Goal: Communication & Community: Participate in discussion

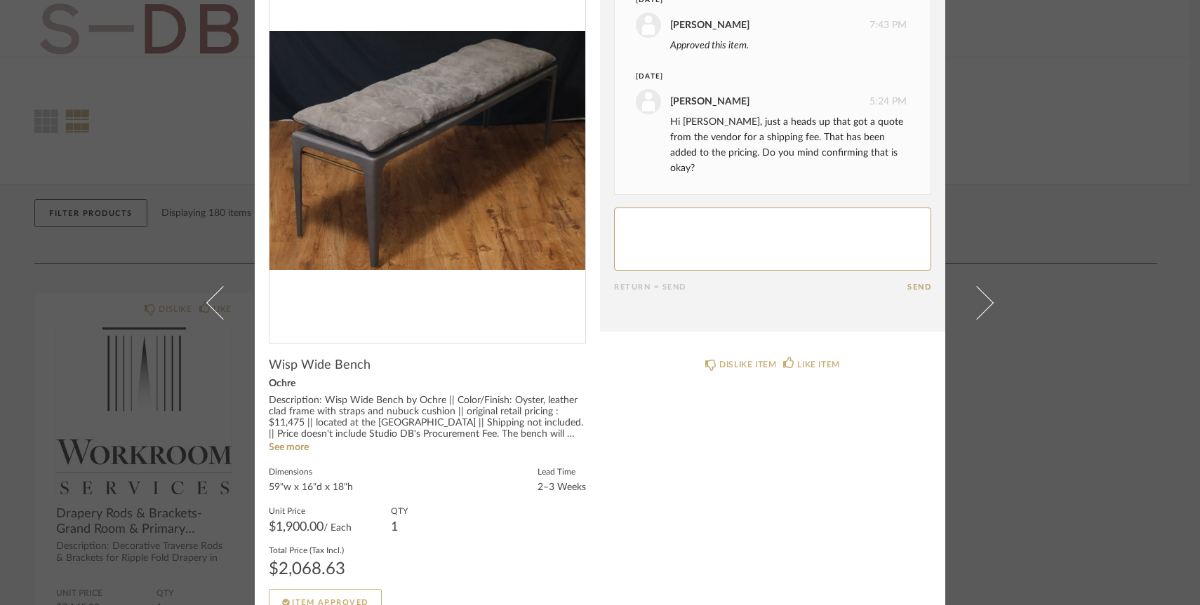
scroll to position [108, 0]
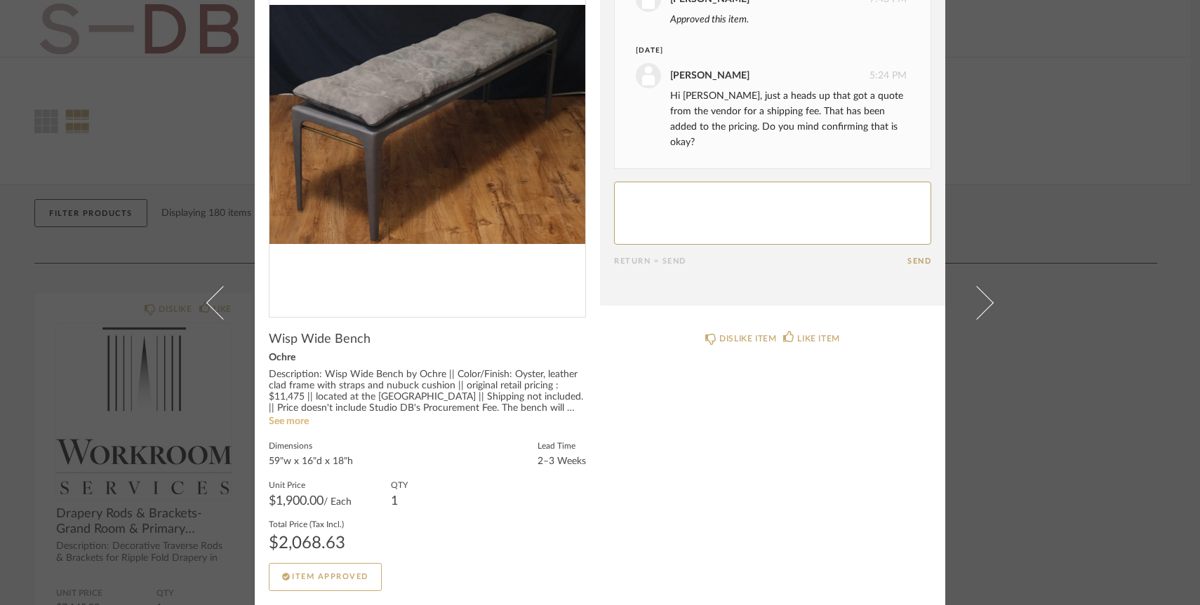
click at [286, 419] on link "See more" at bounding box center [289, 422] width 40 height 10
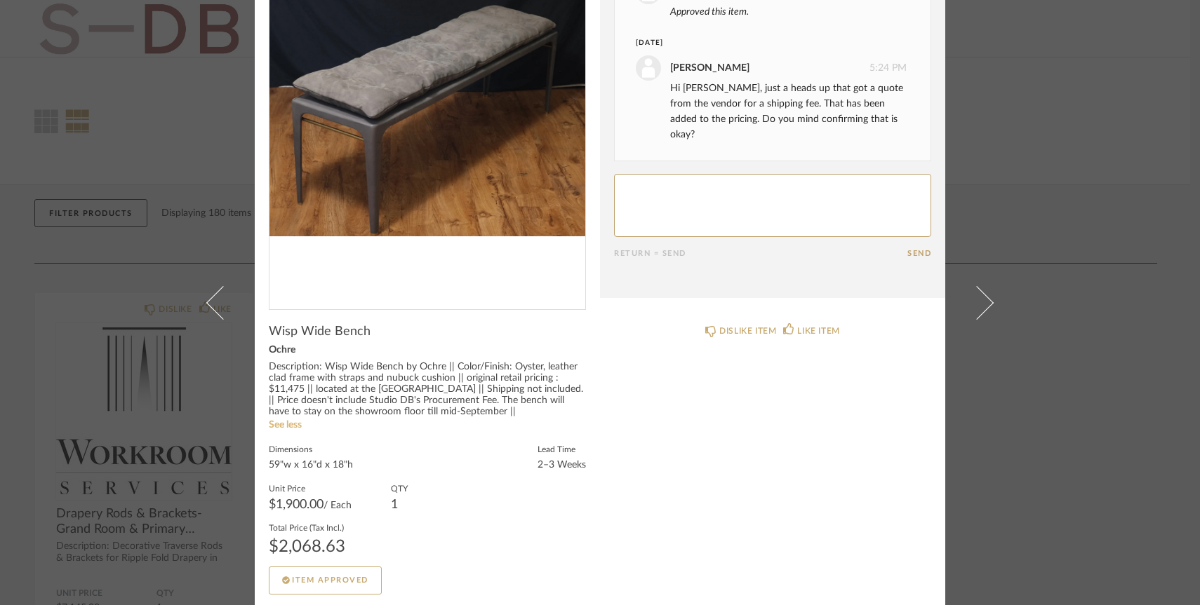
scroll to position [119, 0]
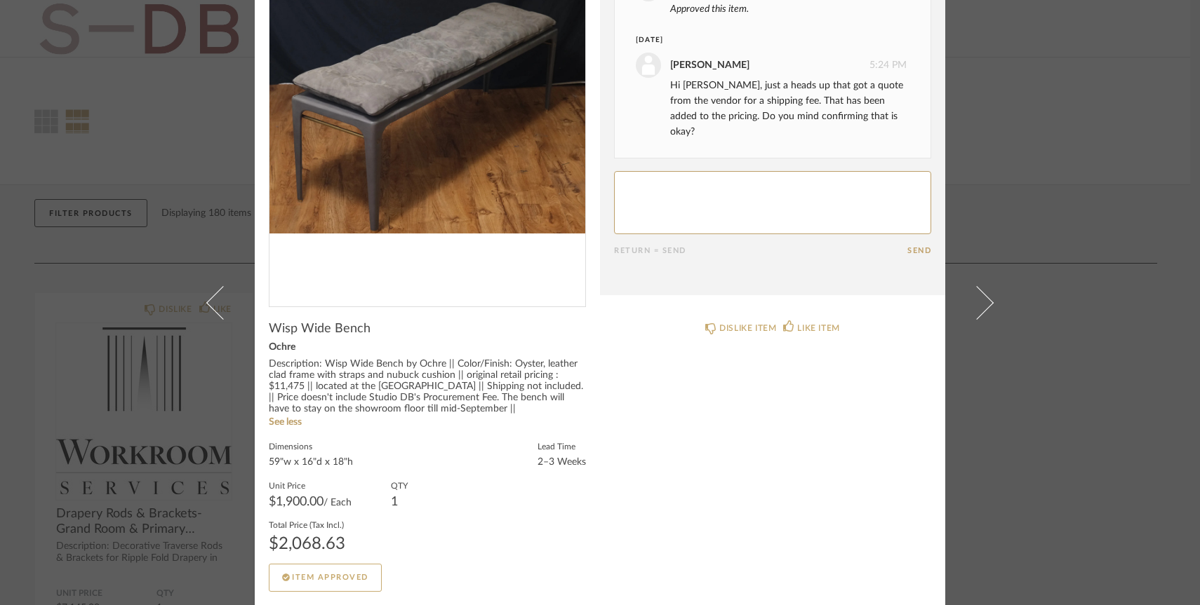
click at [727, 171] on textarea at bounding box center [772, 202] width 317 height 63
click at [725, 171] on textarea at bounding box center [772, 202] width 317 height 63
drag, startPoint x: 865, startPoint y: 184, endPoint x: 759, endPoint y: 176, distance: 106.3
click at [758, 175] on textarea at bounding box center [772, 202] width 317 height 63
type textarea "Hi [PERSON_NAME]! Is the Bench $1900 and the total price $2068 (so shipping is …"
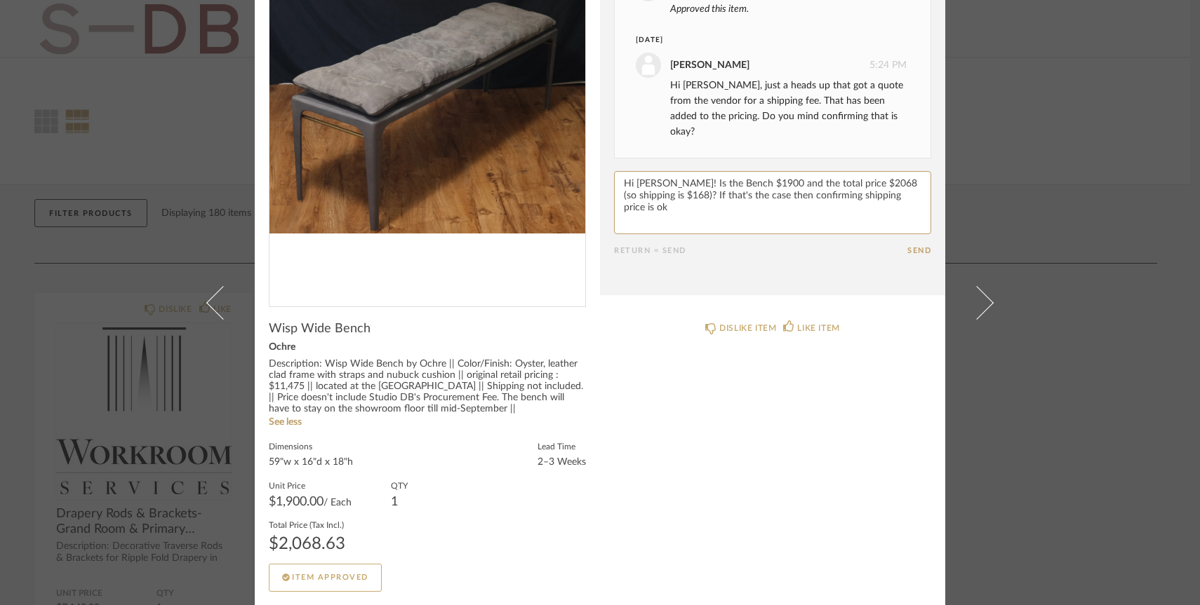
click at [908, 246] on button "Send" at bounding box center [919, 250] width 24 height 9
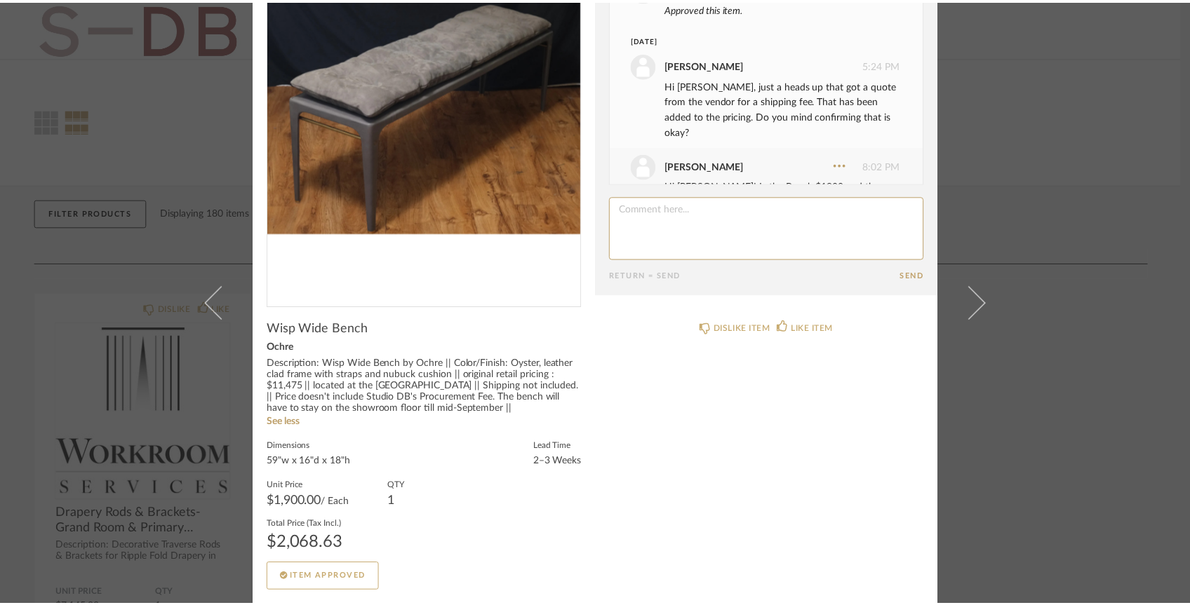
scroll to position [45, 0]
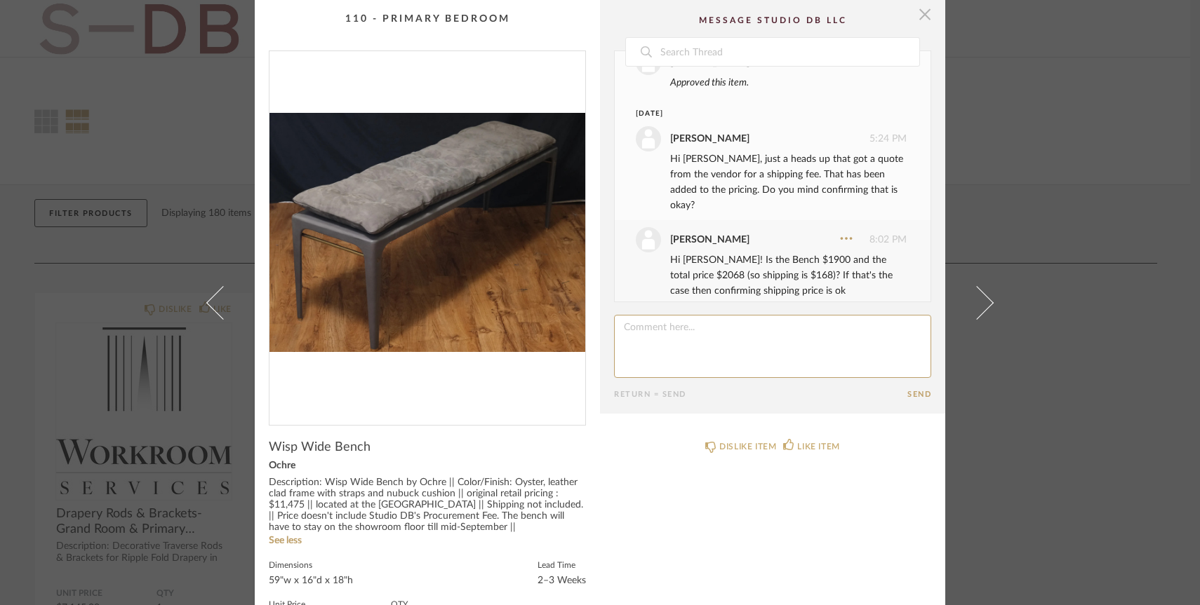
click at [916, 13] on span "button" at bounding box center [925, 14] width 28 height 28
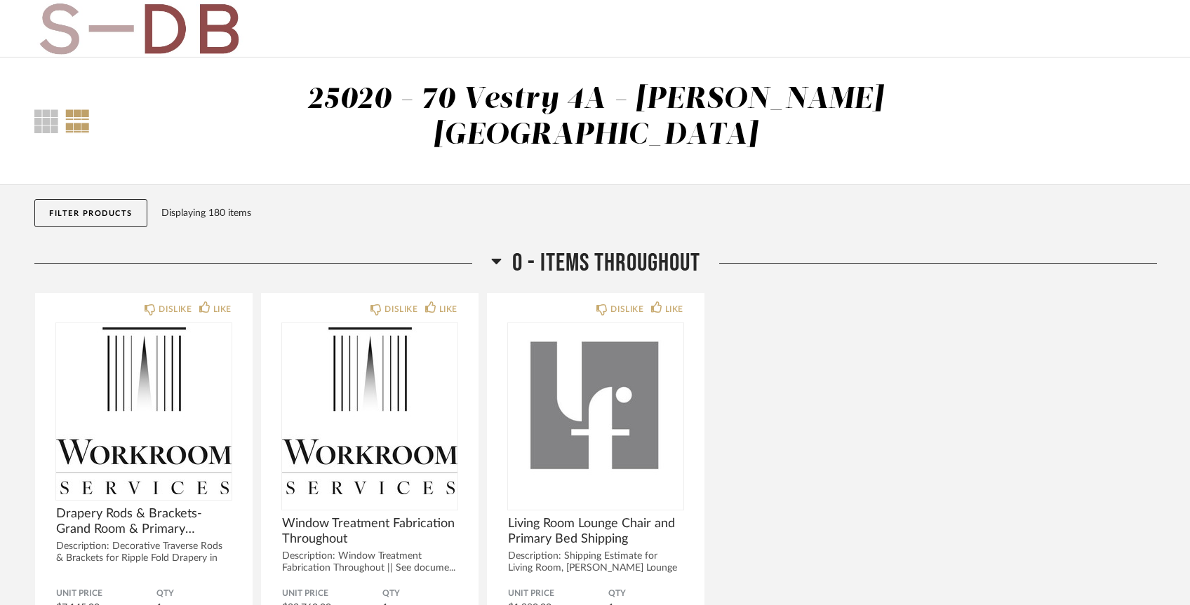
click at [116, 199] on button "Filter Products" at bounding box center [90, 213] width 113 height 28
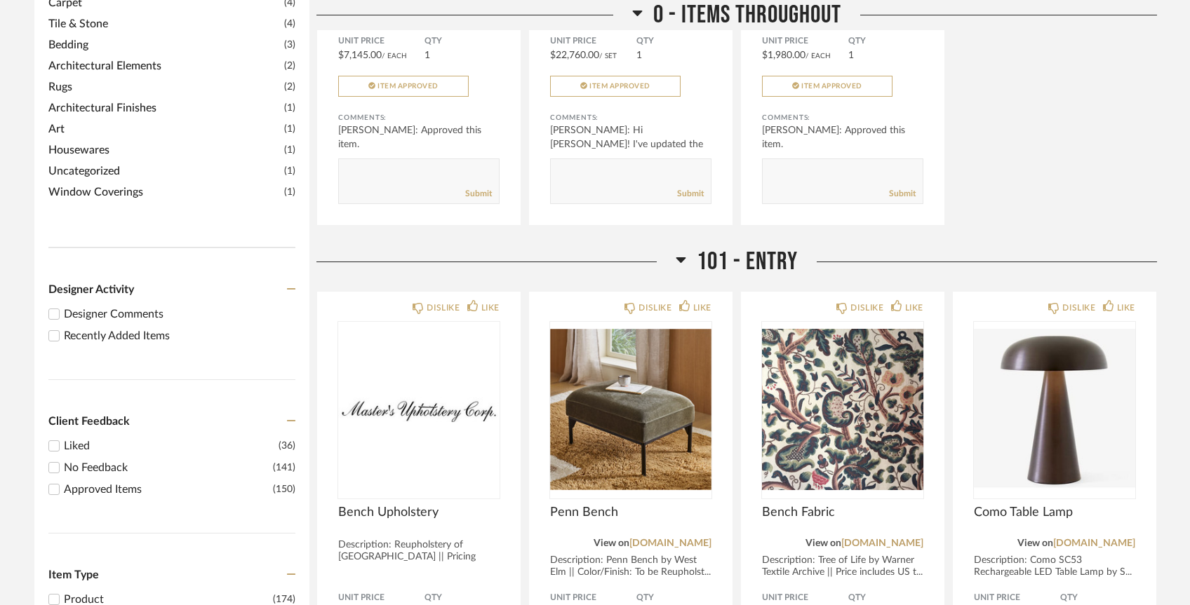
scroll to position [572, 0]
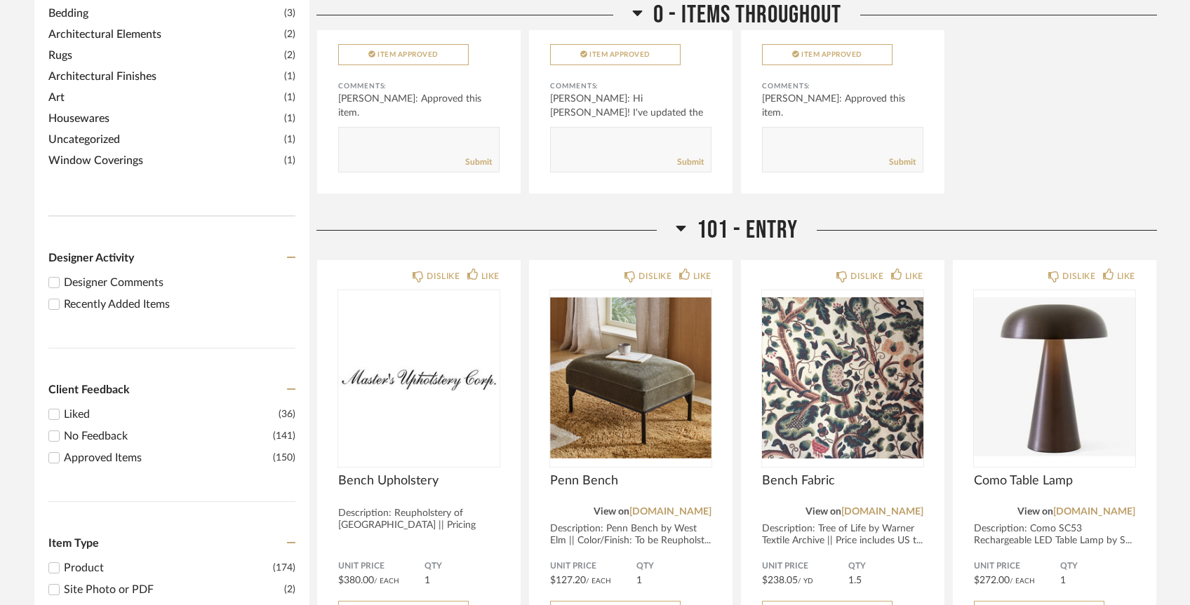
click at [106, 296] on div "Recently Added Items" at bounding box center [179, 304] width 231 height 17
click at [62, 296] on input "Recently Added Items" at bounding box center [54, 304] width 17 height 17
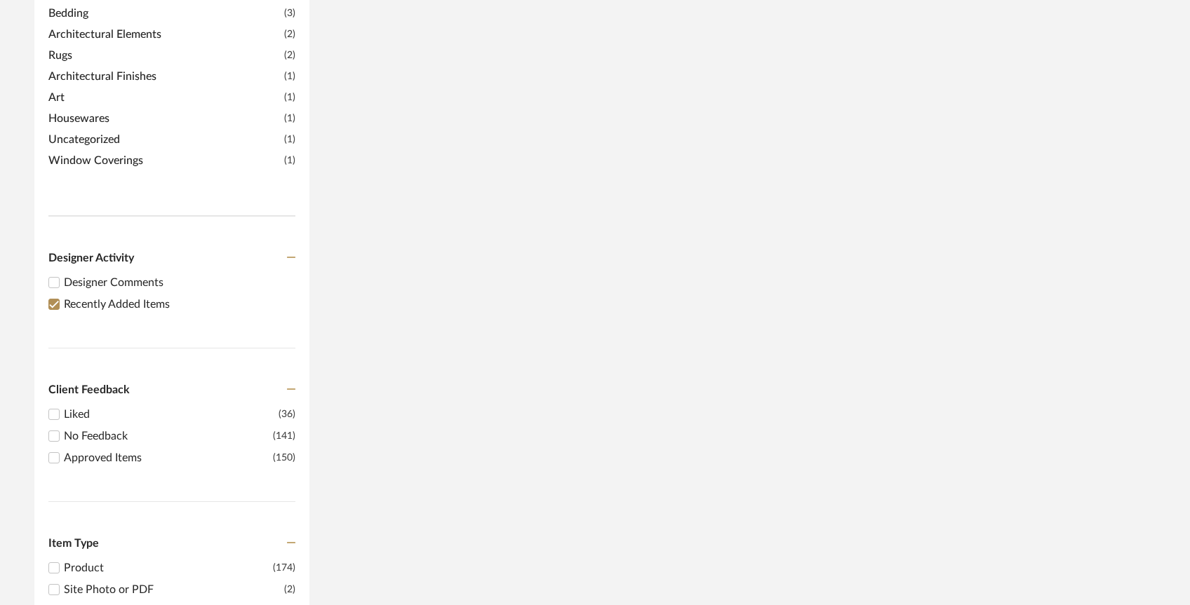
scroll to position [0, 0]
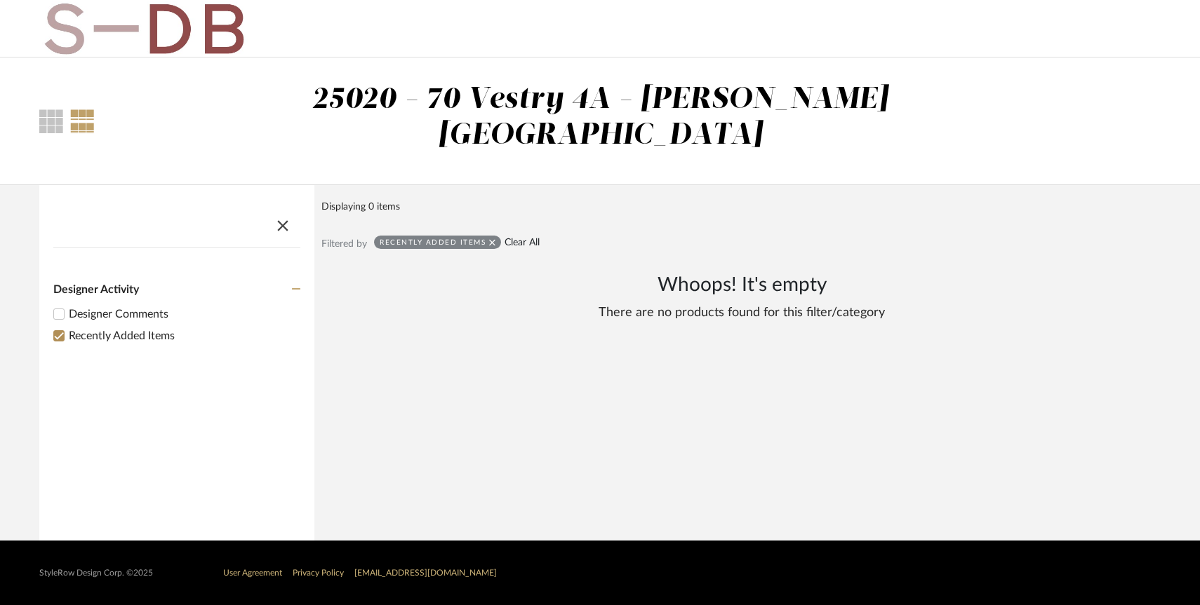
click at [524, 237] on link "Clear All" at bounding box center [521, 243] width 35 height 12
checkbox input "false"
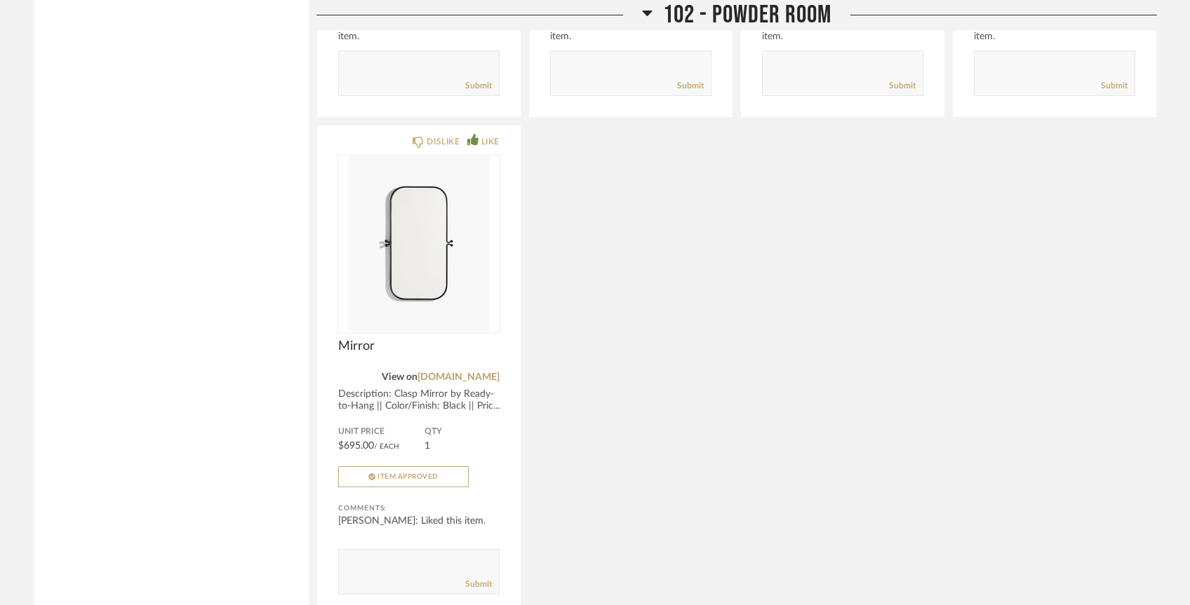
scroll to position [2822, 0]
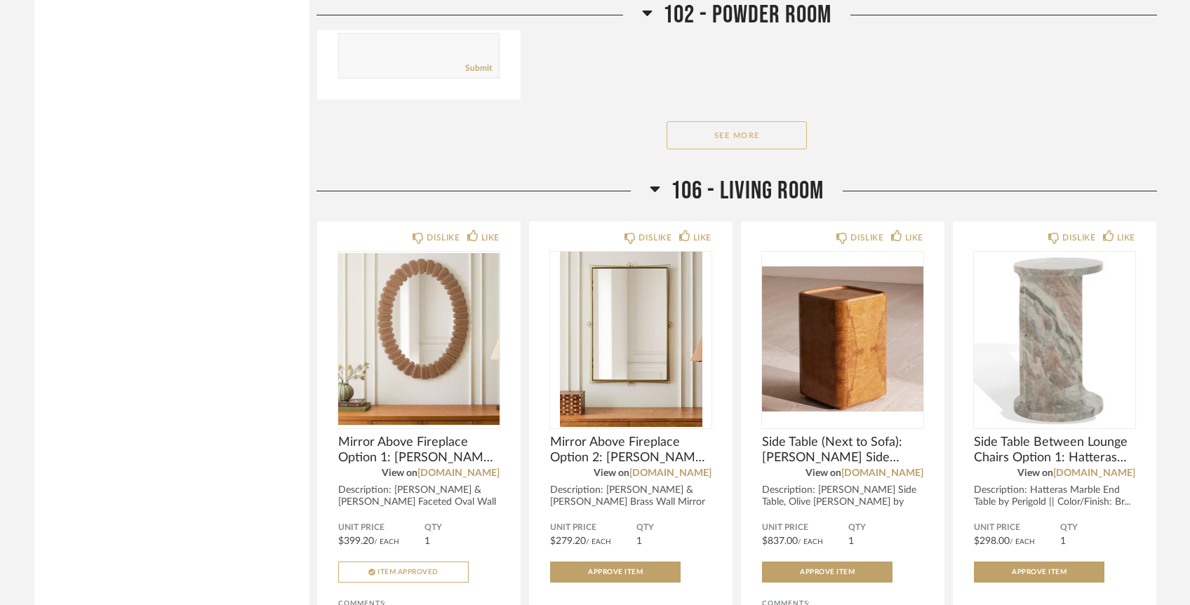
click at [717, 121] on button "See More" at bounding box center [736, 135] width 140 height 28
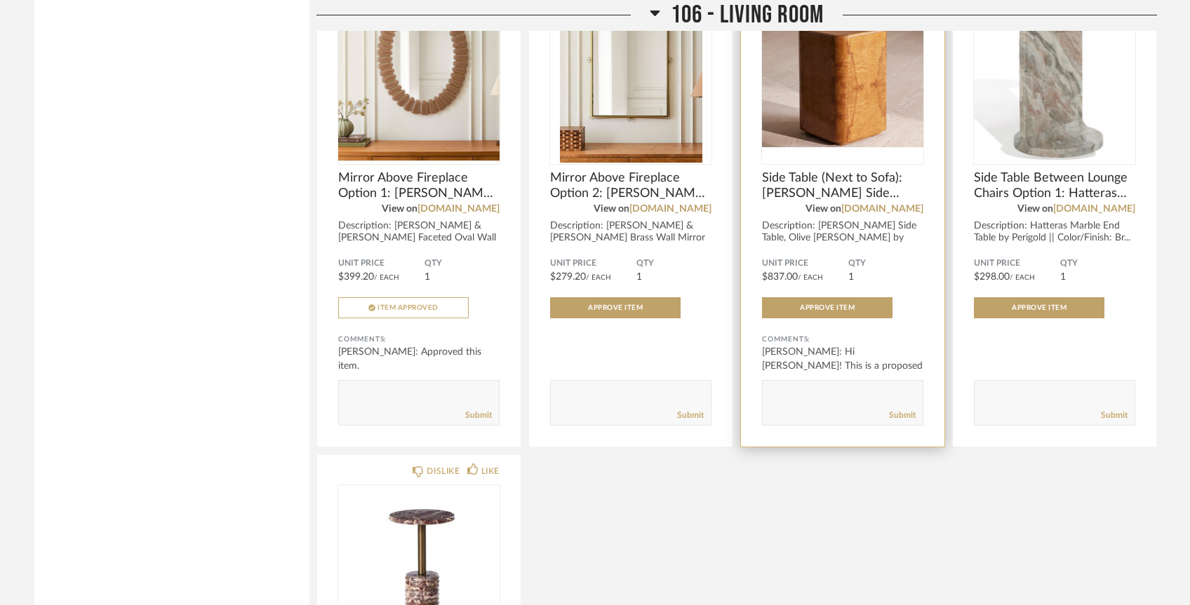
scroll to position [3098, 0]
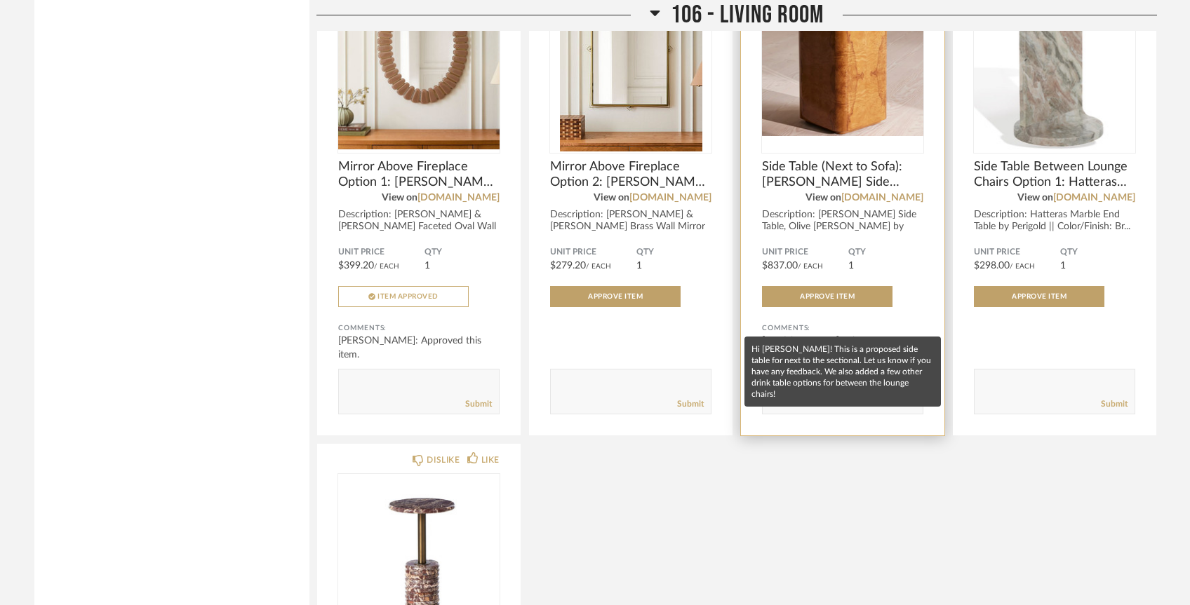
click at [875, 334] on div "[PERSON_NAME]: Hi [PERSON_NAME]! This is a proposed side table for next to the …" at bounding box center [842, 355] width 161 height 42
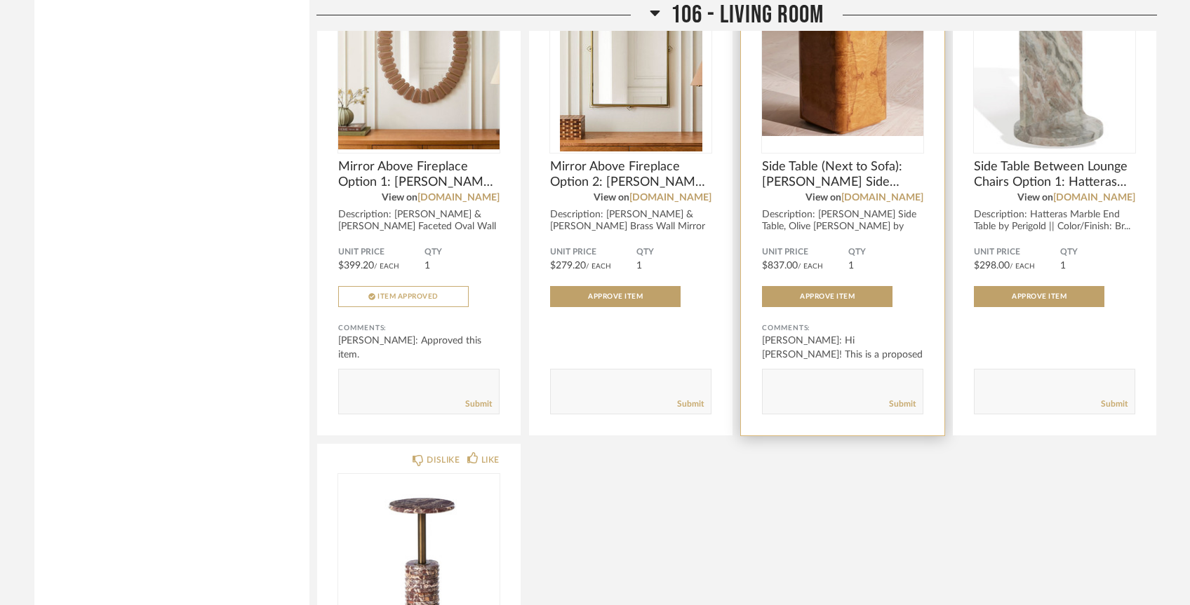
click at [833, 209] on div "Description: [PERSON_NAME] Side Table, Olive [PERSON_NAME] by Soho Home || Pric…" at bounding box center [842, 227] width 161 height 36
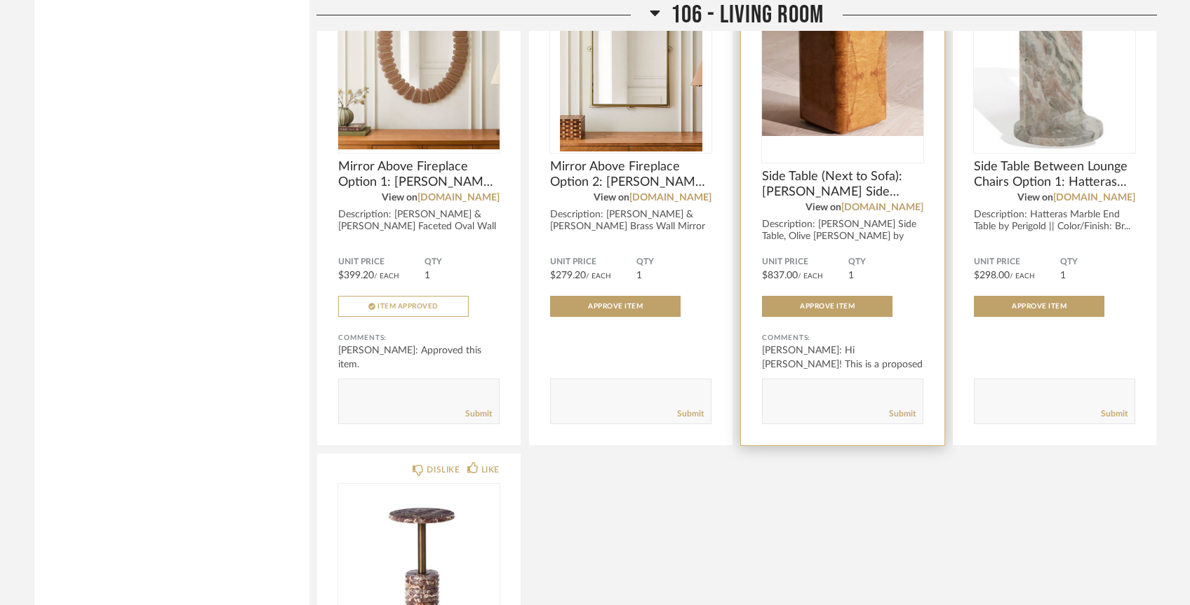
click at [0, 0] on img at bounding box center [0, 0] width 0 height 0
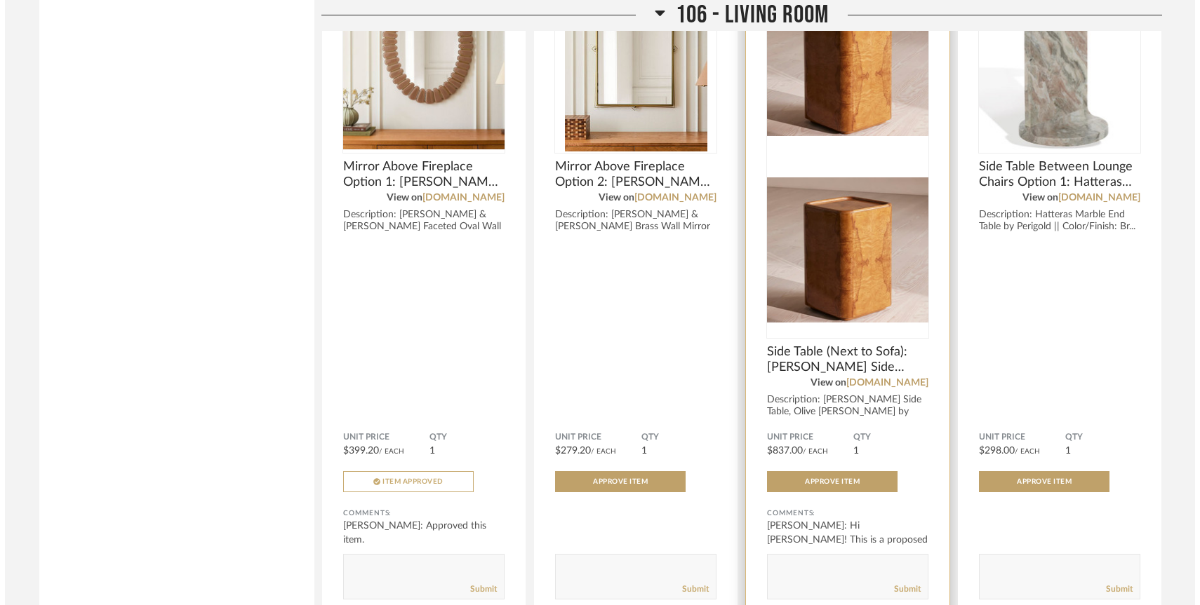
scroll to position [0, 0]
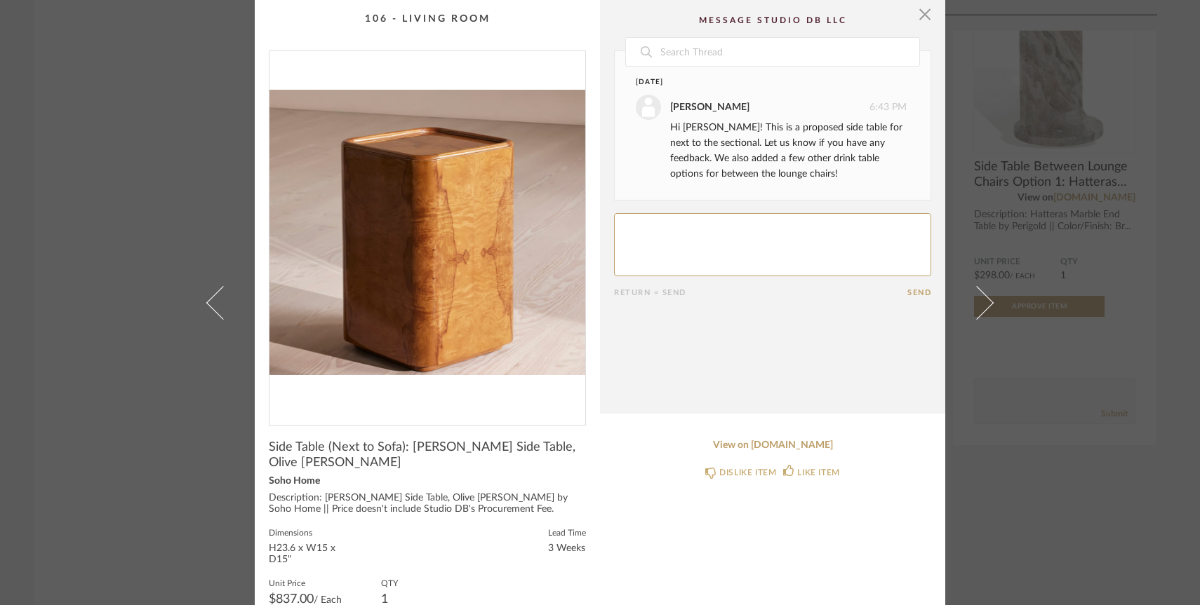
click at [744, 245] on textarea at bounding box center [772, 244] width 317 height 63
type textarea "Hi [PERSON_NAME]! Are there any options for beside the couch that aren't [PERSO…"
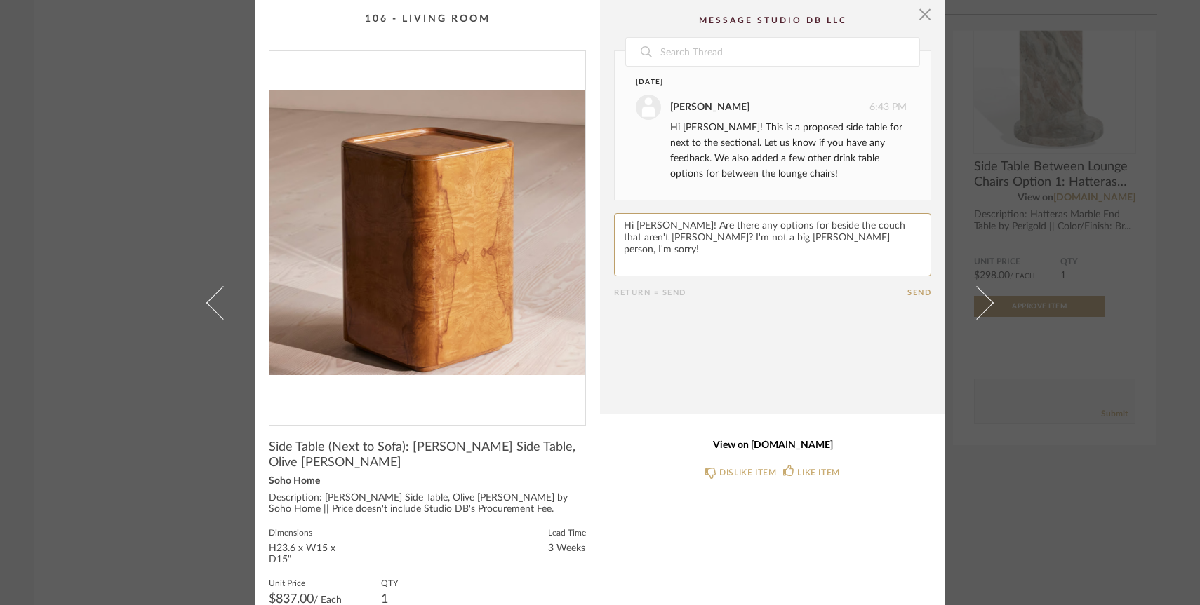
click at [760, 445] on link "View on [DOMAIN_NAME]" at bounding box center [772, 446] width 317 height 12
click at [924, 12] on span "button" at bounding box center [925, 14] width 28 height 28
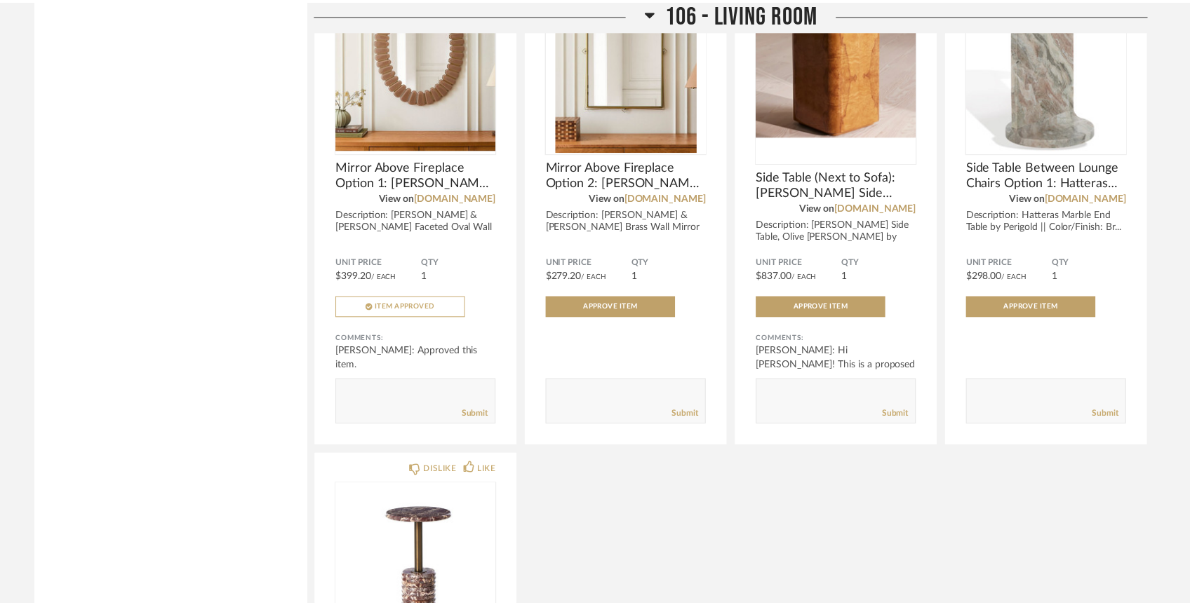
scroll to position [3098, 0]
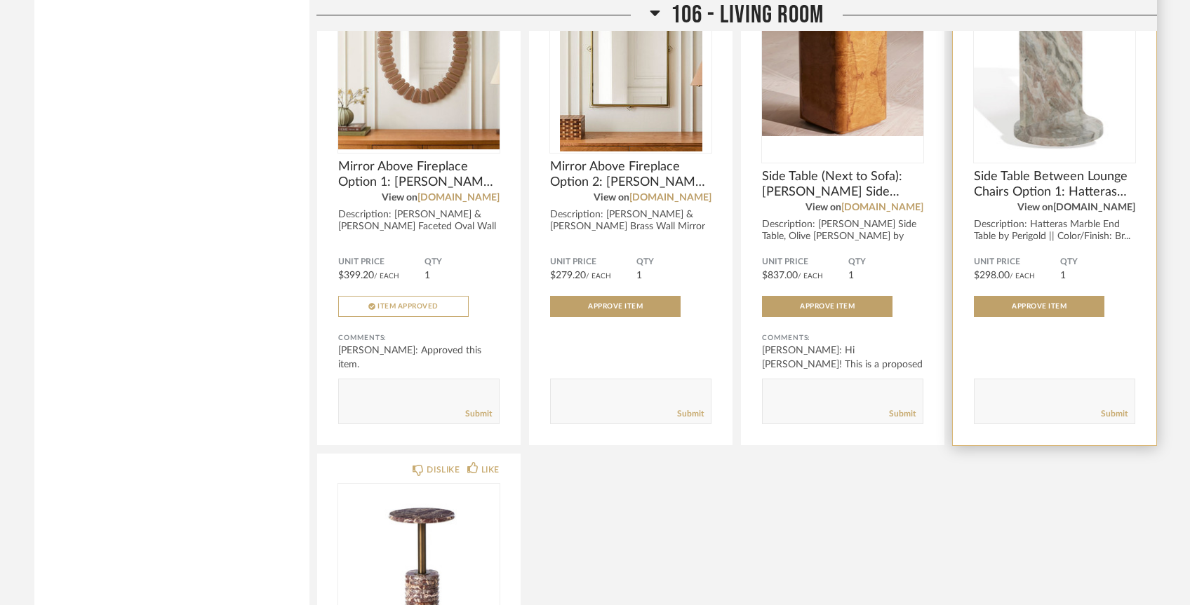
click at [1096, 203] on link "[DOMAIN_NAME]" at bounding box center [1094, 208] width 82 height 10
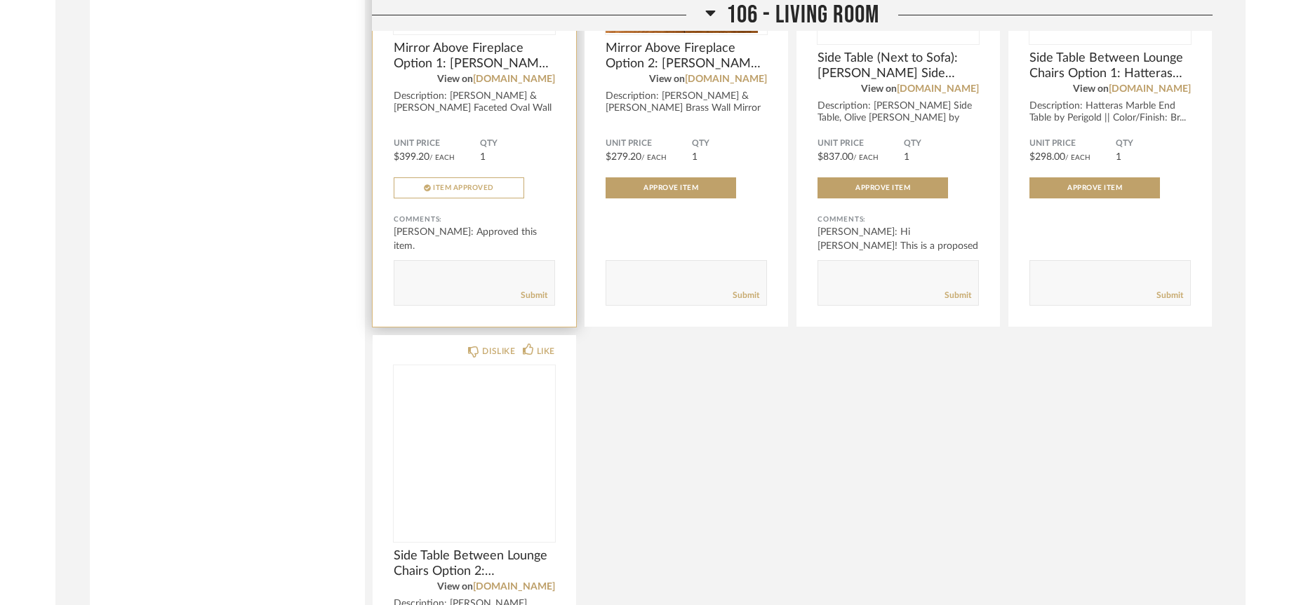
scroll to position [3217, 0]
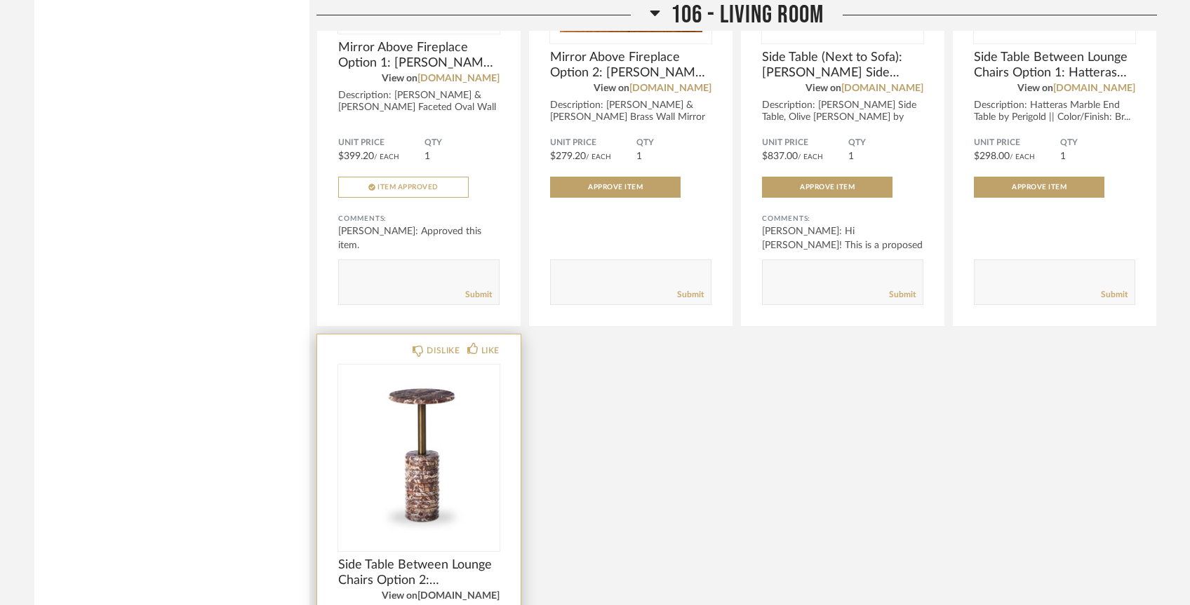
click at [483, 591] on link "[DOMAIN_NAME]" at bounding box center [458, 596] width 82 height 10
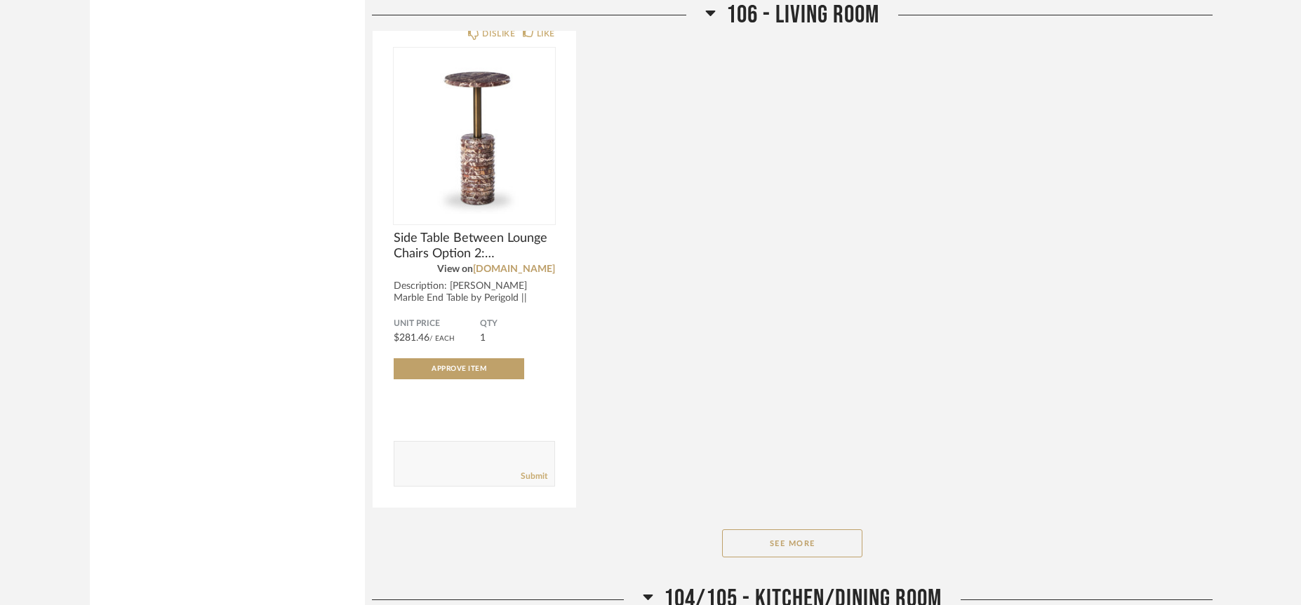
scroll to position [3557, 0]
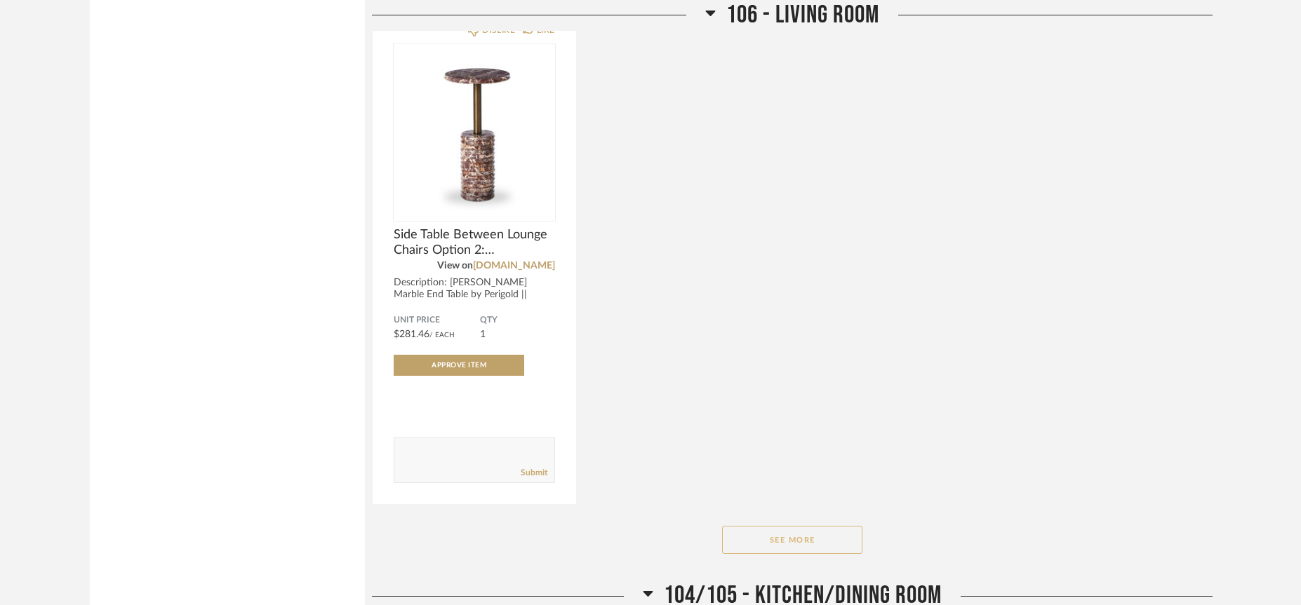
click at [813, 526] on button "See More" at bounding box center [792, 540] width 140 height 28
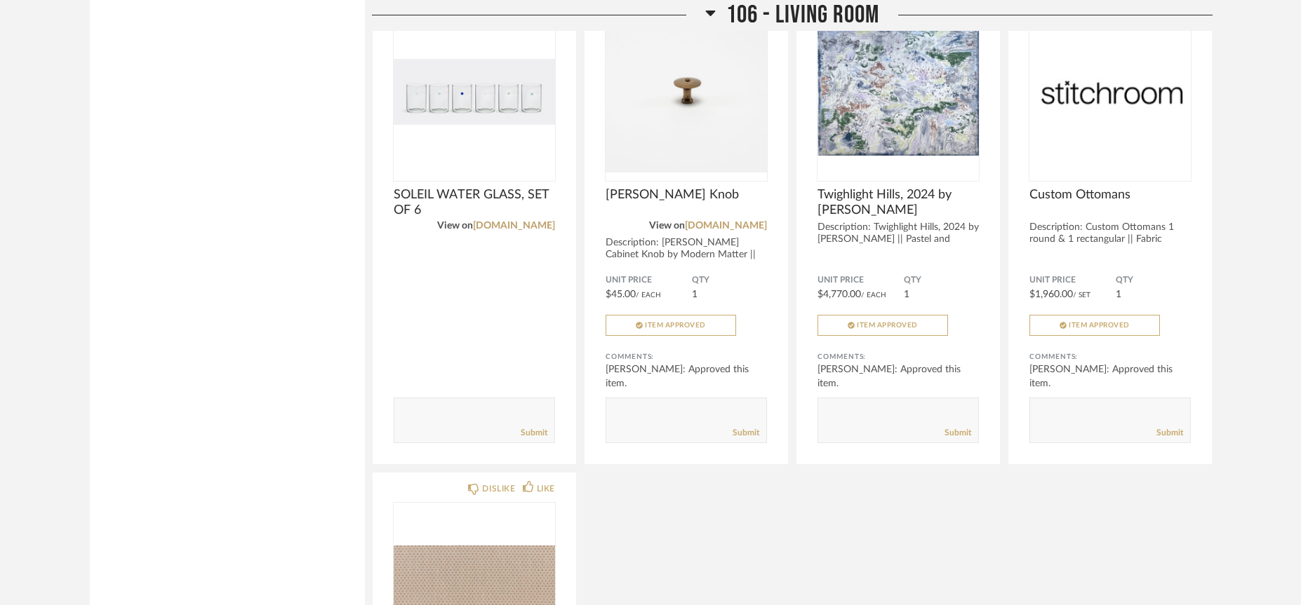
scroll to position [5569, 0]
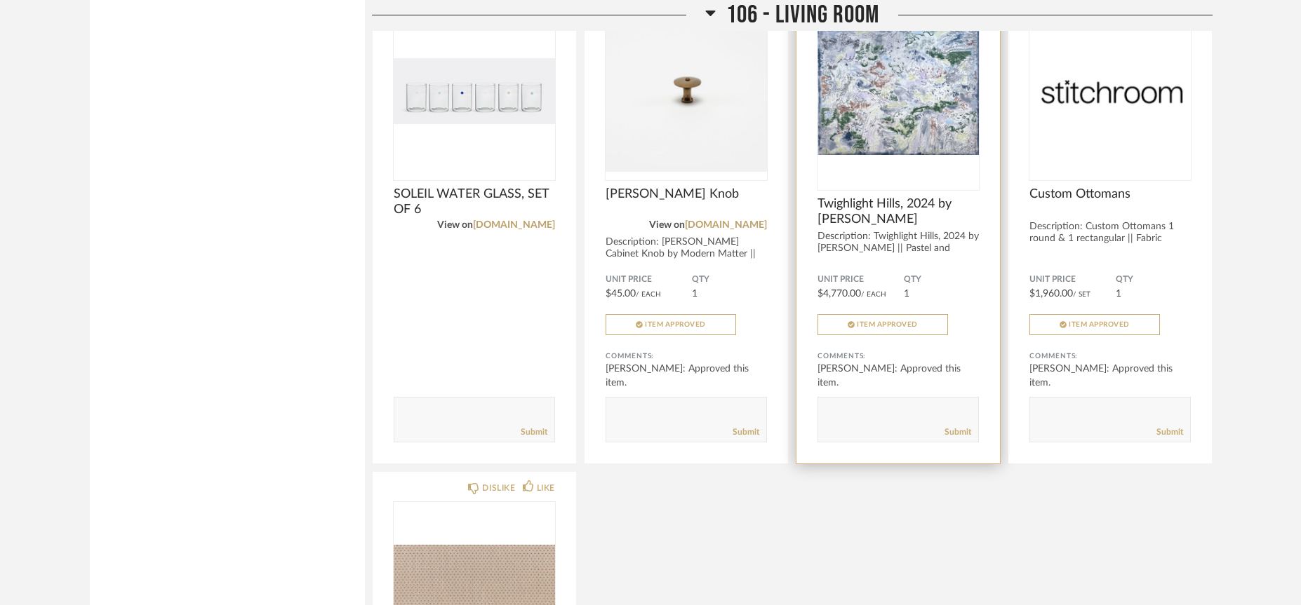
click at [891, 88] on img "0" at bounding box center [897, 91] width 161 height 175
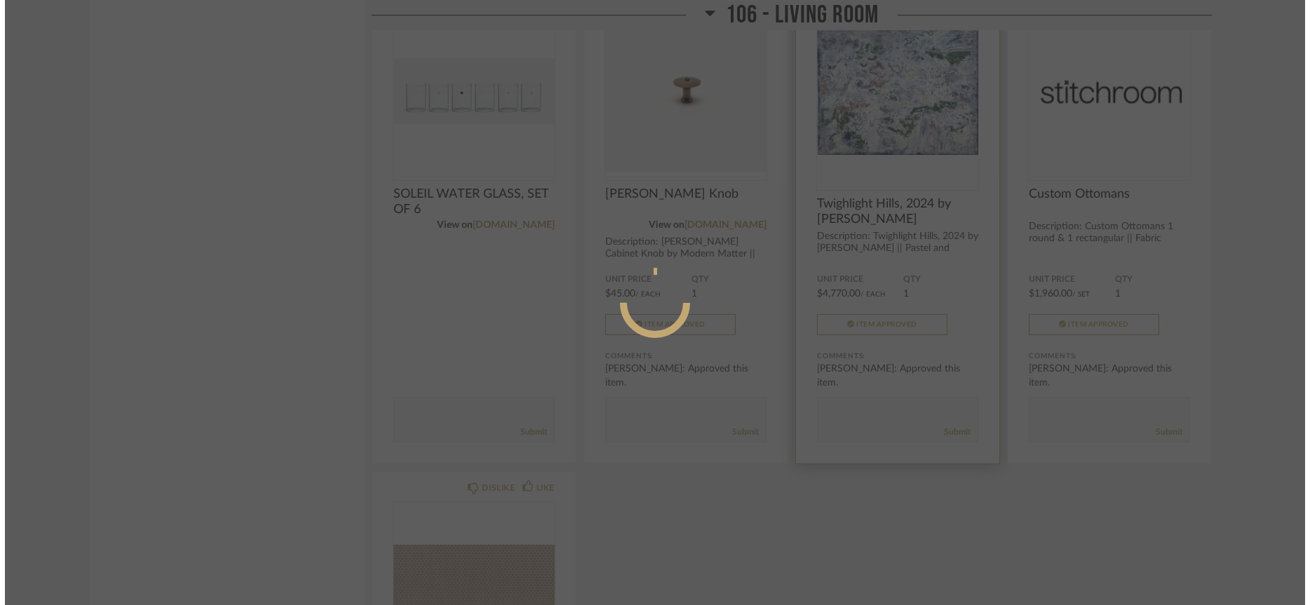
scroll to position [0, 0]
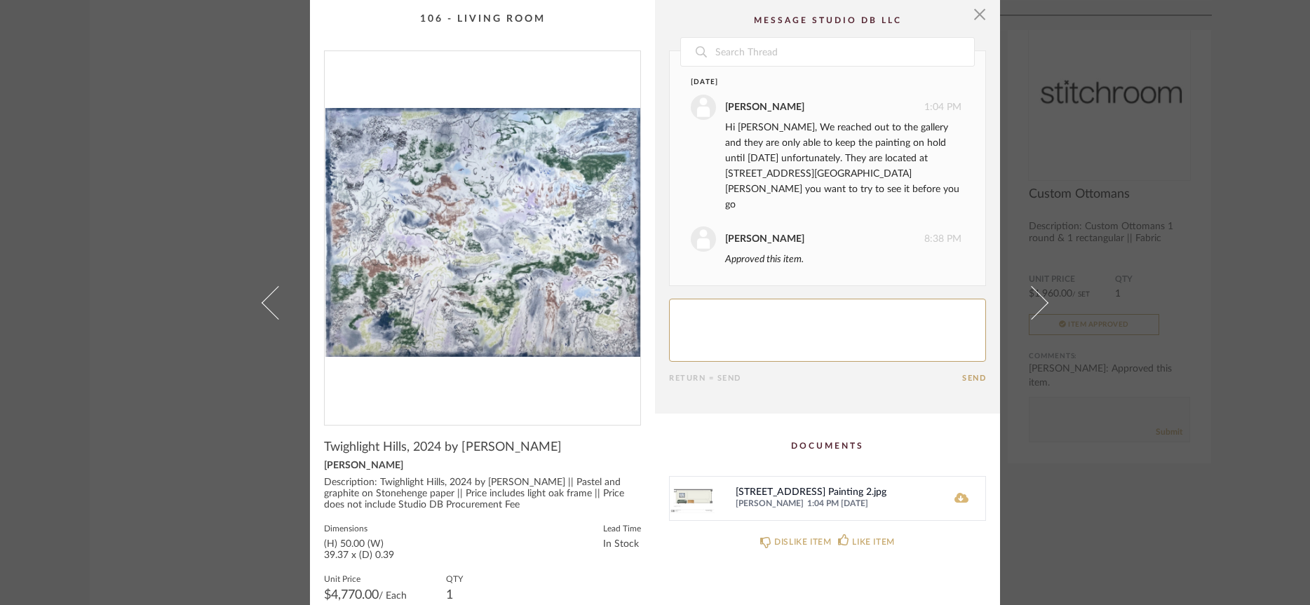
click at [960, 496] on icon at bounding box center [962, 498] width 14 height 10
click at [972, 11] on span "button" at bounding box center [980, 14] width 28 height 28
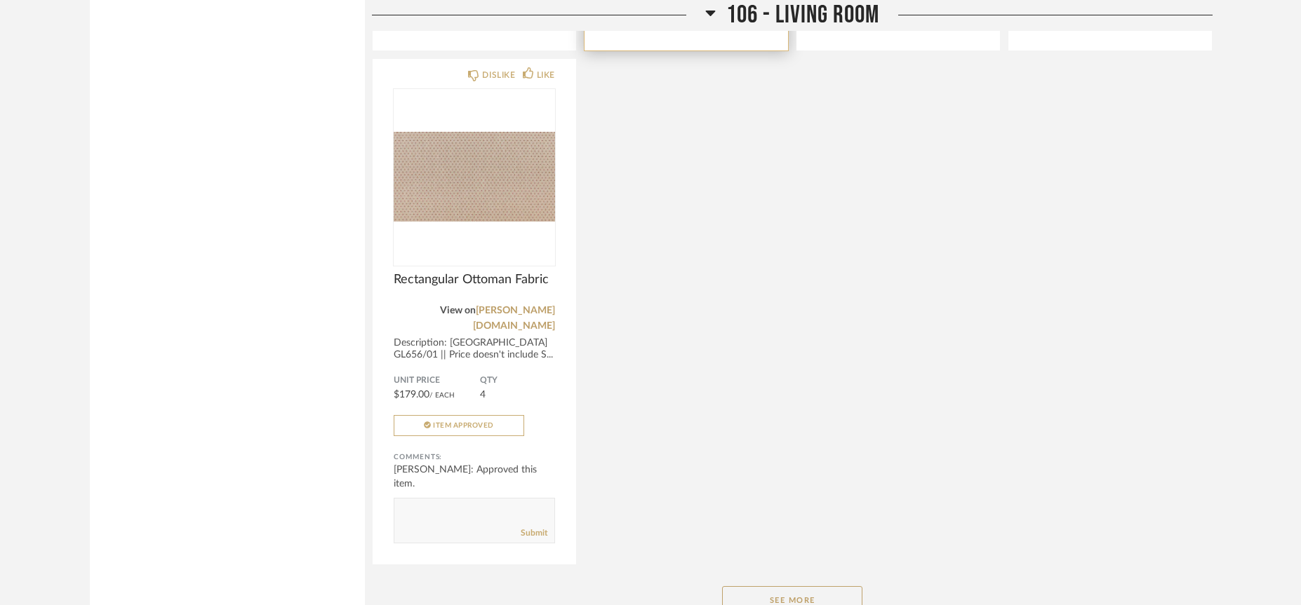
scroll to position [6054, 0]
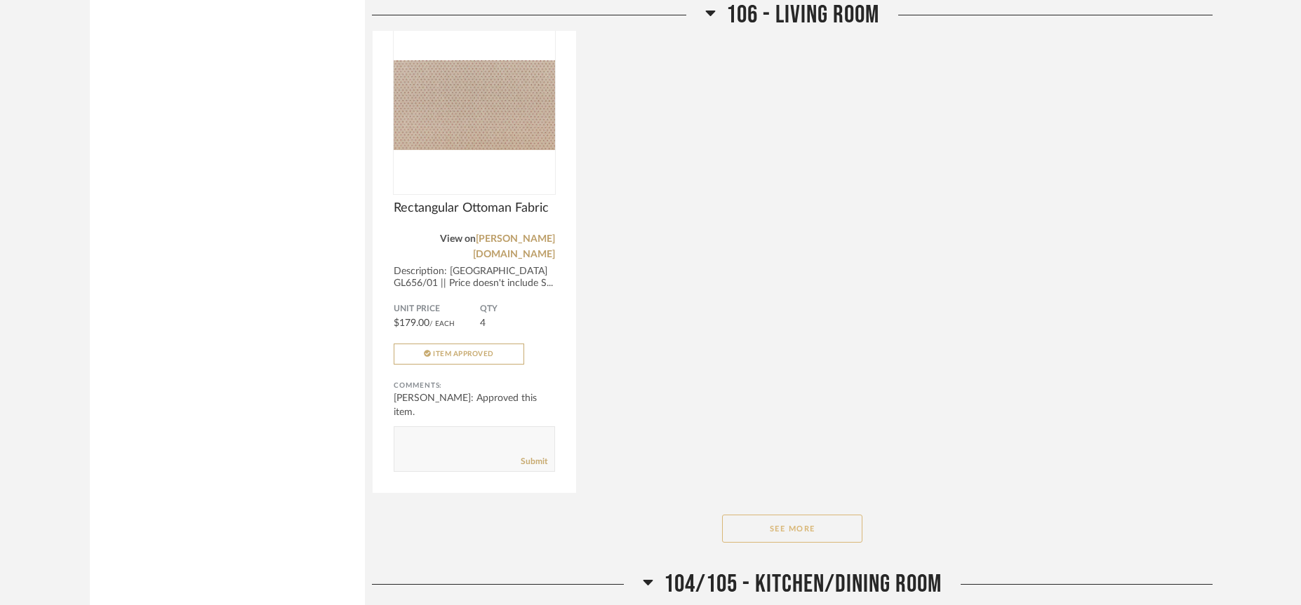
click at [799, 515] on button "See More" at bounding box center [792, 529] width 140 height 28
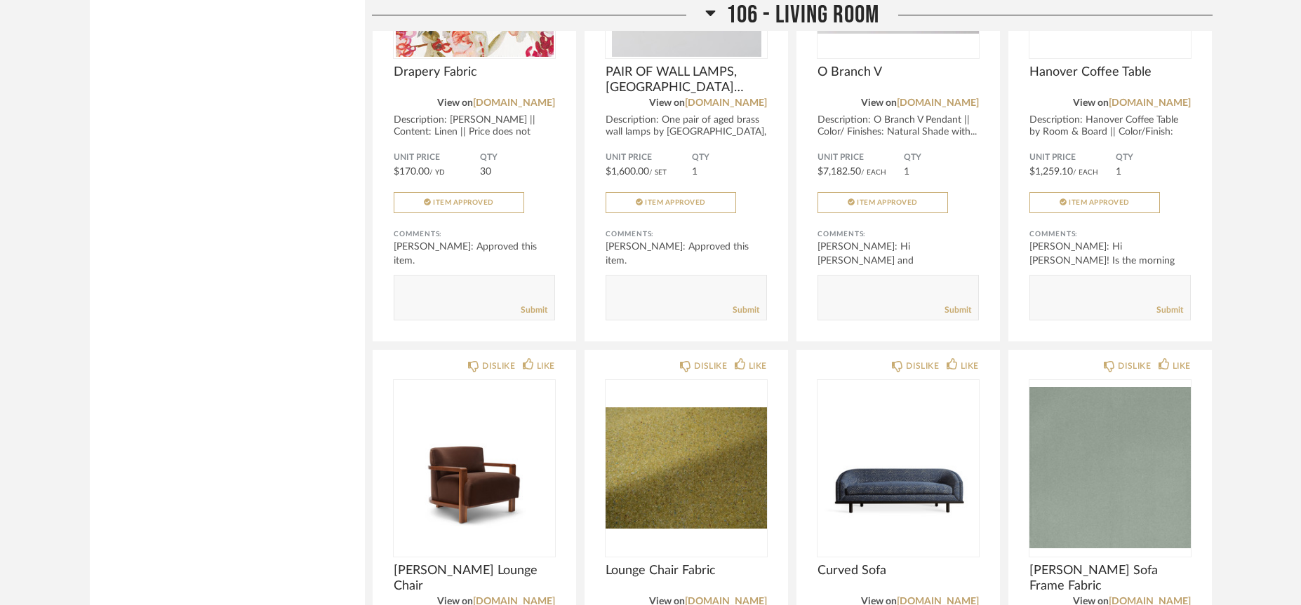
scroll to position [7422, 0]
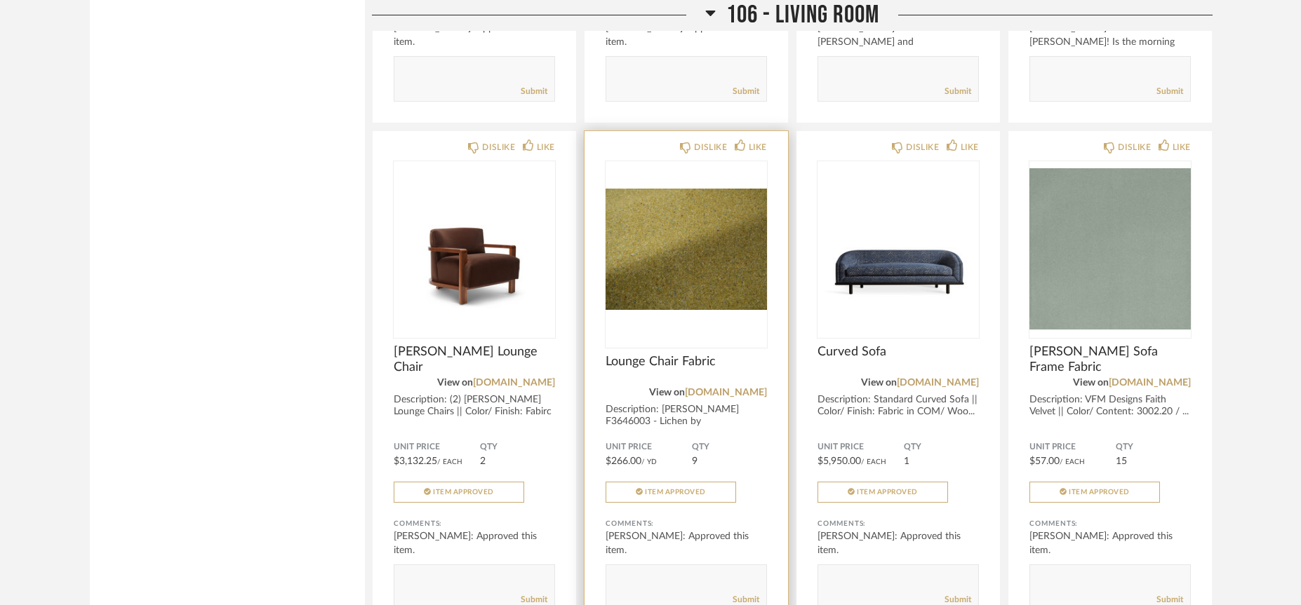
click at [727, 385] on div "View on [DOMAIN_NAME]" at bounding box center [685, 392] width 161 height 15
click at [730, 388] on link "[DOMAIN_NAME]" at bounding box center [726, 393] width 82 height 10
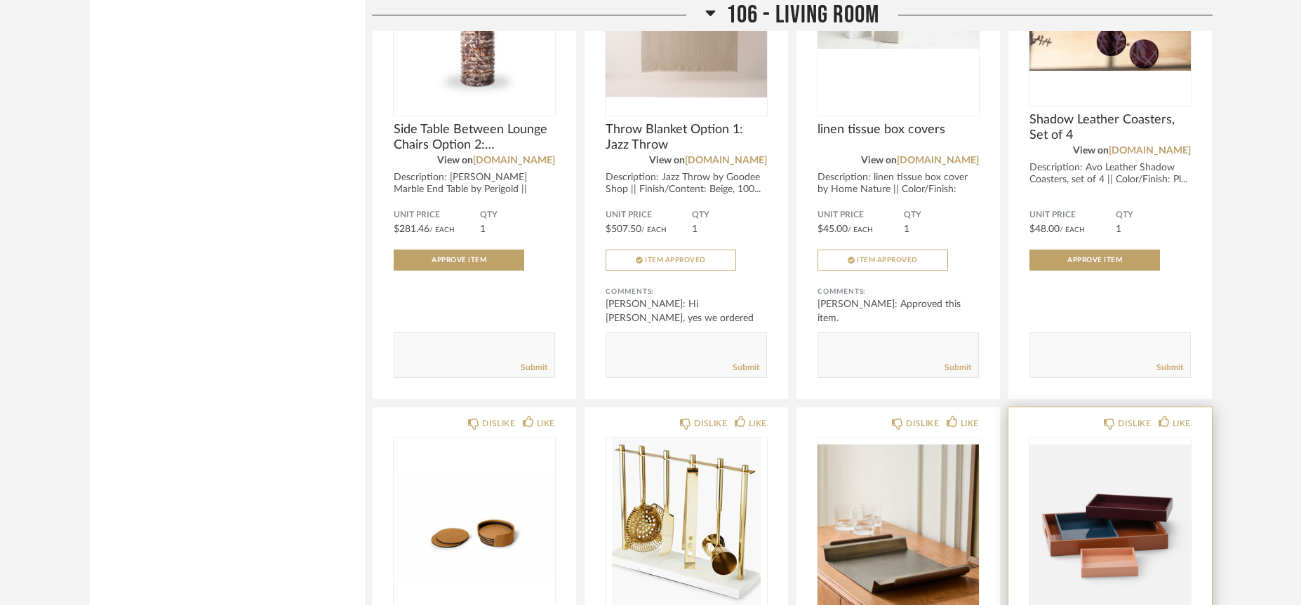
scroll to position [3672, 0]
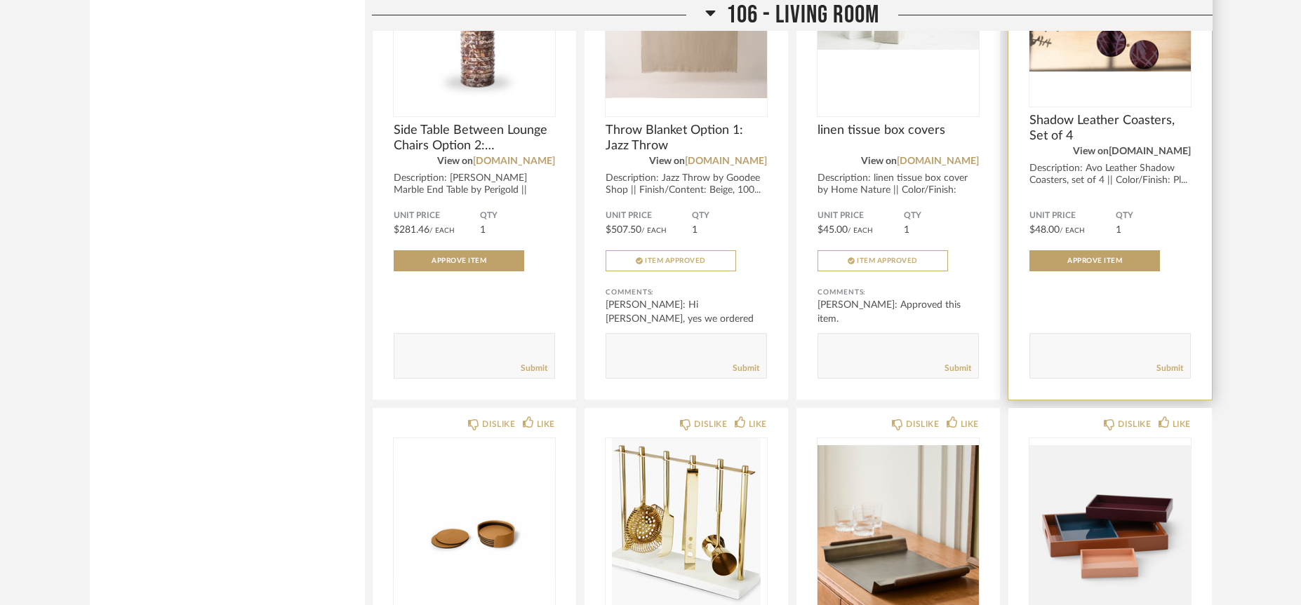
click at [1150, 147] on link "[DOMAIN_NAME]" at bounding box center [1149, 152] width 82 height 10
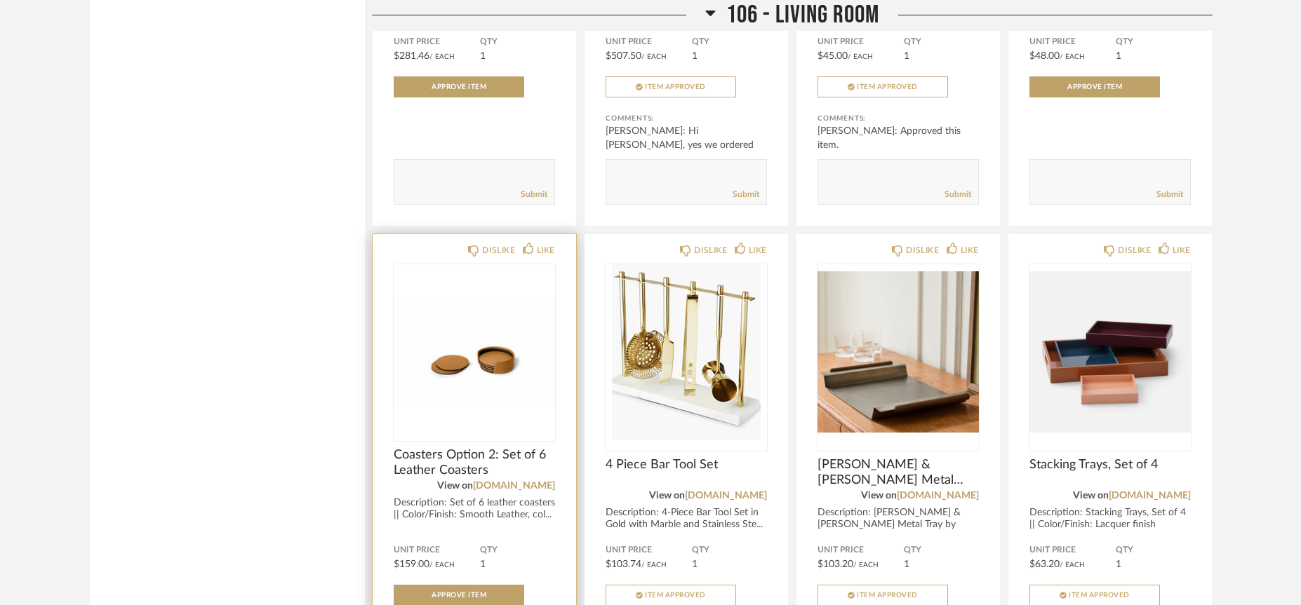
scroll to position [3854, 0]
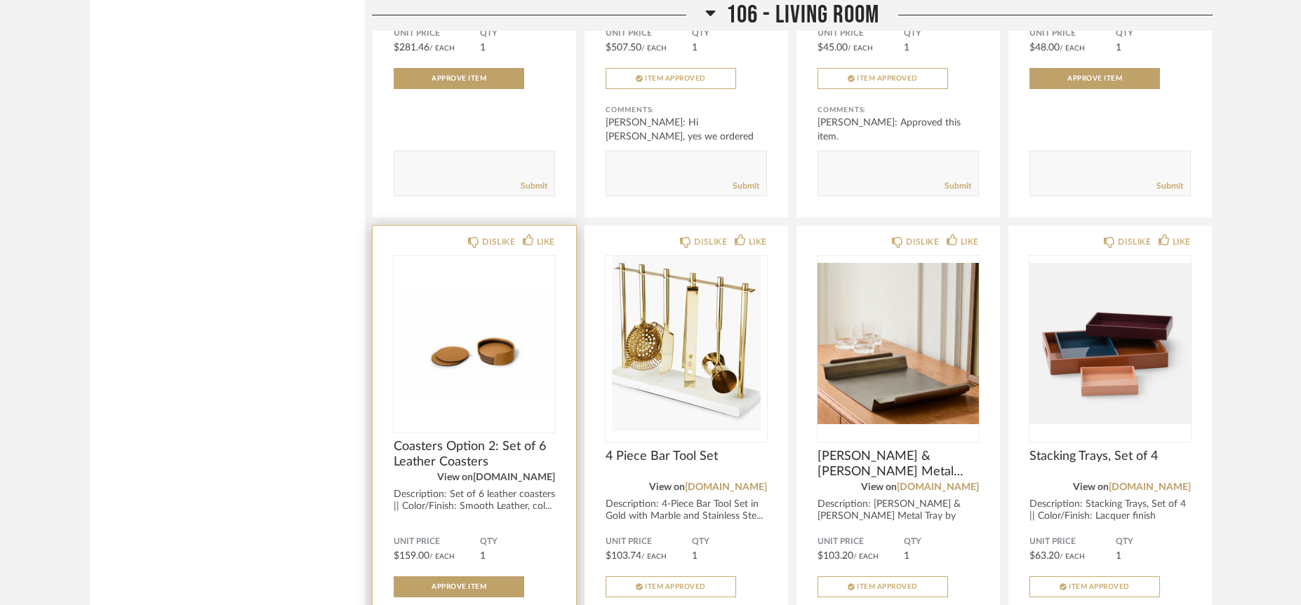
click at [529, 473] on link "[DOMAIN_NAME]" at bounding box center [514, 478] width 82 height 10
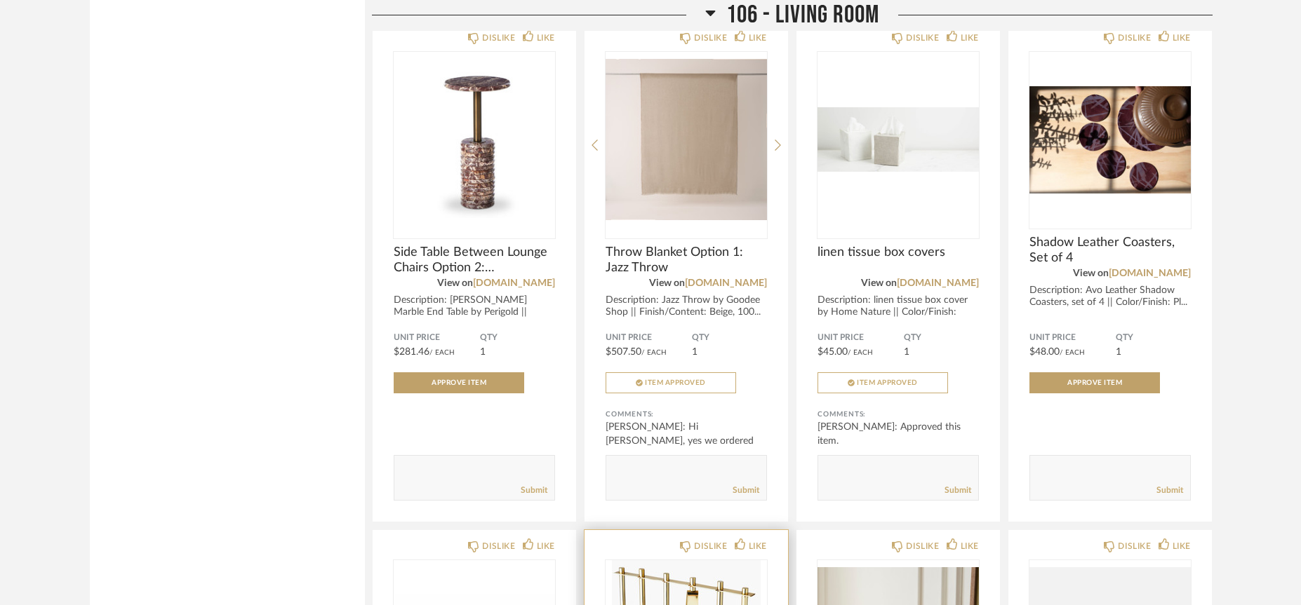
scroll to position [3521, 0]
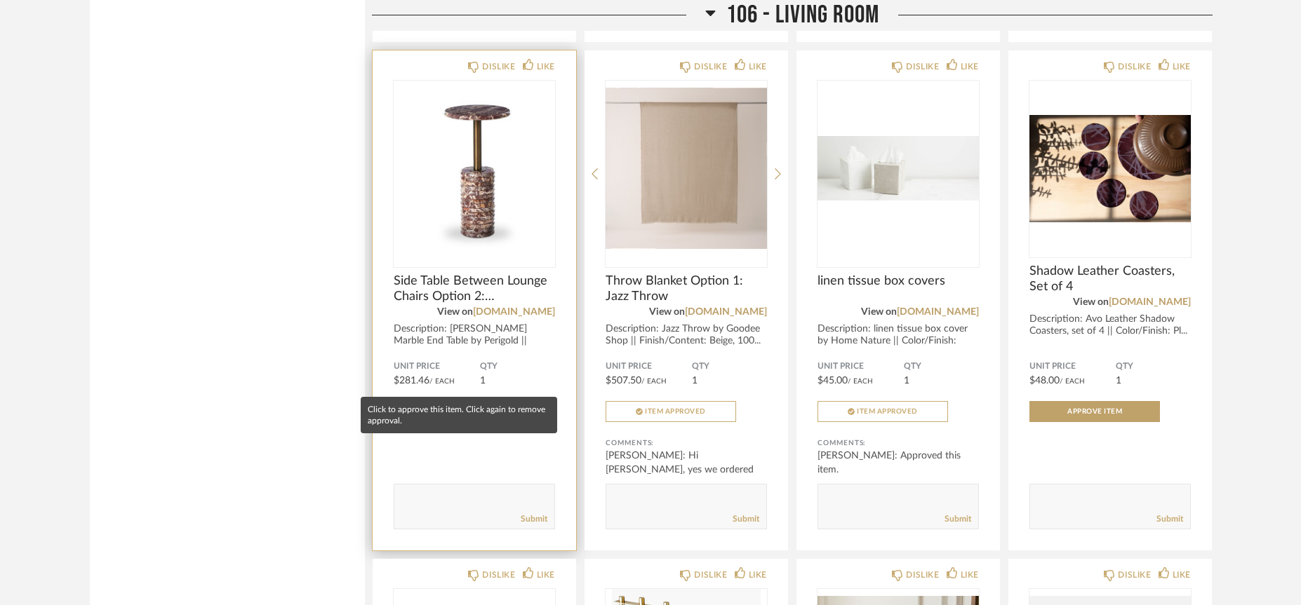
click at [478, 408] on span "Approve Item" at bounding box center [458, 411] width 55 height 7
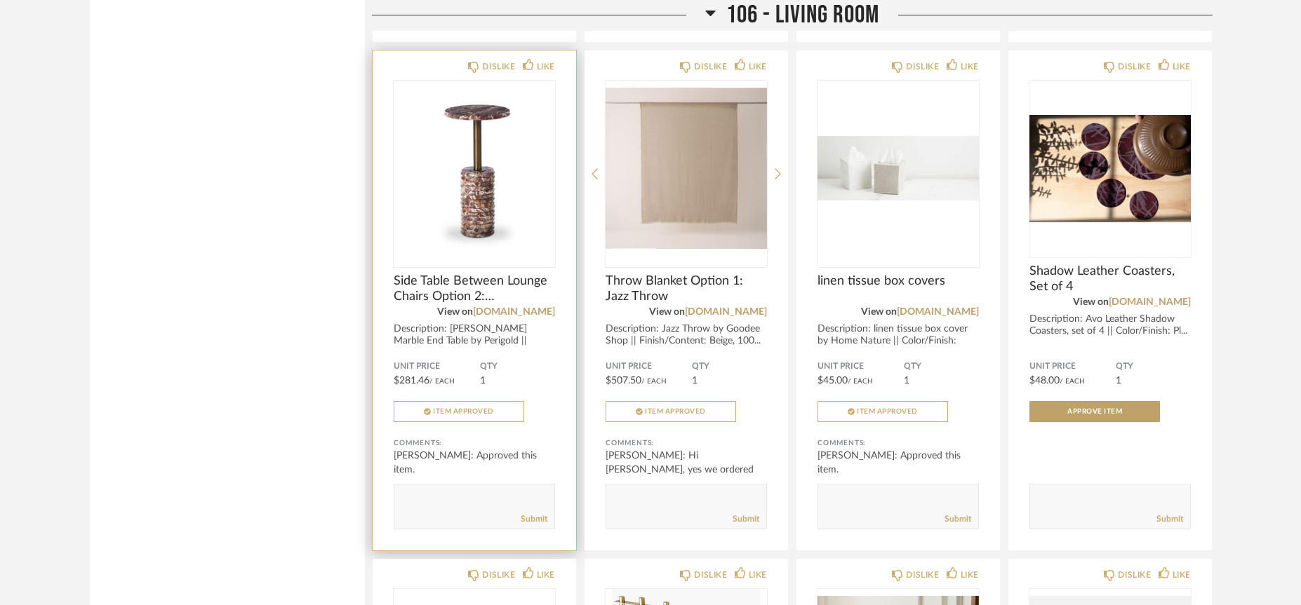
click at [450, 491] on textarea at bounding box center [474, 500] width 160 height 19
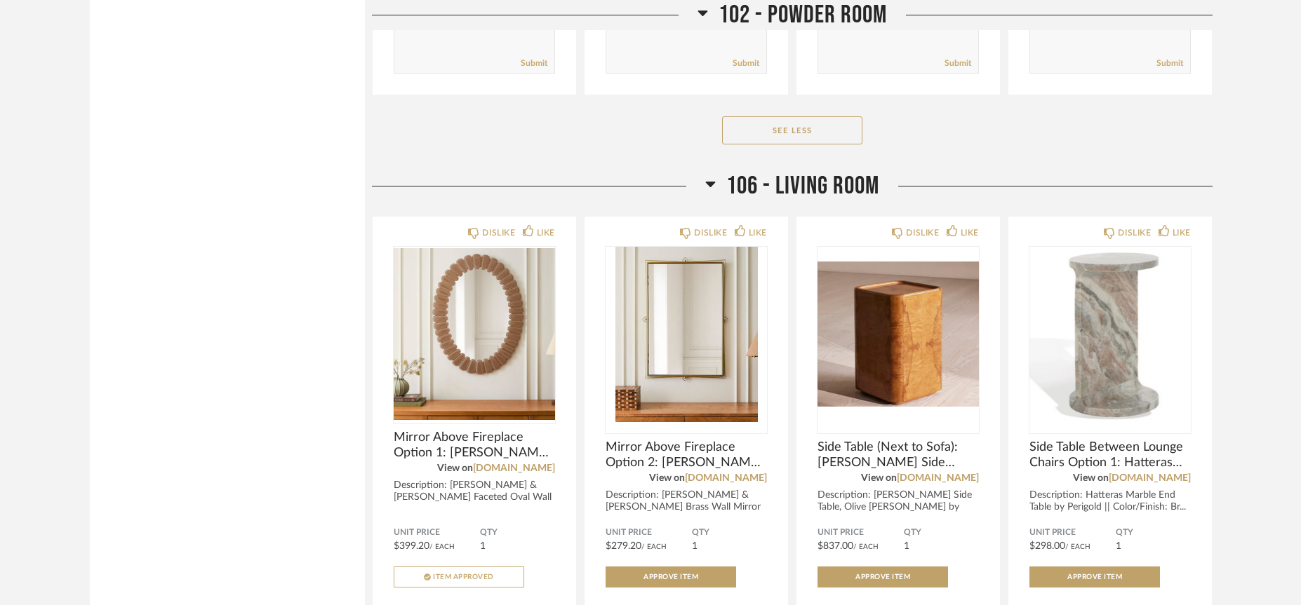
scroll to position [2840, 0]
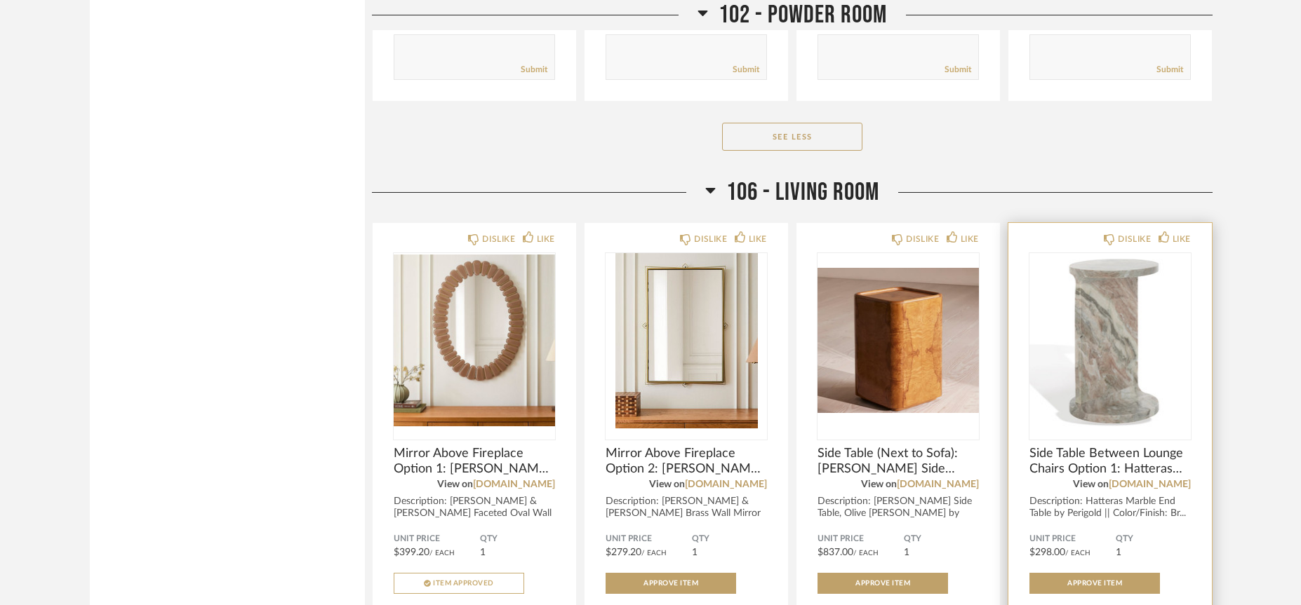
click at [1145, 344] on img "0" at bounding box center [1109, 340] width 161 height 175
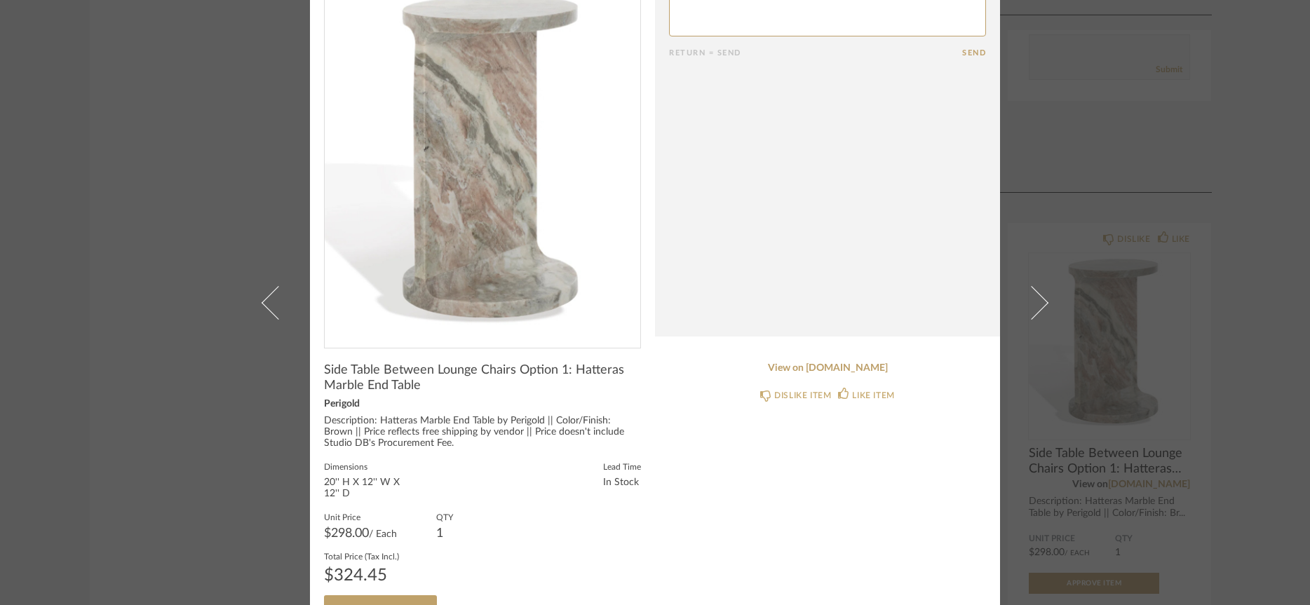
scroll to position [0, 0]
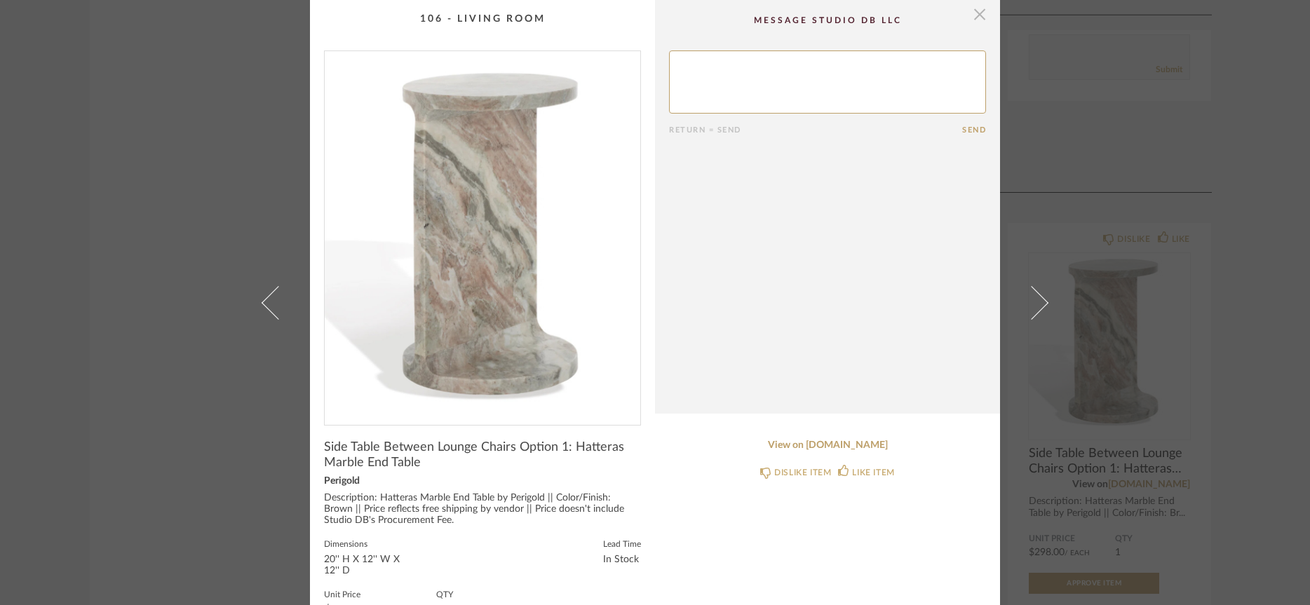
click at [979, 20] on span "button" at bounding box center [980, 14] width 28 height 28
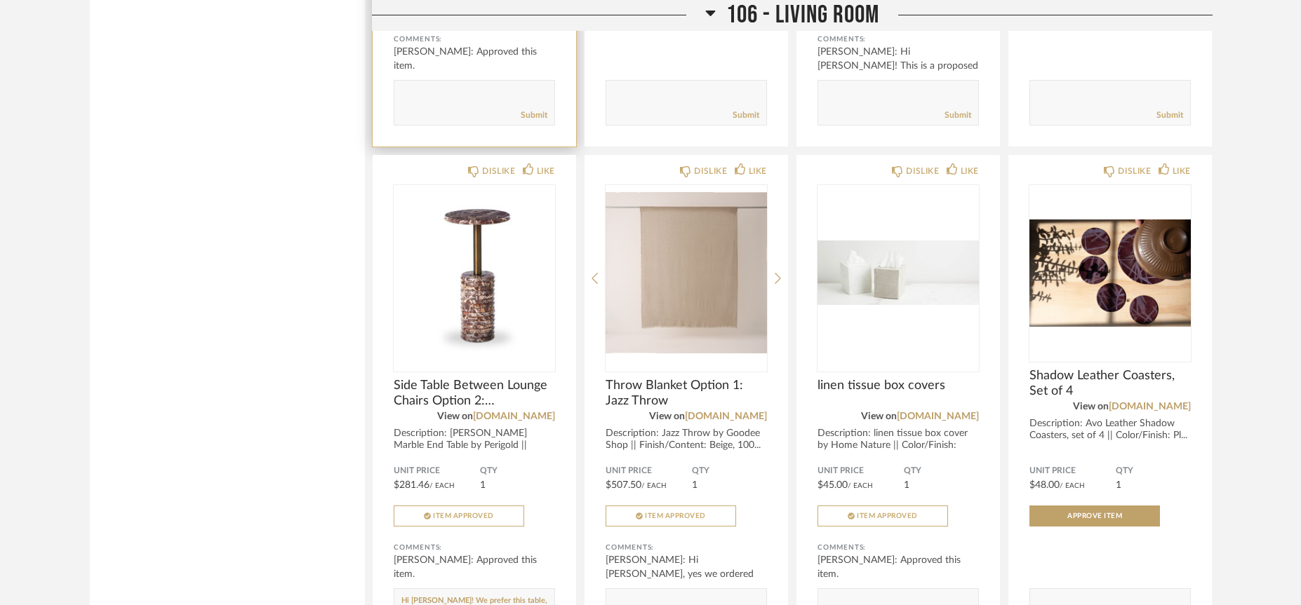
scroll to position [3432, 0]
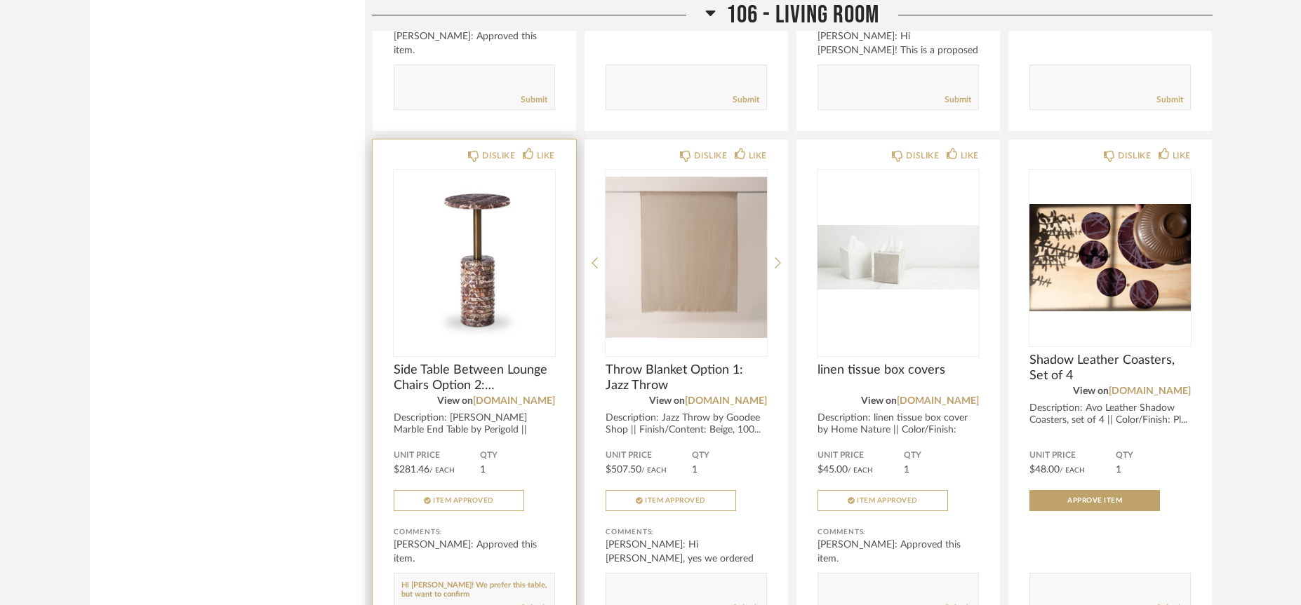
click at [466, 599] on div "Submit" at bounding box center [474, 608] width 160 height 19
drag, startPoint x: 482, startPoint y: 553, endPoint x: 497, endPoint y: 572, distance: 23.9
click at [497, 573] on form "Submit" at bounding box center [474, 596] width 161 height 46
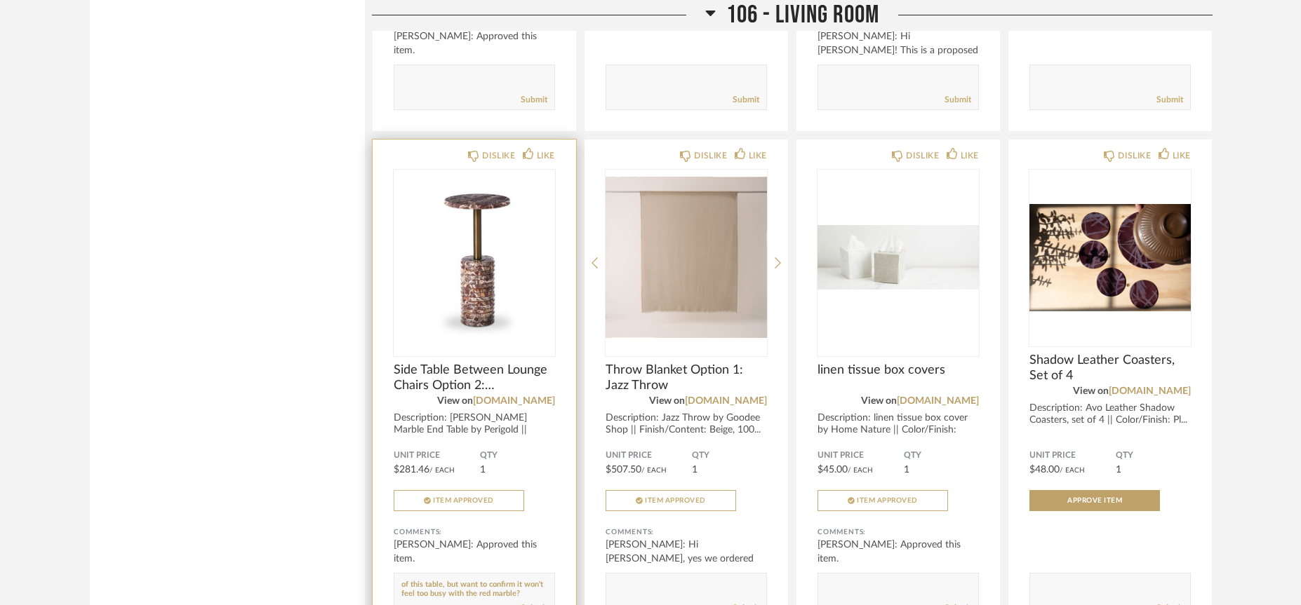
drag, startPoint x: 526, startPoint y: 565, endPoint x: 416, endPoint y: 563, distance: 110.2
click at [416, 580] on textarea at bounding box center [474, 589] width 160 height 19
type textarea "Hi [PERSON_NAME]! We prefer the shape of this table, but want to confirm it won…"
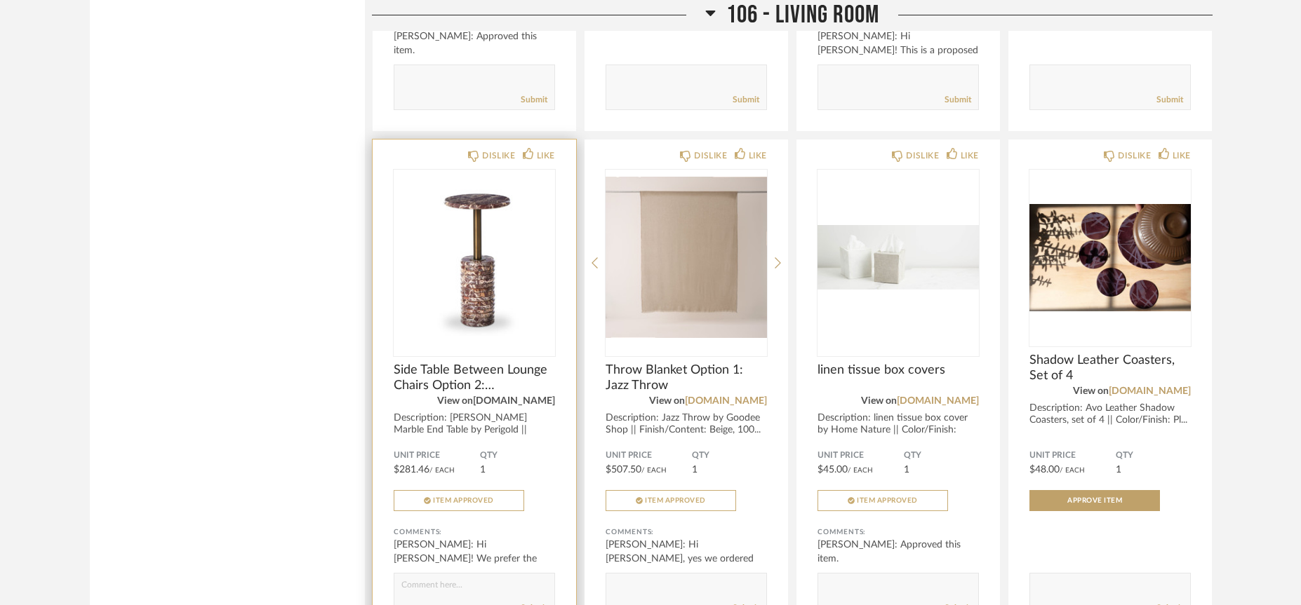
click at [513, 396] on link "[DOMAIN_NAME]" at bounding box center [514, 401] width 82 height 10
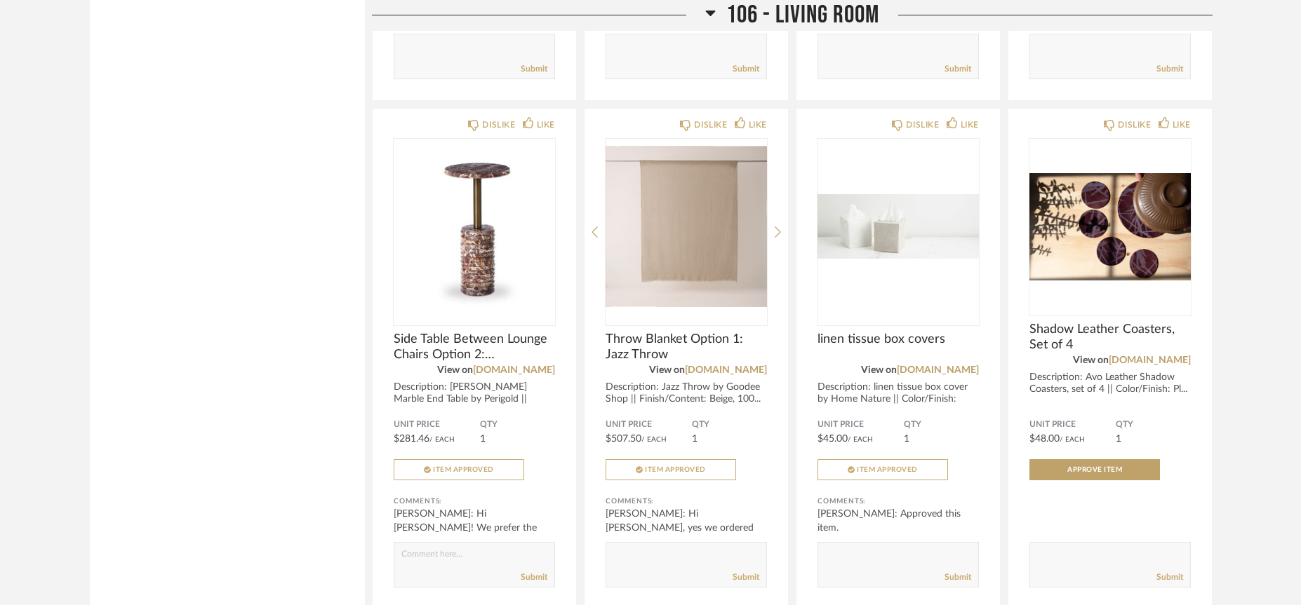
scroll to position [3522, 0]
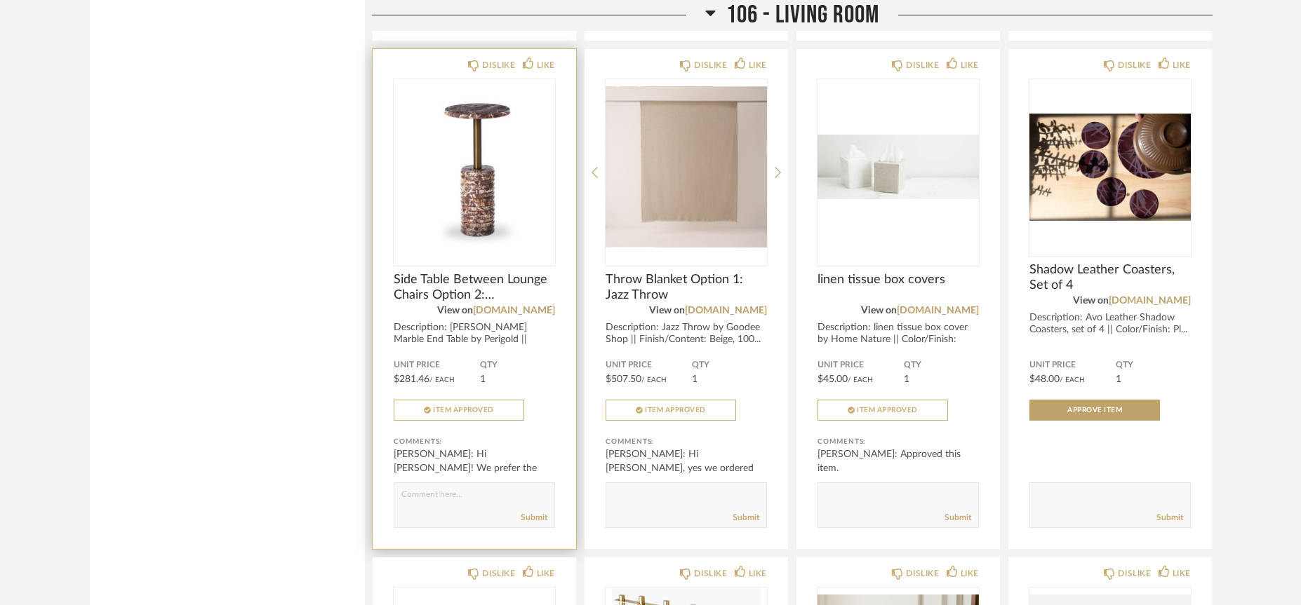
click at [460, 509] on div "Submit" at bounding box center [474, 518] width 160 height 19
click at [464, 490] on textarea at bounding box center [474, 499] width 160 height 19
drag, startPoint x: 533, startPoint y: 469, endPoint x: 437, endPoint y: 474, distance: 96.2
click at [437, 490] on textarea at bounding box center [474, 499] width 160 height 19
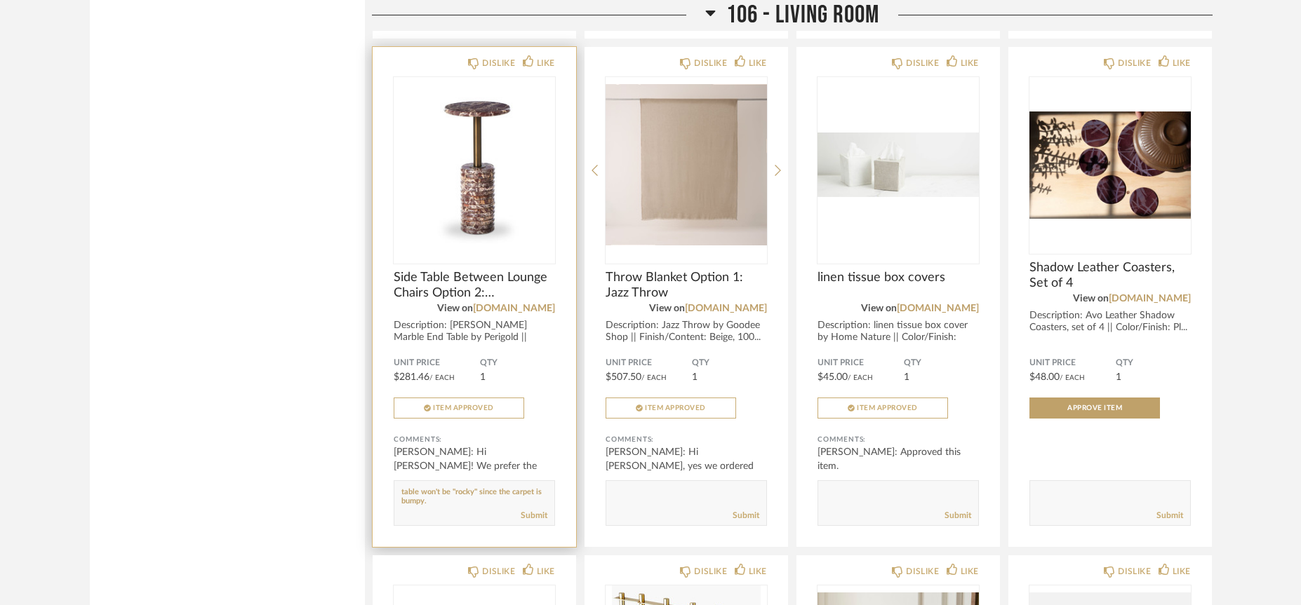
scroll to position [0, 0]
drag, startPoint x: 467, startPoint y: 462, endPoint x: 489, endPoint y: 469, distance: 22.6
click at [489, 488] on textarea at bounding box center [474, 497] width 160 height 19
click at [466, 488] on textarea at bounding box center [474, 497] width 160 height 19
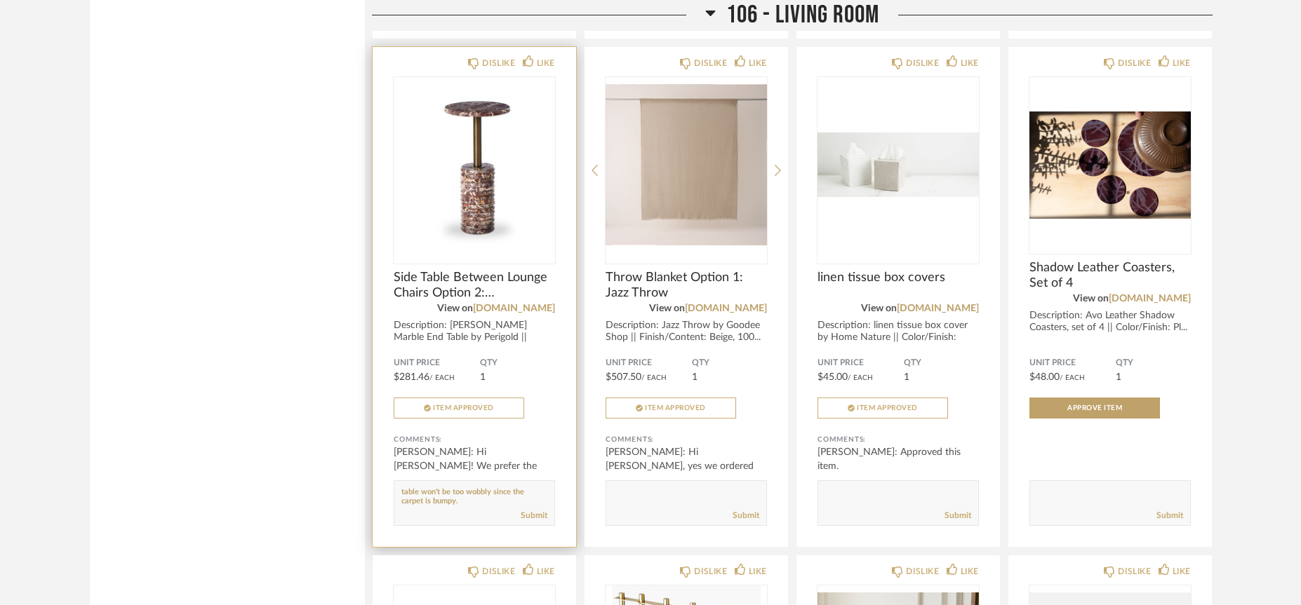
click at [472, 488] on textarea at bounding box center [474, 497] width 160 height 19
type textarea "Also want to confirm that the base of the table won't be too wobbly since the c…"
click at [532, 510] on link "Submit" at bounding box center [534, 516] width 27 height 12
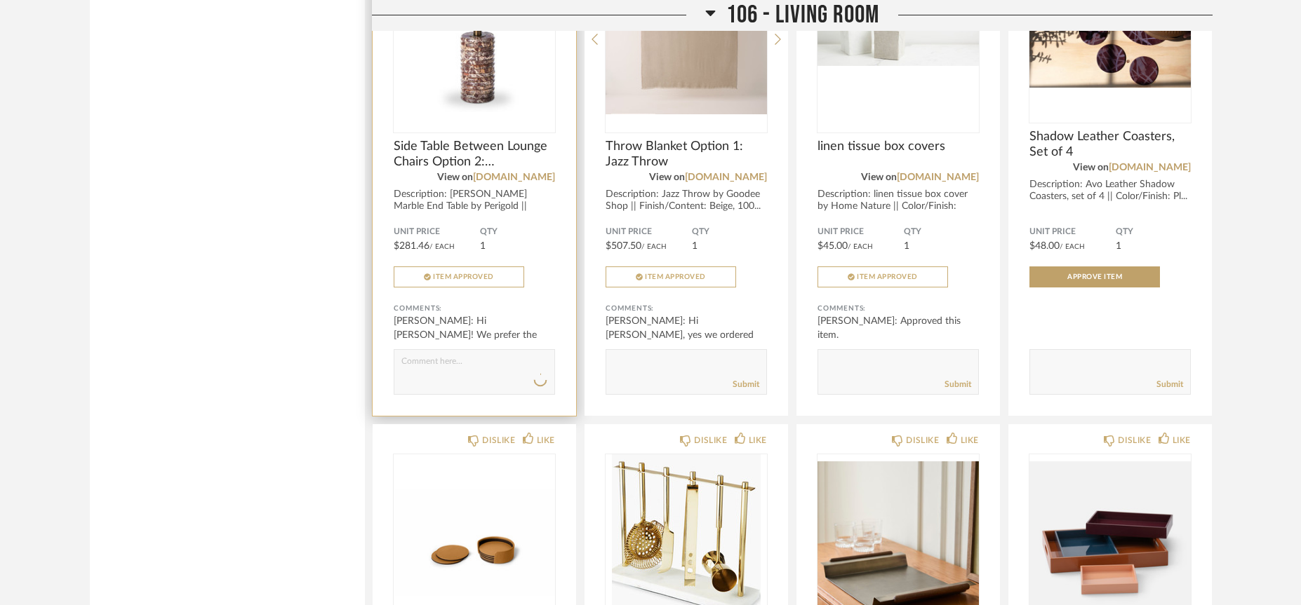
scroll to position [3666, 0]
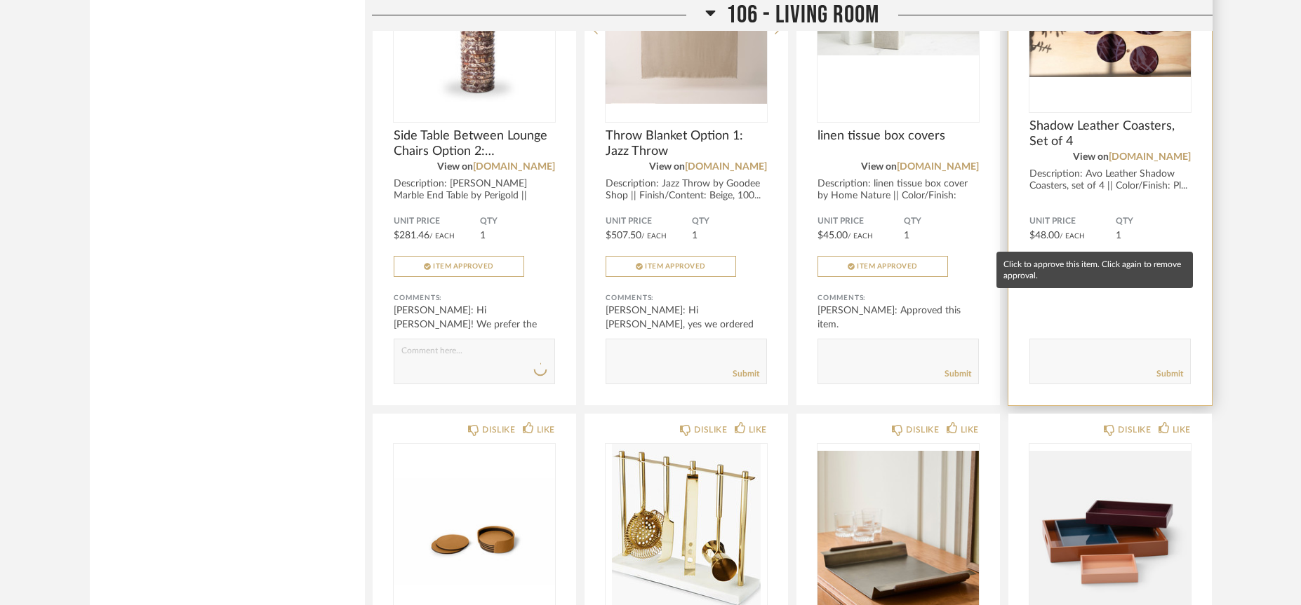
click at [1094, 263] on span "Approve Item" at bounding box center [1094, 266] width 55 height 7
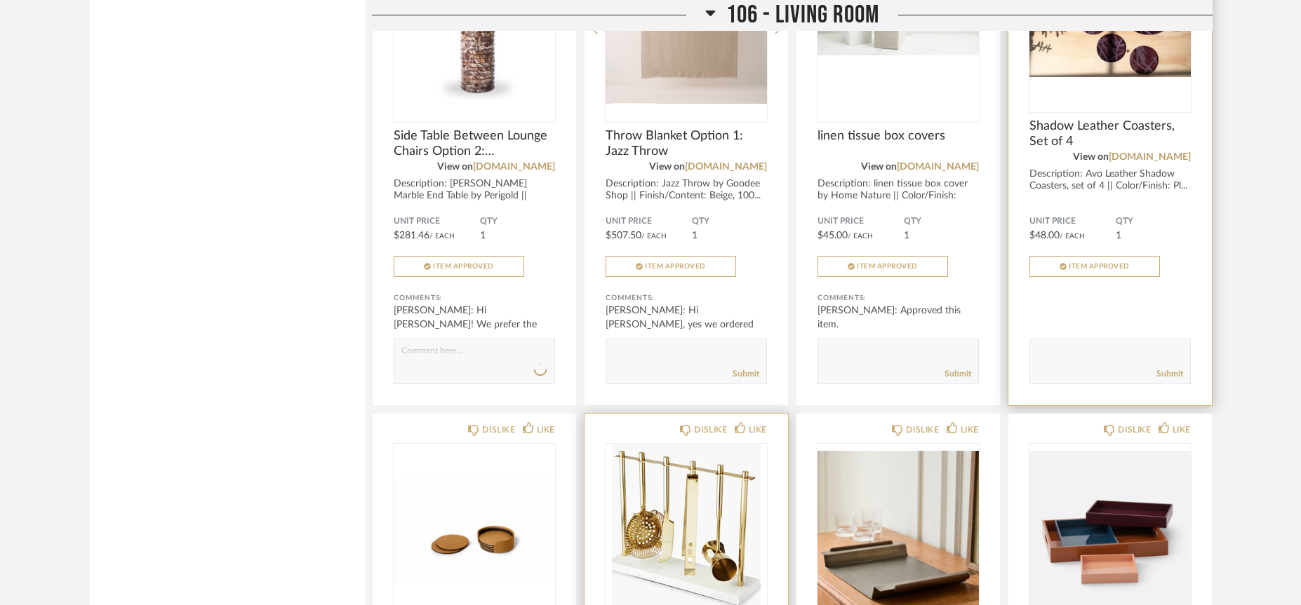
scroll to position [3905, 0]
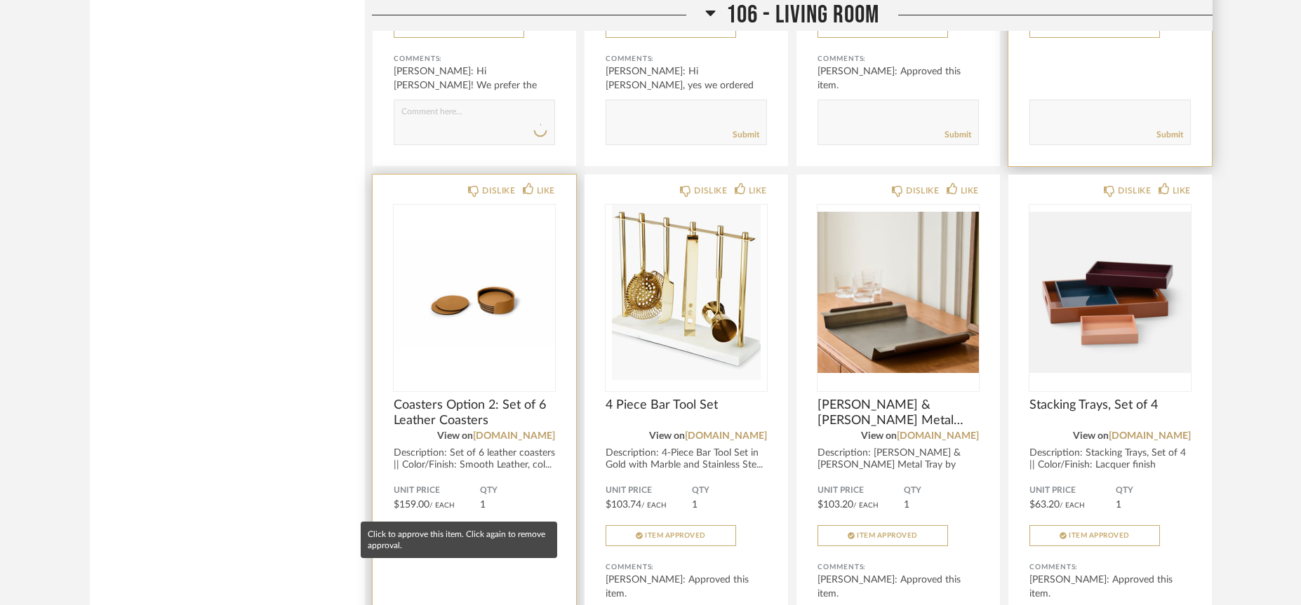
click at [495, 525] on button "Approve Item" at bounding box center [459, 535] width 130 height 21
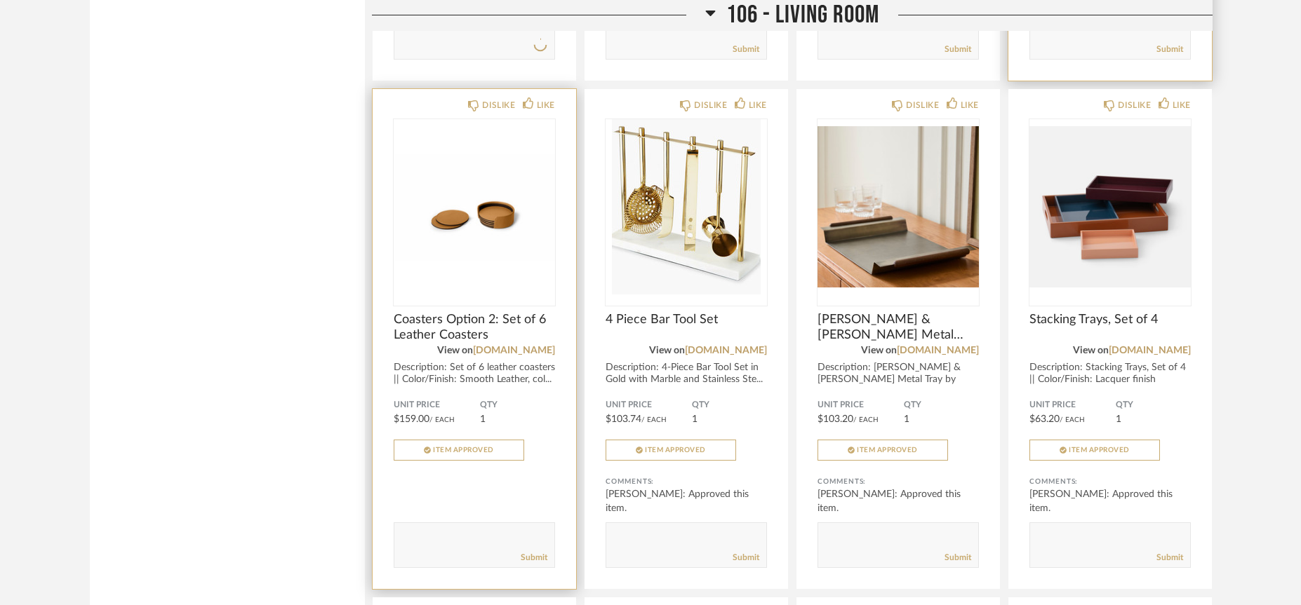
scroll to position [4004, 0]
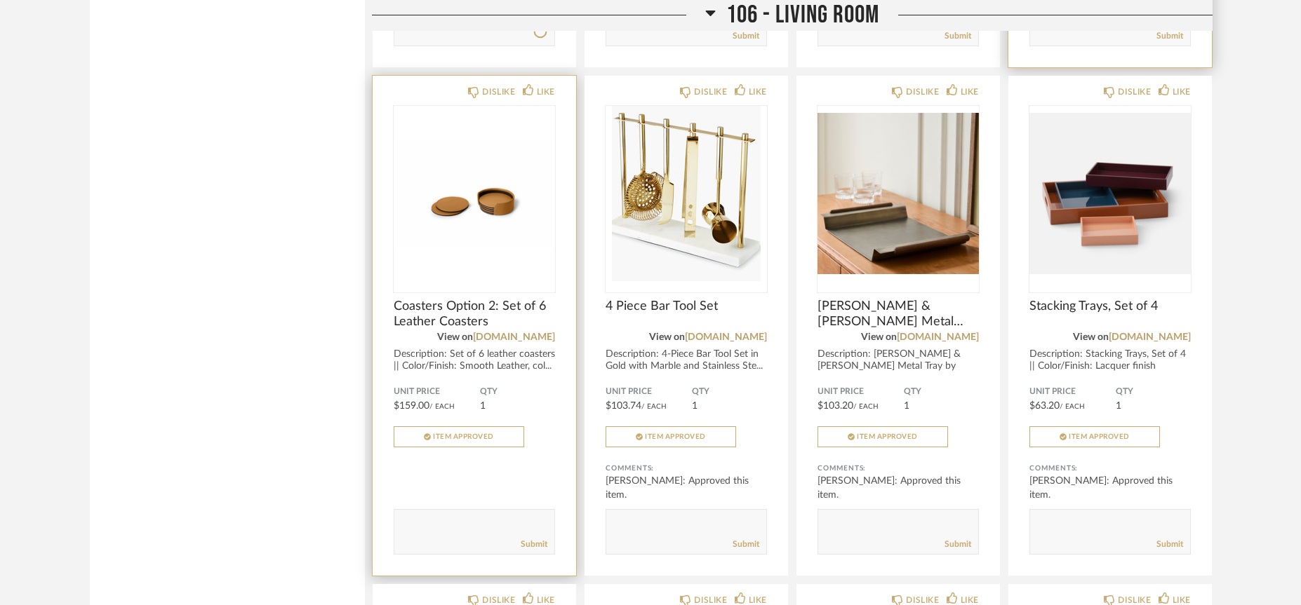
click at [495, 516] on textarea at bounding box center [474, 525] width 160 height 19
click at [506, 516] on textarea at bounding box center [474, 525] width 160 height 19
drag, startPoint x: 522, startPoint y: 501, endPoint x: 532, endPoint y: 497, distance: 11.3
click at [532, 516] on textarea at bounding box center [474, 525] width 160 height 19
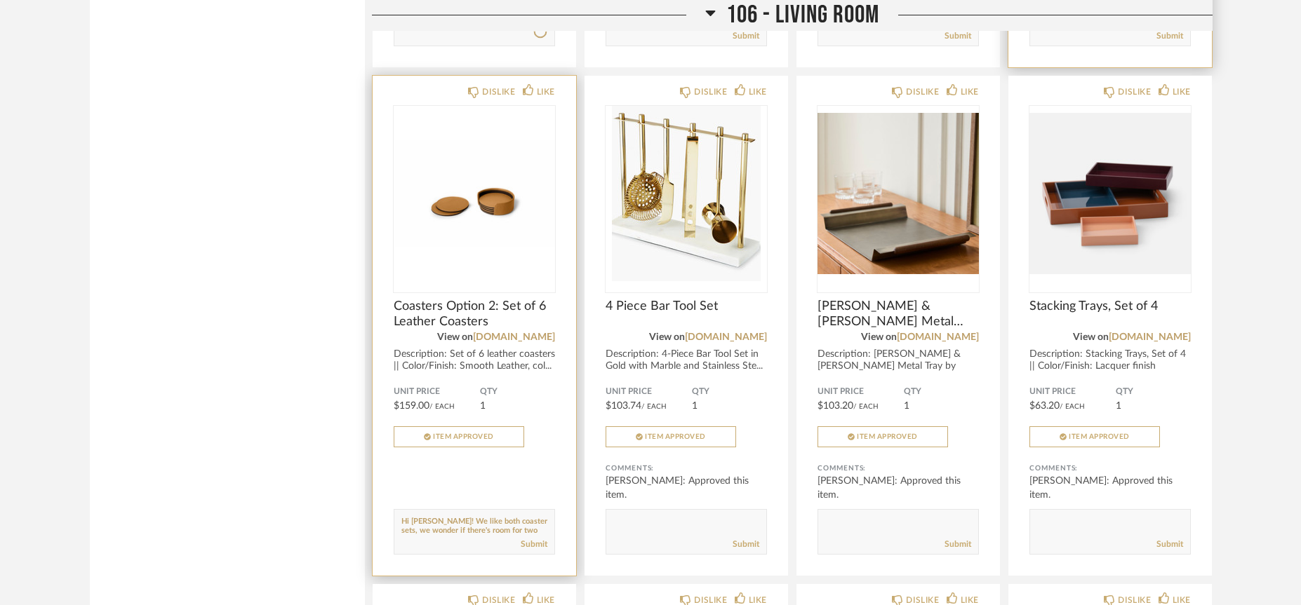
scroll to position [1, 0]
drag, startPoint x: 535, startPoint y: 501, endPoint x: 391, endPoint y: 504, distance: 144.5
click at [391, 504] on div "DISLIKE LIKE Coasters Option 2: Set of 6 Leather Coasters View on [DOMAIN_NAME]…" at bounding box center [473, 326] width 203 height 500
type textarea "Hi [PERSON_NAME]! We like both coaster sets, so leave it to you to decide what …"
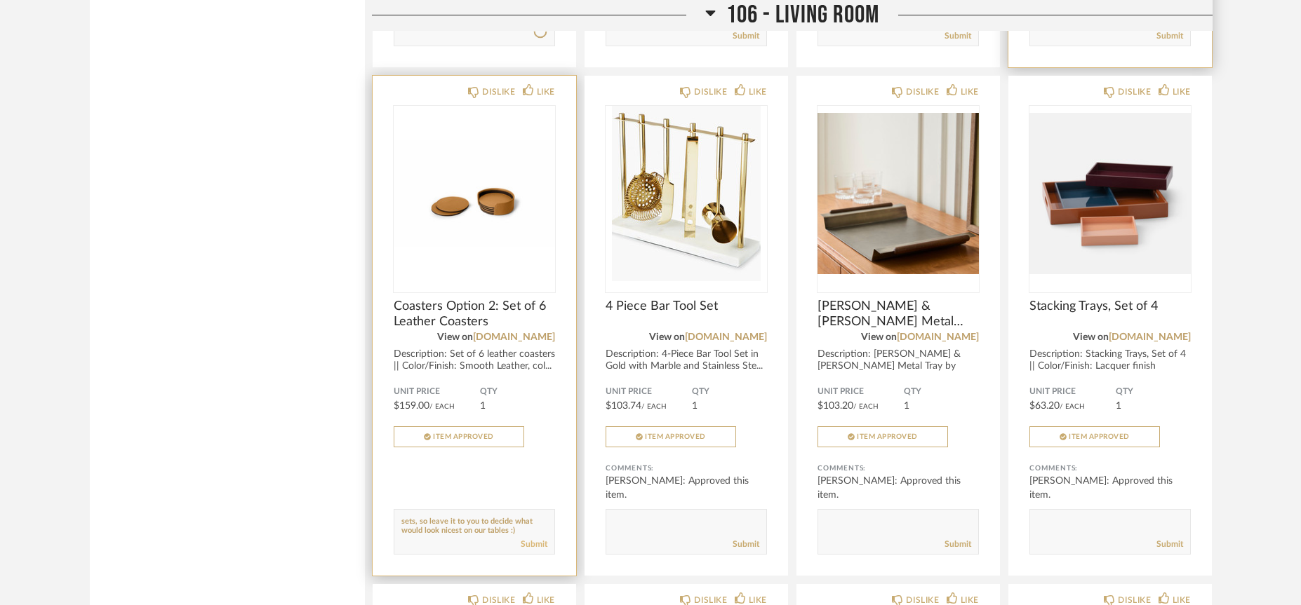
click at [544, 539] on link "Submit" at bounding box center [534, 545] width 27 height 12
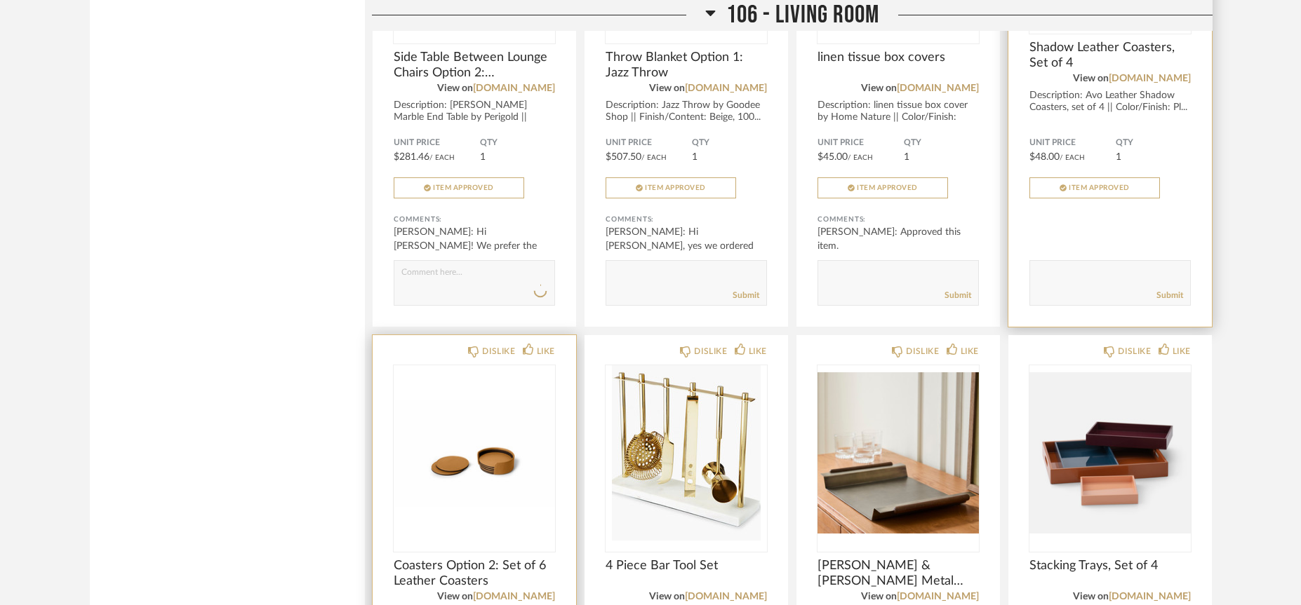
scroll to position [3970, 0]
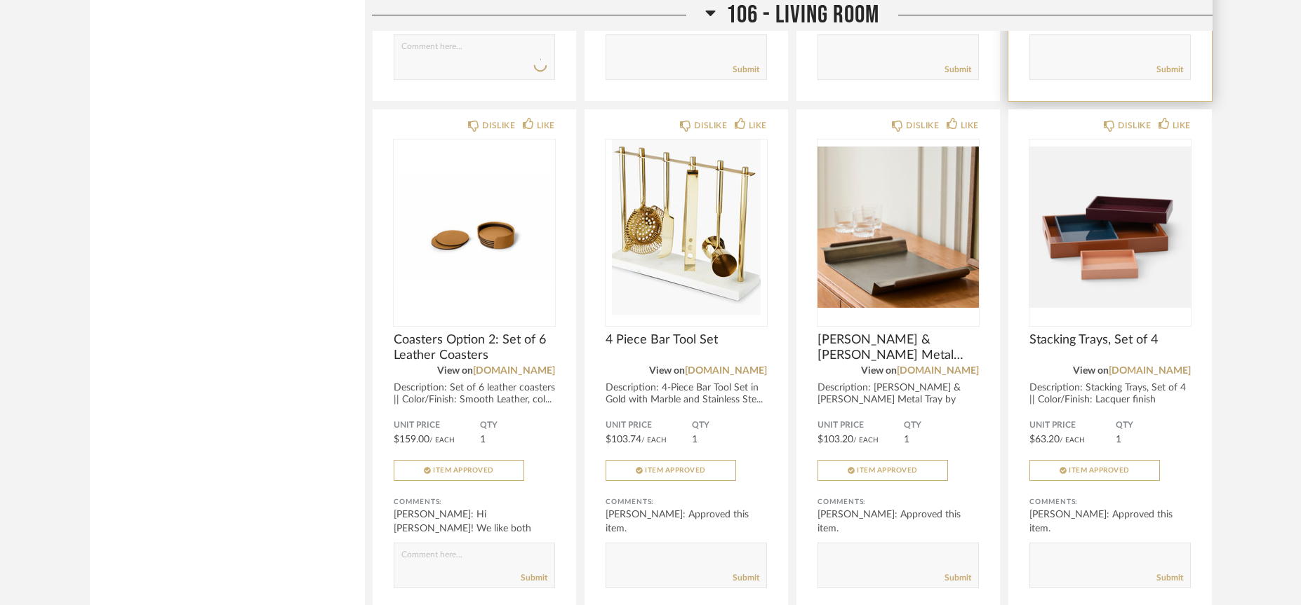
click at [505, 550] on textarea at bounding box center [474, 559] width 160 height 19
type textarea "We also probably need coasters in the kitchen"
drag, startPoint x: 489, startPoint y: 533, endPoint x: 370, endPoint y: 483, distance: 128.6
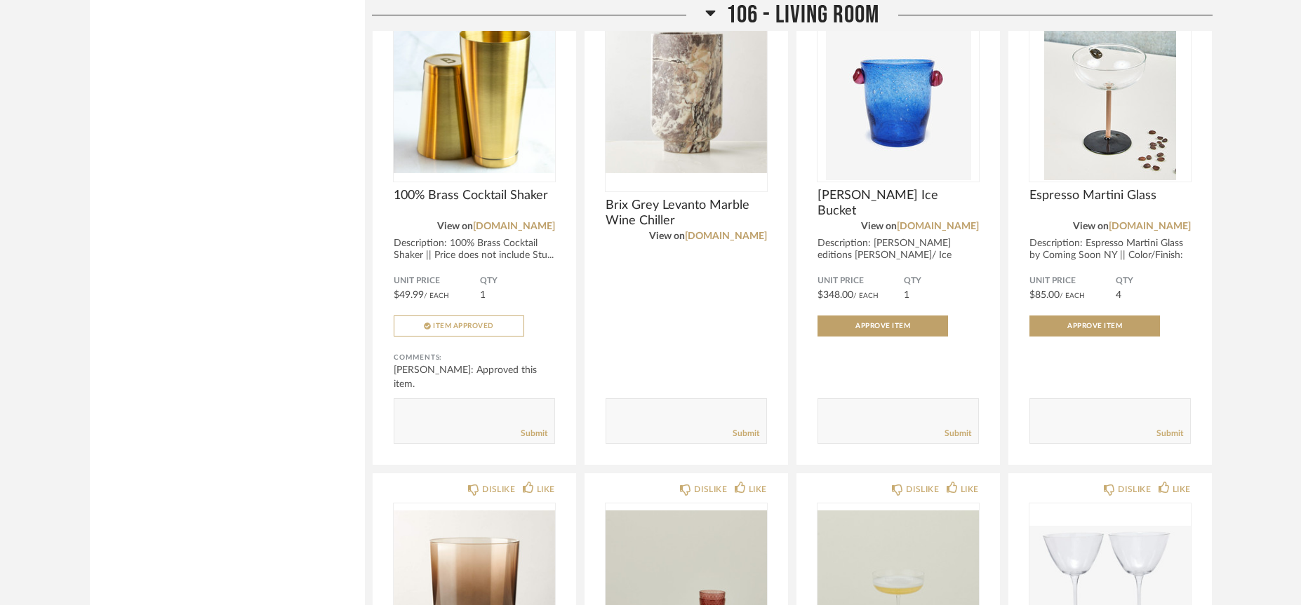
scroll to position [4616, 0]
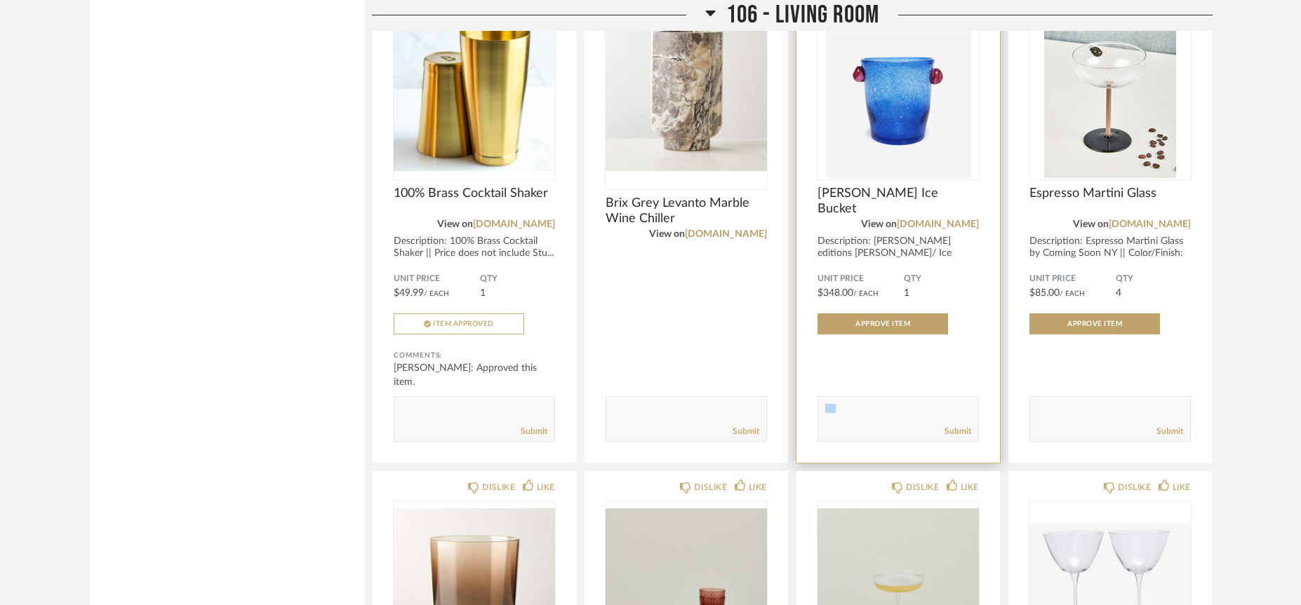
drag, startPoint x: 804, startPoint y: 407, endPoint x: 916, endPoint y: 323, distance: 139.9
click at [916, 323] on div "DISLIKE LIKE [PERSON_NAME] Ice Bucket View on [DOMAIN_NAME] Description: [PERSO…" at bounding box center [897, 218] width 203 height 490
click at [918, 314] on button "Approve Item" at bounding box center [882, 324] width 130 height 21
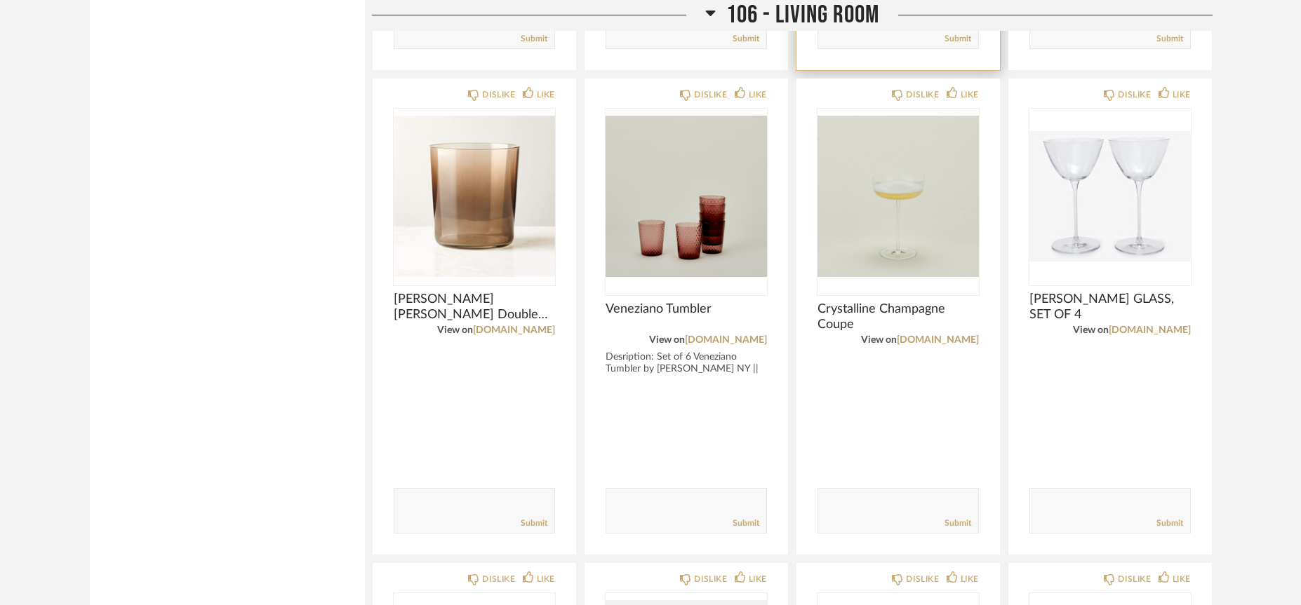
scroll to position [5015, 0]
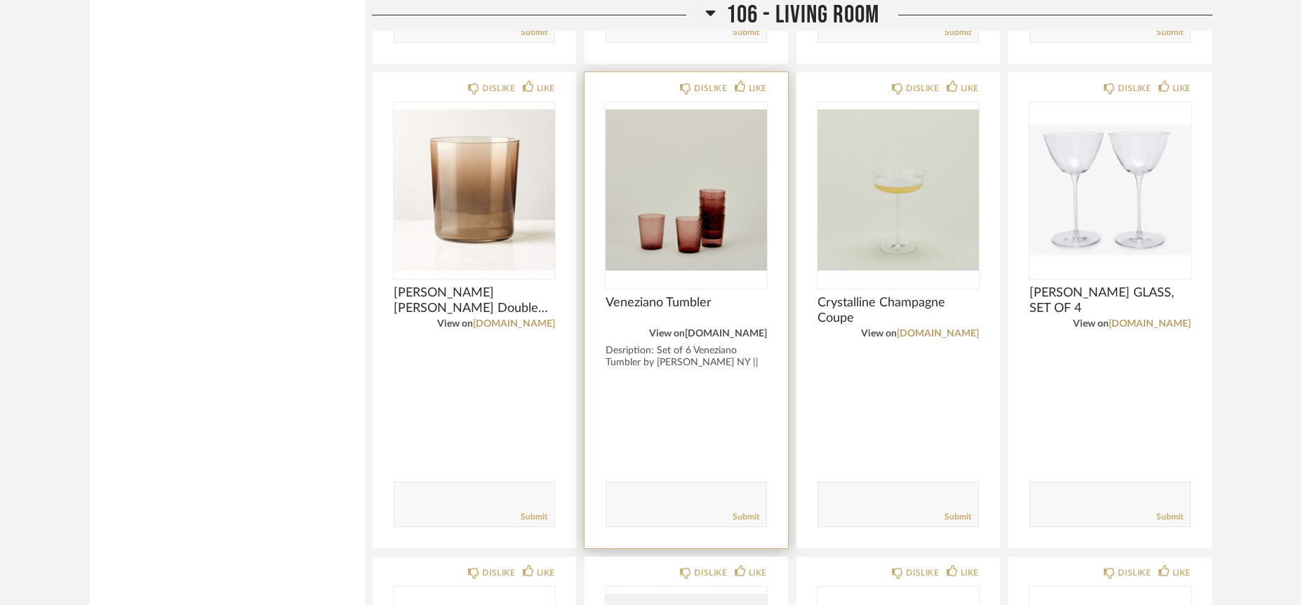
click at [701, 329] on link "[DOMAIN_NAME]" at bounding box center [726, 334] width 82 height 10
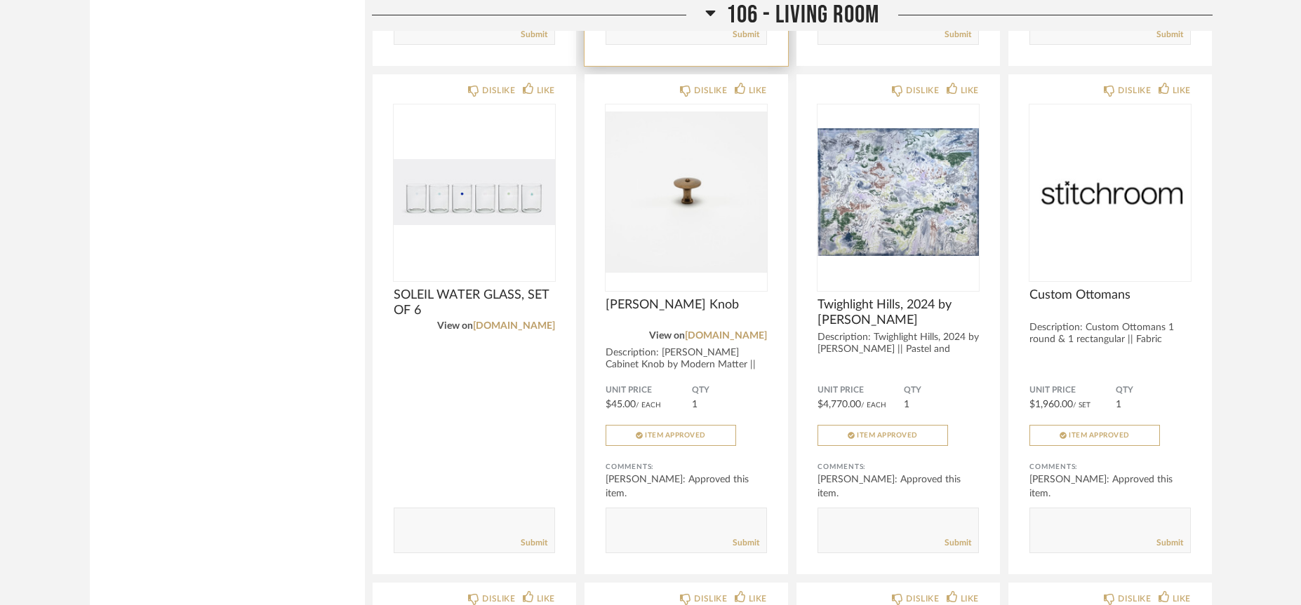
scroll to position [5535, 0]
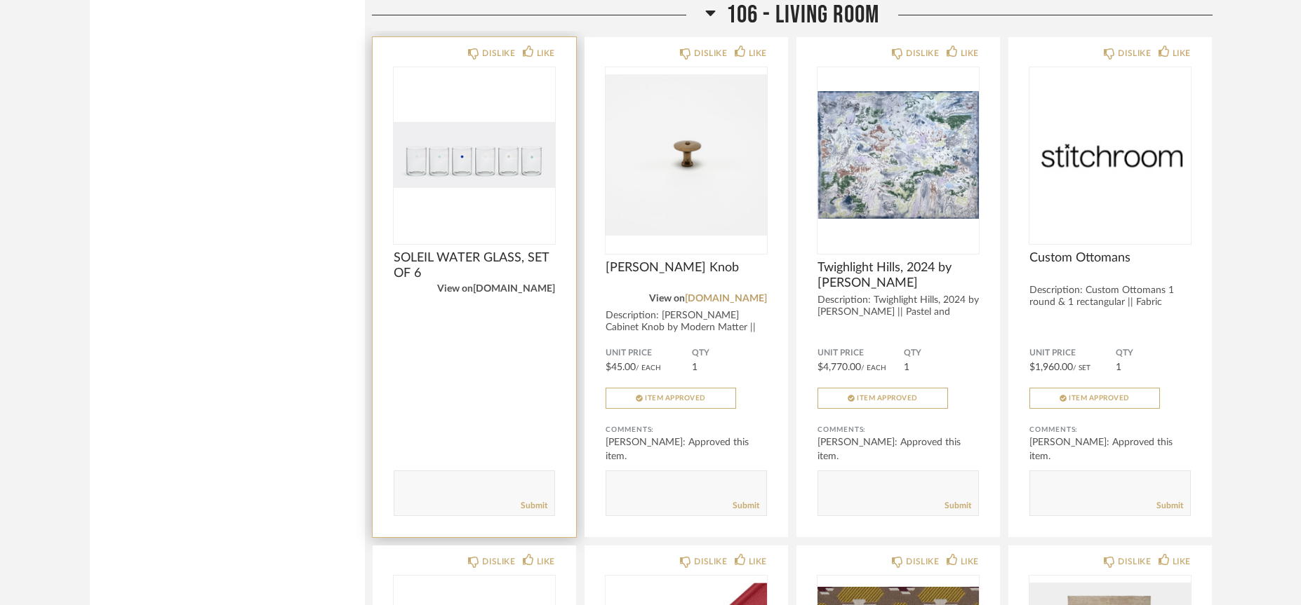
click at [509, 284] on link "[DOMAIN_NAME]" at bounding box center [514, 289] width 82 height 10
click at [457, 478] on textarea at bounding box center [474, 487] width 160 height 19
type textarea ":"
type textarea "love these!"
click at [537, 500] on link "Submit" at bounding box center [534, 506] width 27 height 12
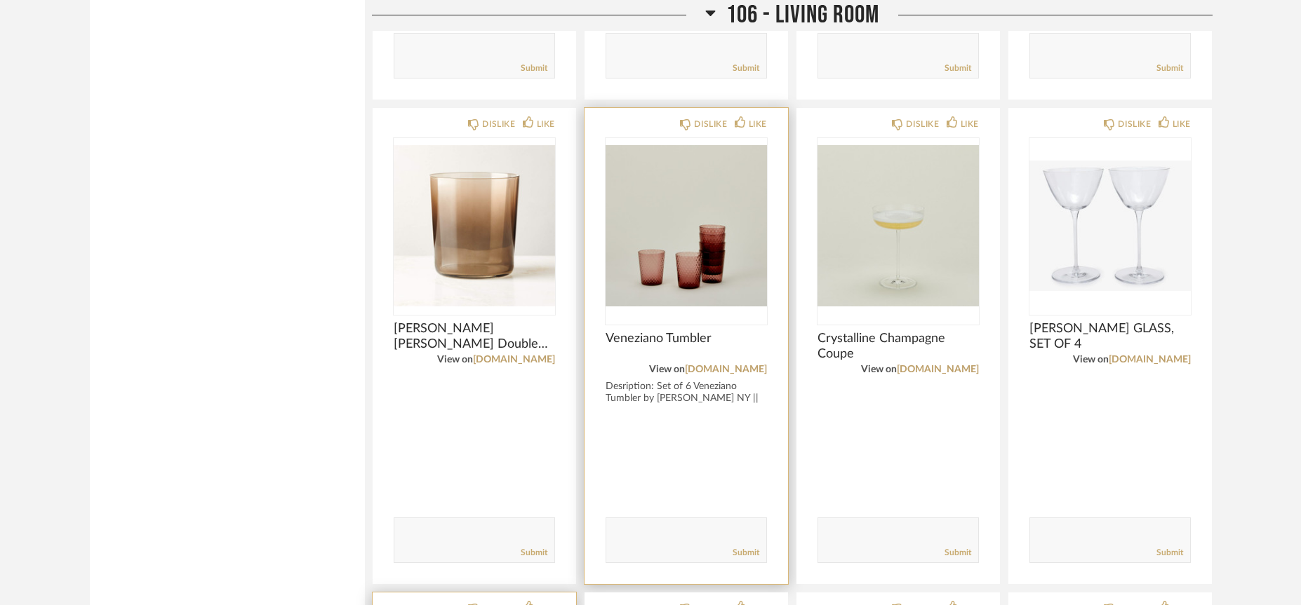
scroll to position [5001, 0]
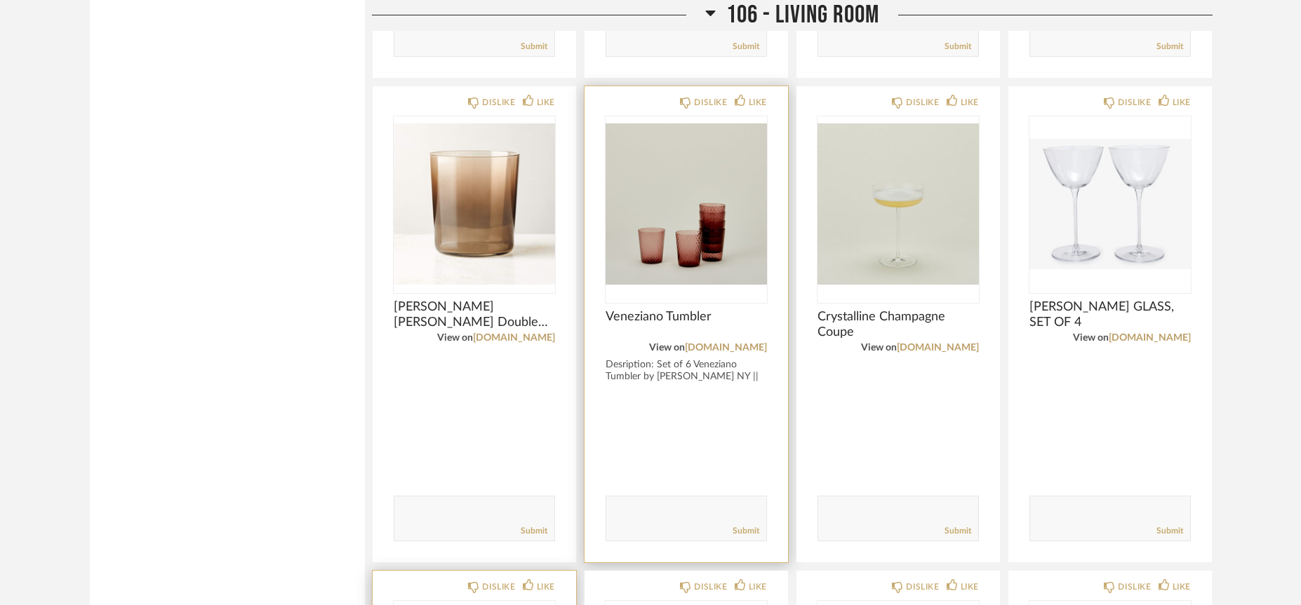
click at [644, 503] on textarea at bounding box center [686, 512] width 160 height 19
type textarea "These are fun!"
click at [757, 525] on link "Submit" at bounding box center [745, 531] width 27 height 12
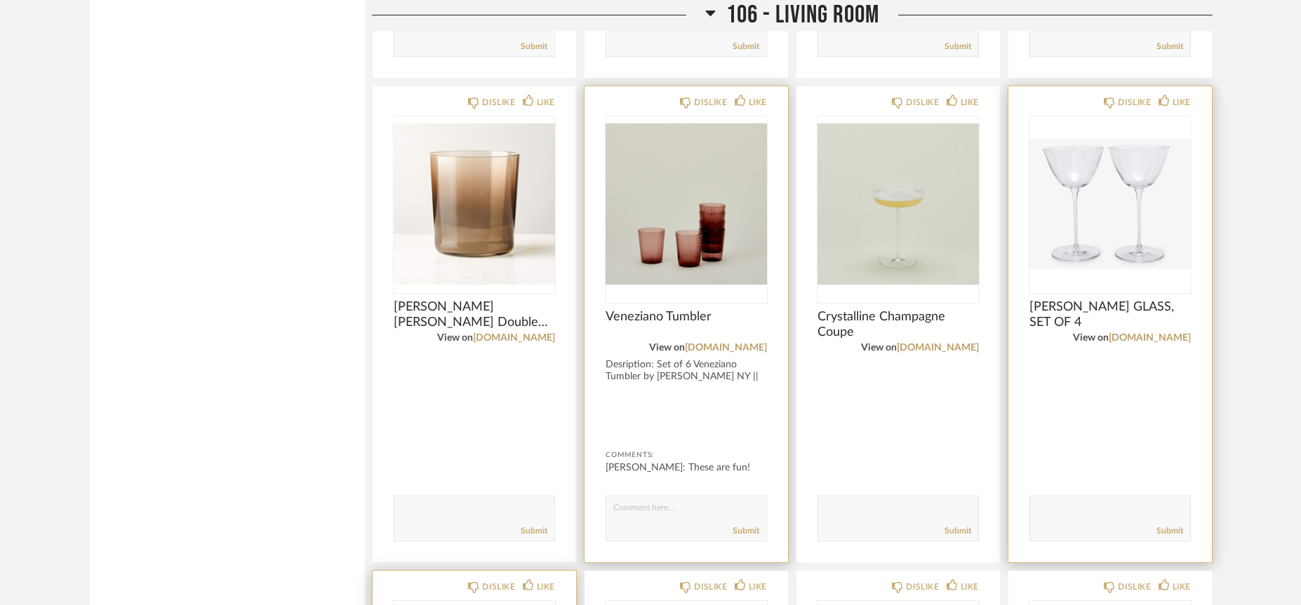
click at [1130, 522] on div "Submit" at bounding box center [1110, 531] width 160 height 19
click at [1179, 333] on link "[DOMAIN_NAME]" at bounding box center [1149, 338] width 82 height 10
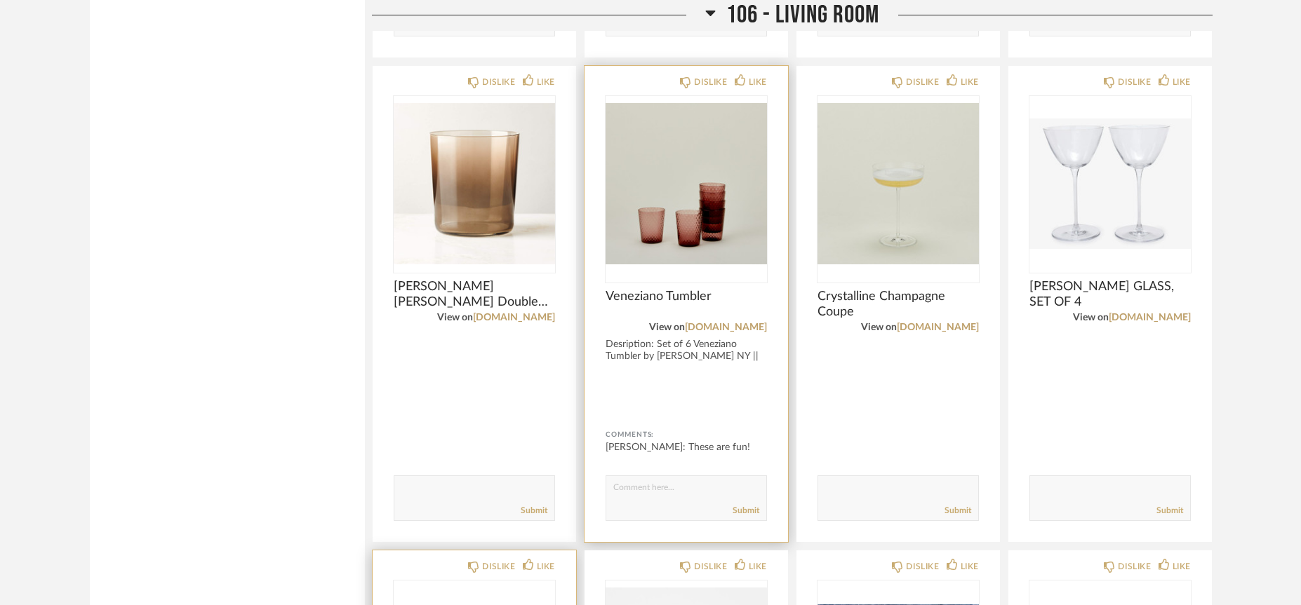
scroll to position [5030, 0]
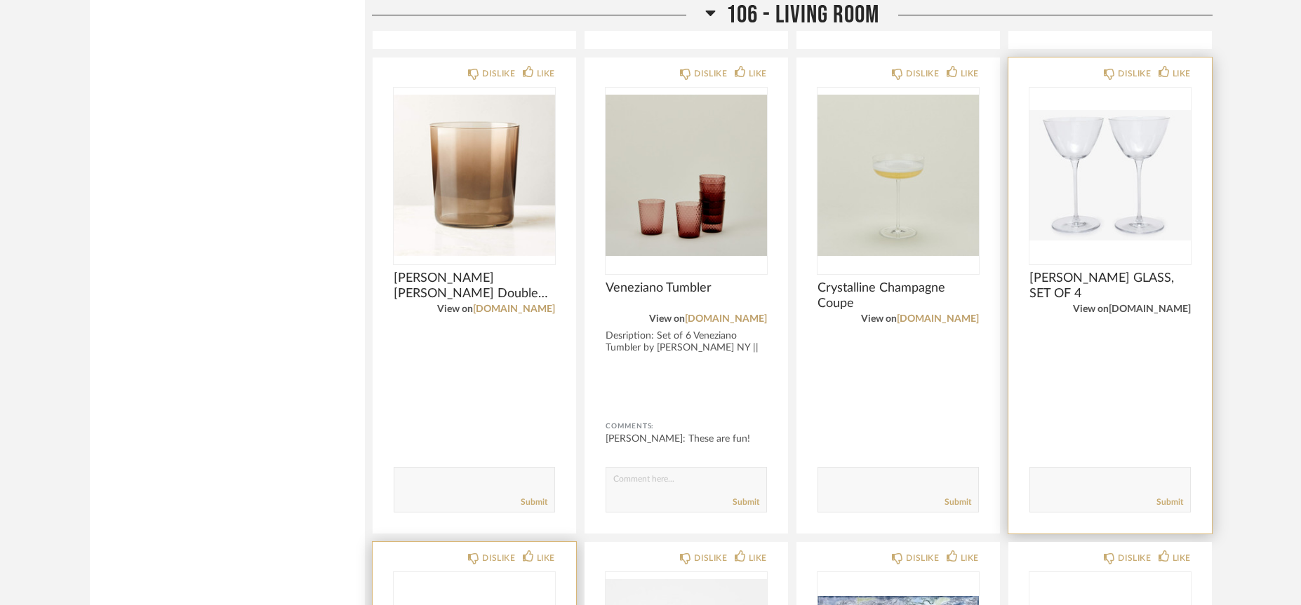
click at [1143, 304] on link "[DOMAIN_NAME]" at bounding box center [1149, 309] width 82 height 10
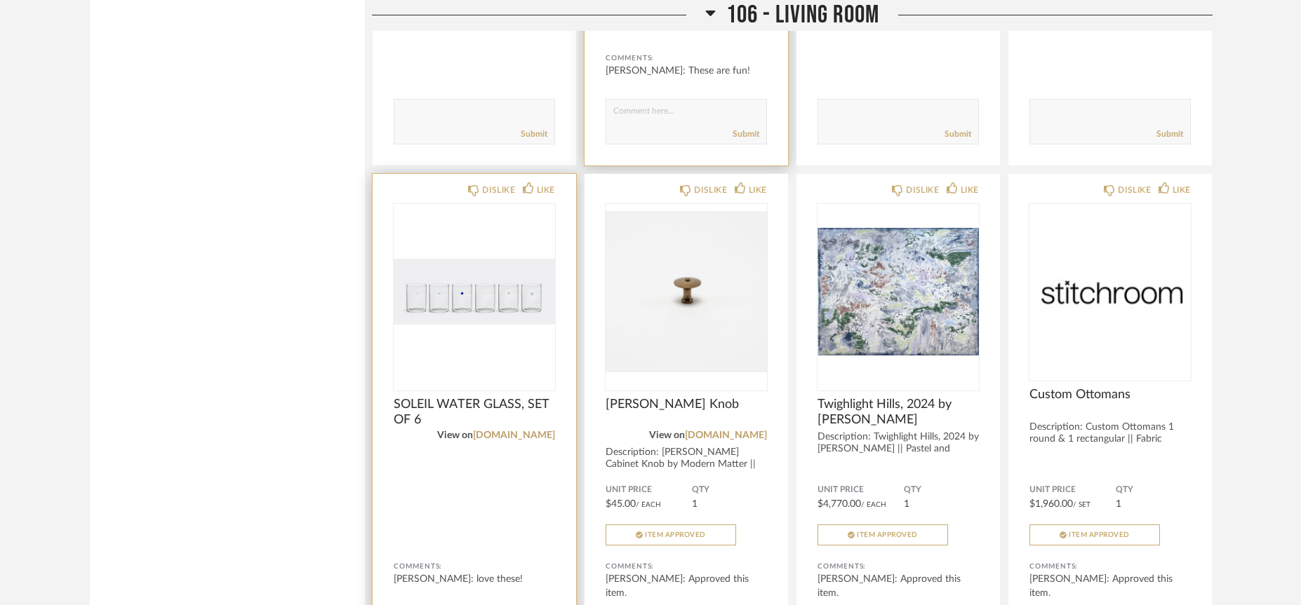
scroll to position [4993, 0]
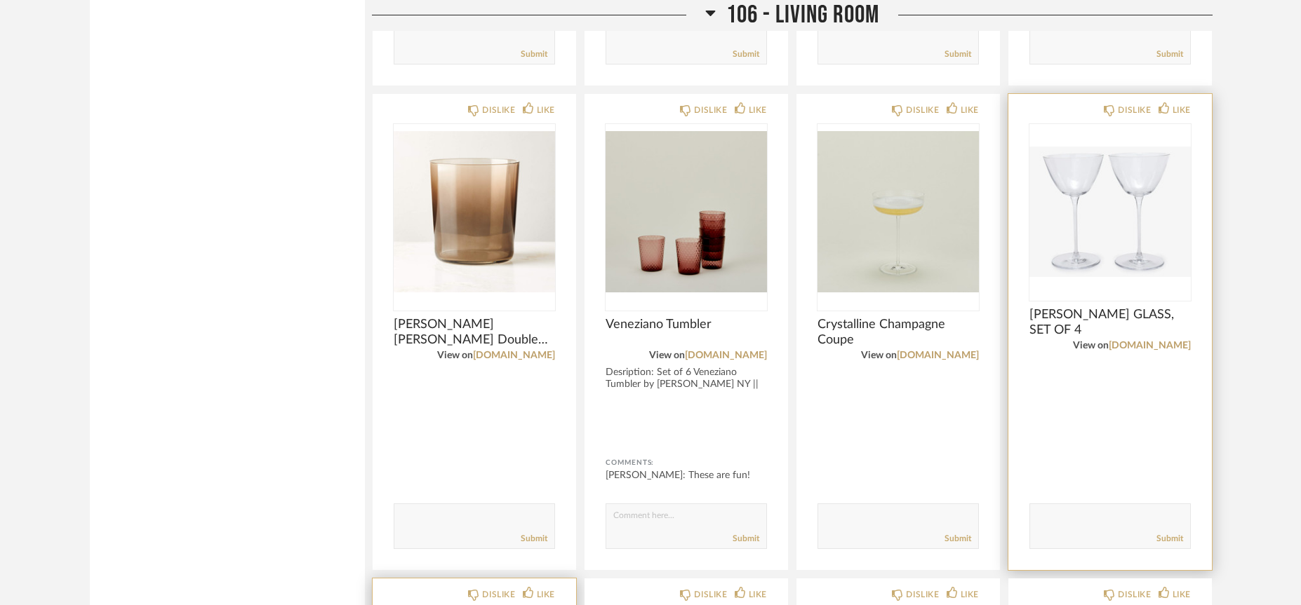
click at [1087, 511] on textarea at bounding box center [1110, 520] width 160 height 19
type textarea "Great, I wonder if we can get this in a set of 6 (or something similar) since 4…"
click at [1172, 533] on link "Submit" at bounding box center [1169, 539] width 27 height 12
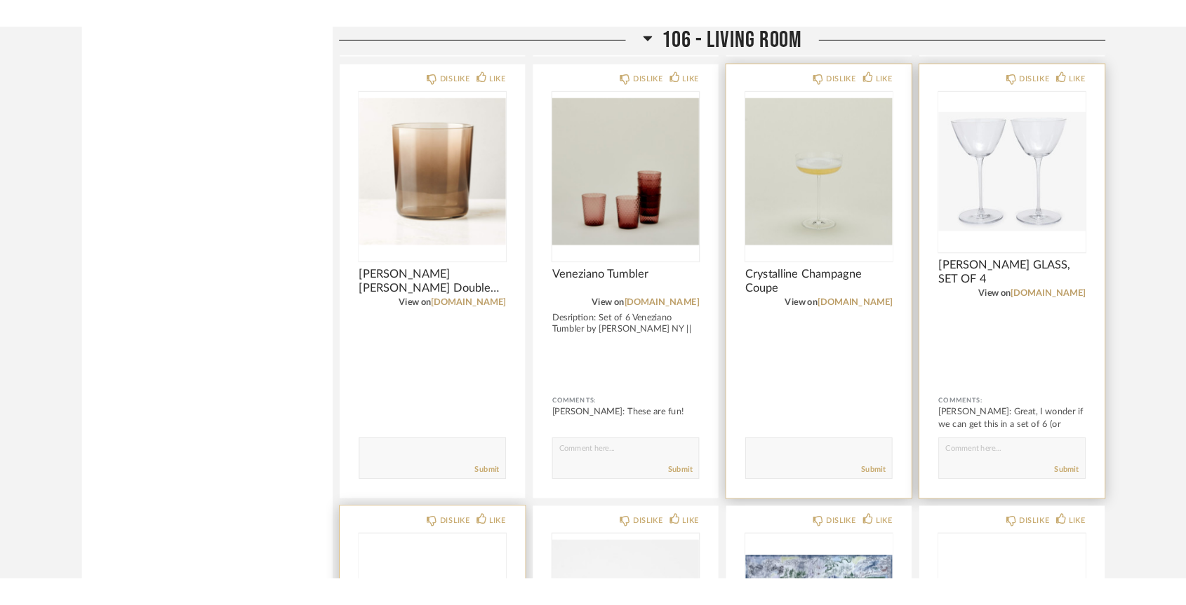
scroll to position [4999, 0]
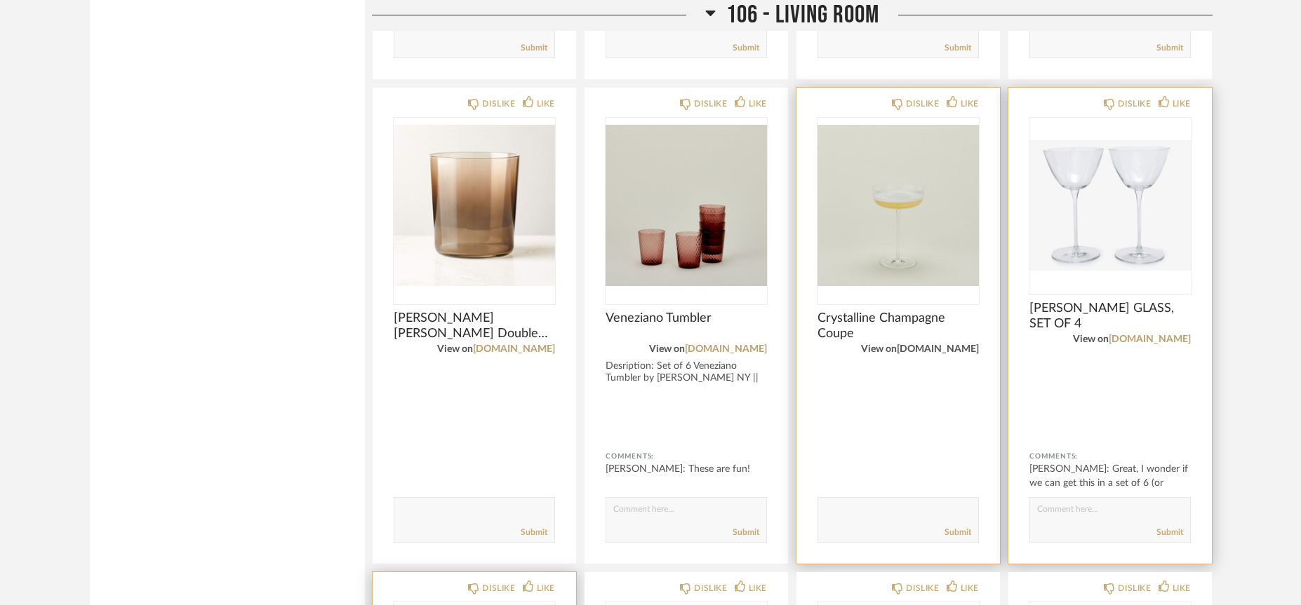
click at [908, 344] on link "[DOMAIN_NAME]" at bounding box center [937, 349] width 82 height 10
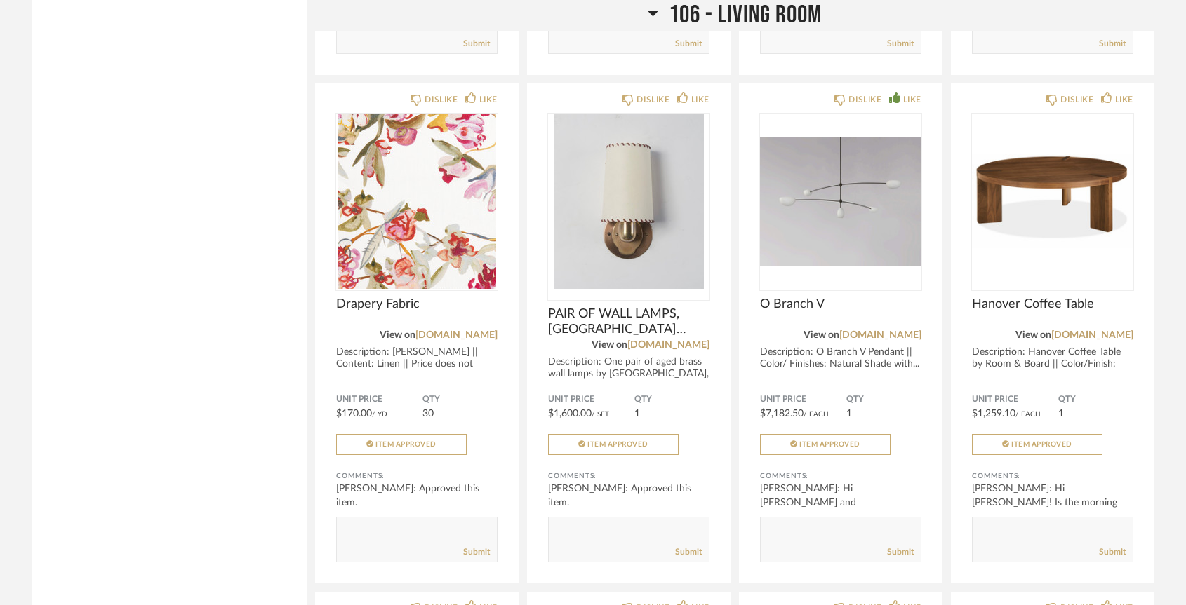
scroll to position [7031, 0]
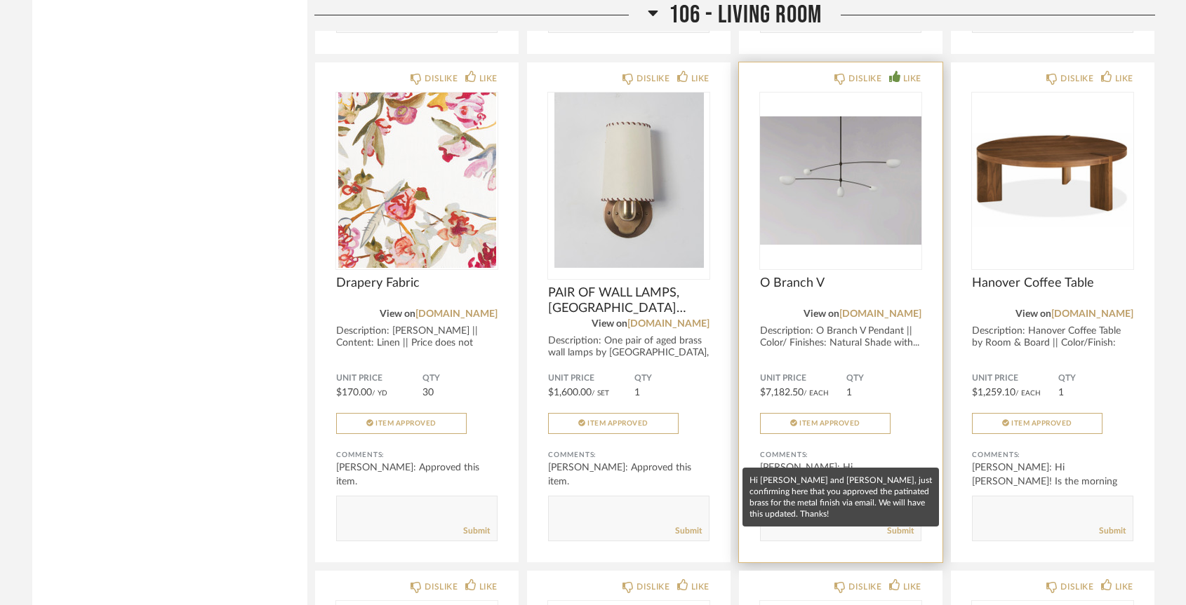
click at [821, 461] on div "[PERSON_NAME]: Hi [PERSON_NAME] and [PERSON_NAME], just confirming here that yo…" at bounding box center [840, 489] width 161 height 56
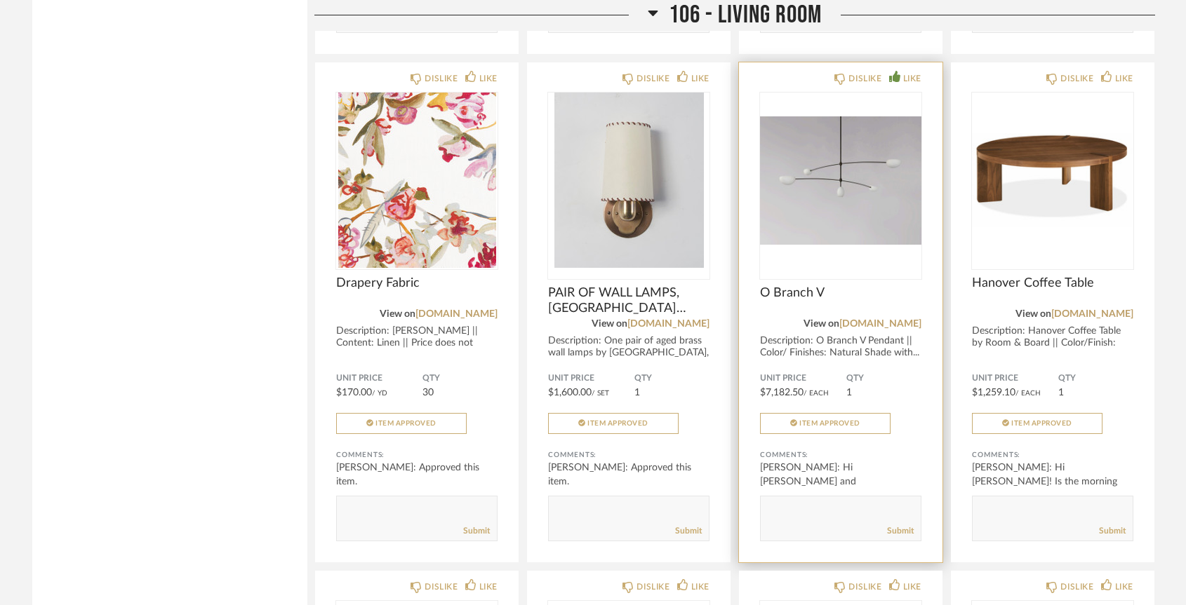
click at [0, 0] on img at bounding box center [0, 0] width 0 height 0
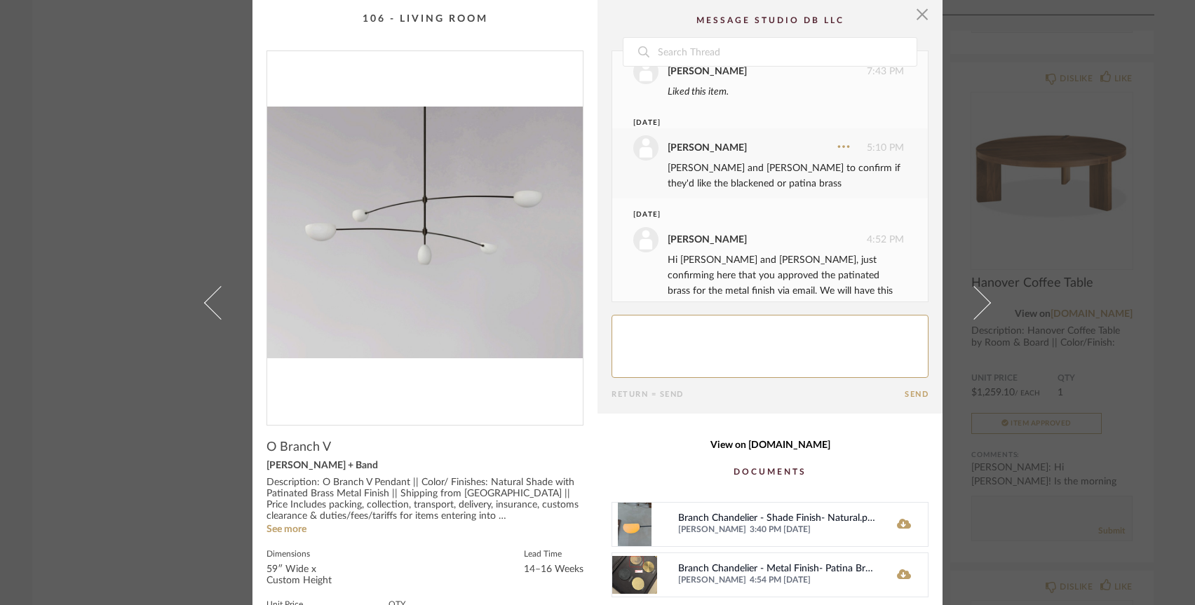
scroll to position [119, 0]
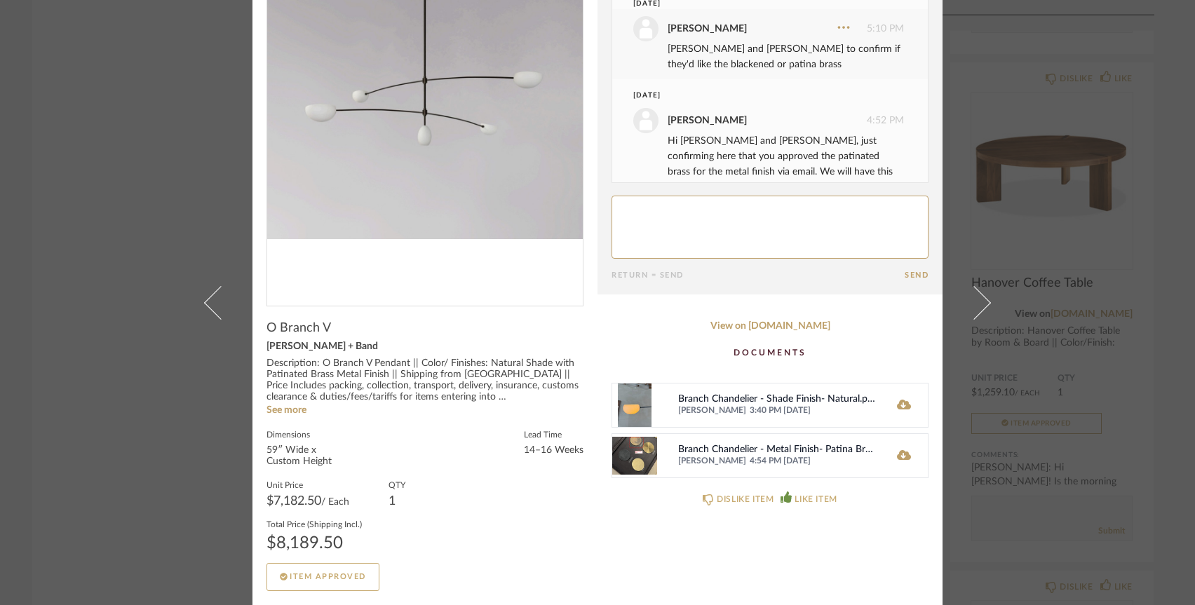
click at [633, 401] on img at bounding box center [634, 405] width 45 height 43
click at [896, 448] on div "Branch Chandelier - Metal Finish- Patina Brass.png [PERSON_NAME] 4:54 PM [DATE]" at bounding box center [770, 456] width 317 height 45
click at [899, 458] on icon at bounding box center [904, 455] width 14 height 11
click at [899, 403] on icon at bounding box center [904, 405] width 14 height 10
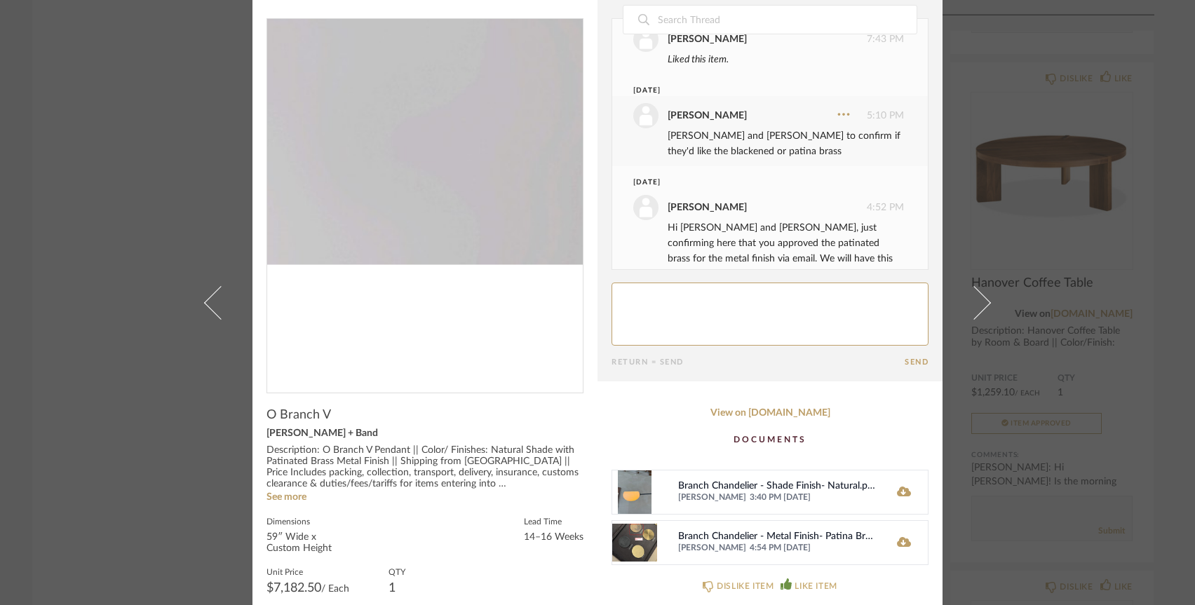
scroll to position [0, 0]
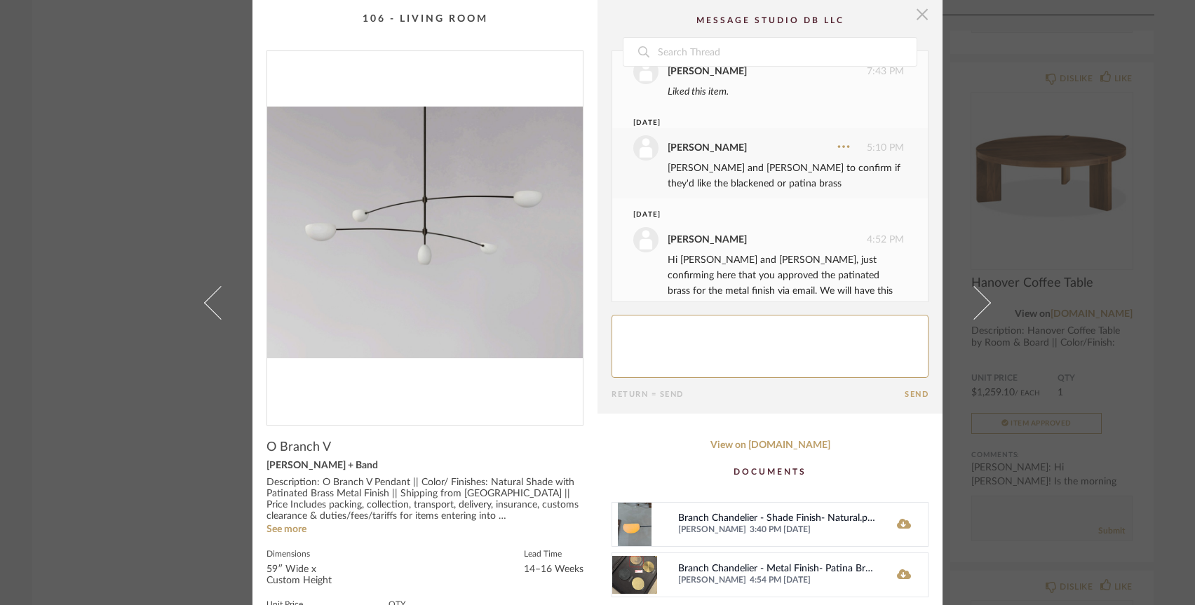
click at [917, 21] on span "button" at bounding box center [922, 14] width 28 height 28
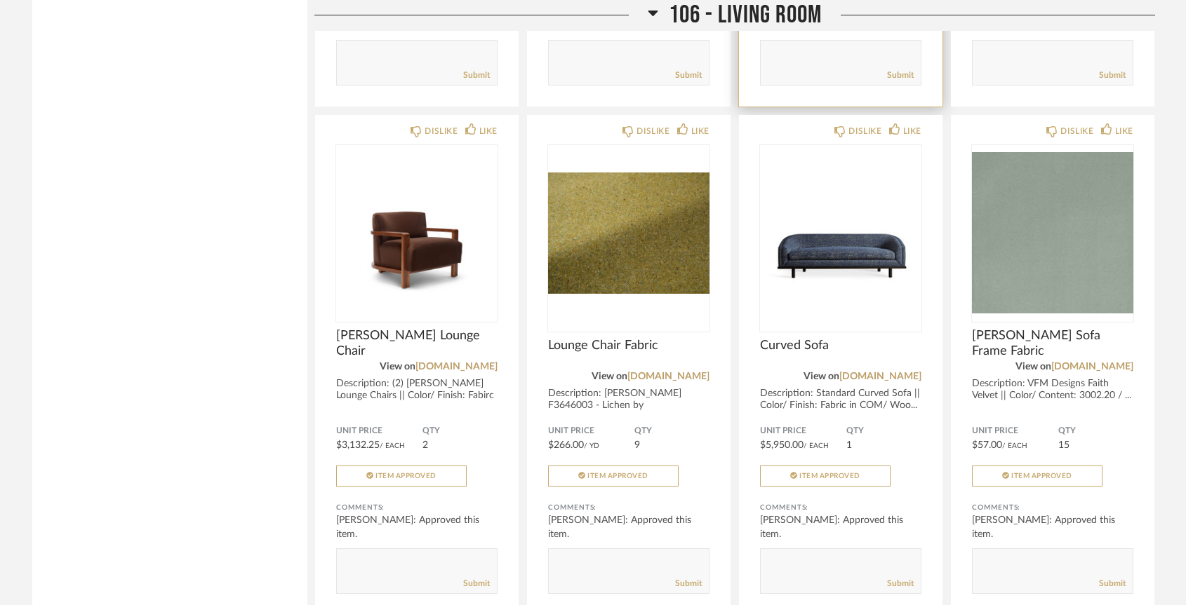
scroll to position [7490, 0]
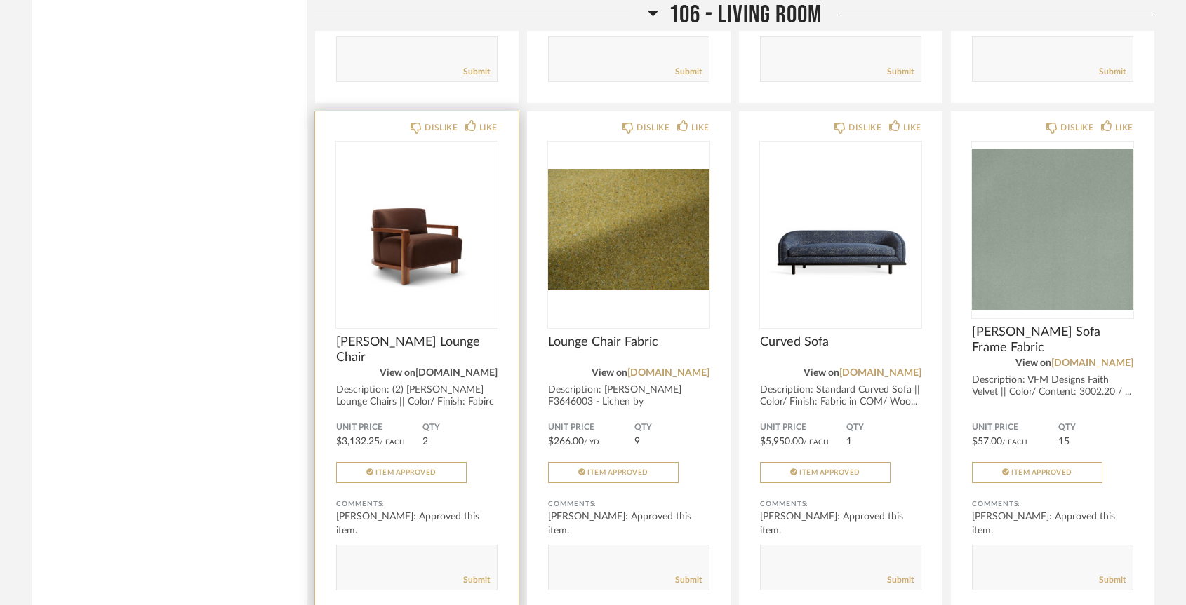
click at [441, 368] on link "[DOMAIN_NAME]" at bounding box center [456, 373] width 82 height 10
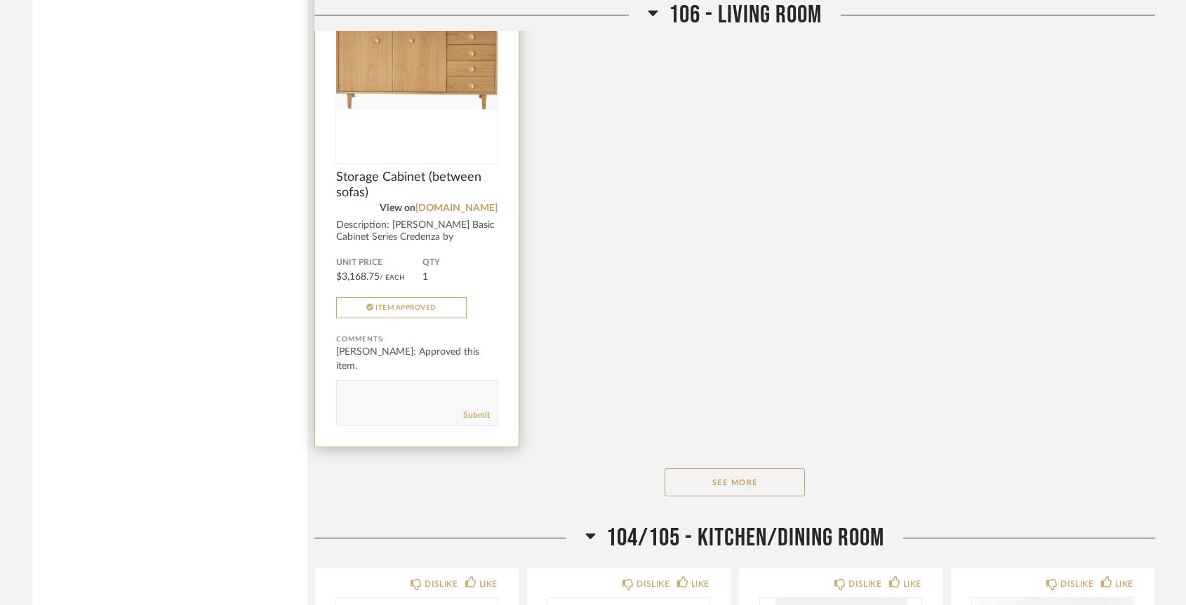
scroll to position [8678, 0]
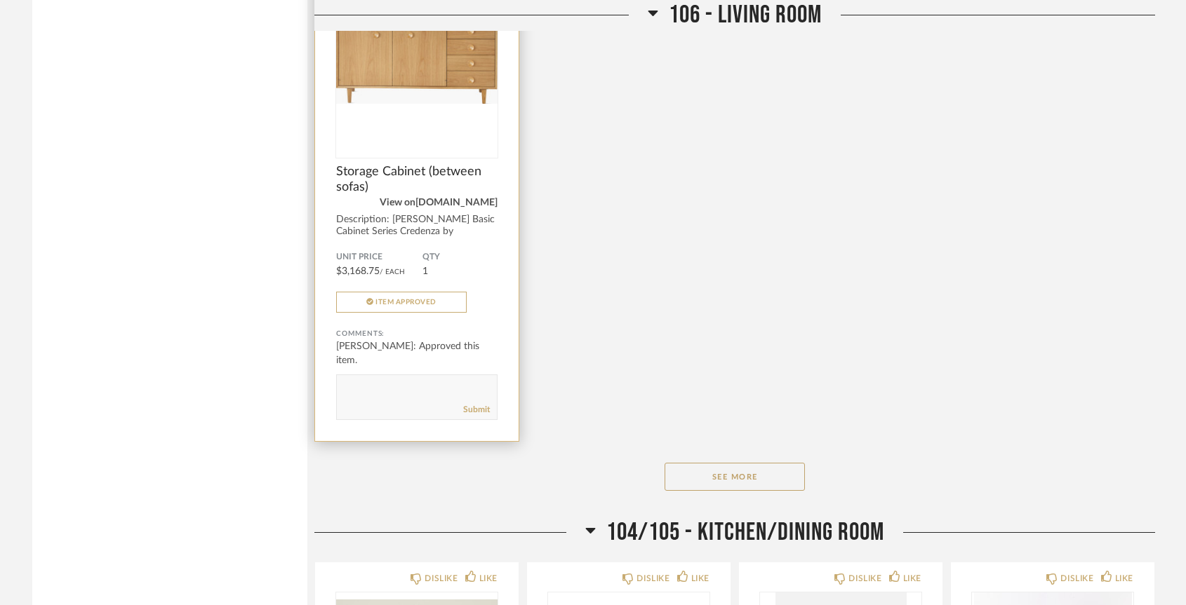
click at [480, 198] on link "[DOMAIN_NAME]" at bounding box center [456, 203] width 82 height 10
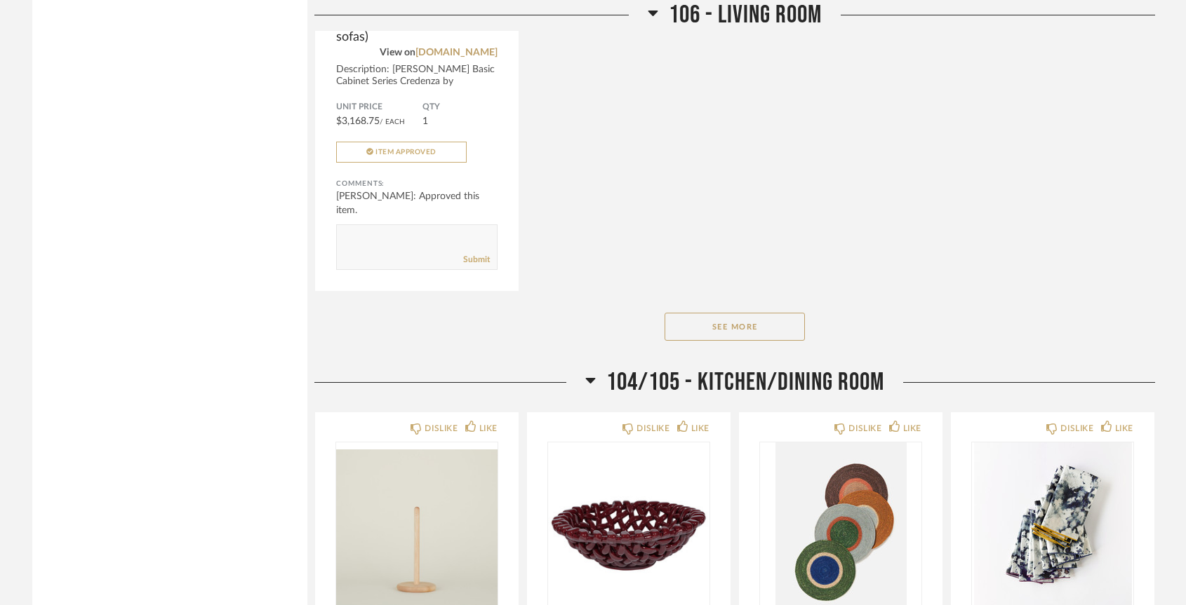
scroll to position [8829, 0]
click at [691, 312] on button "See More" at bounding box center [734, 326] width 140 height 28
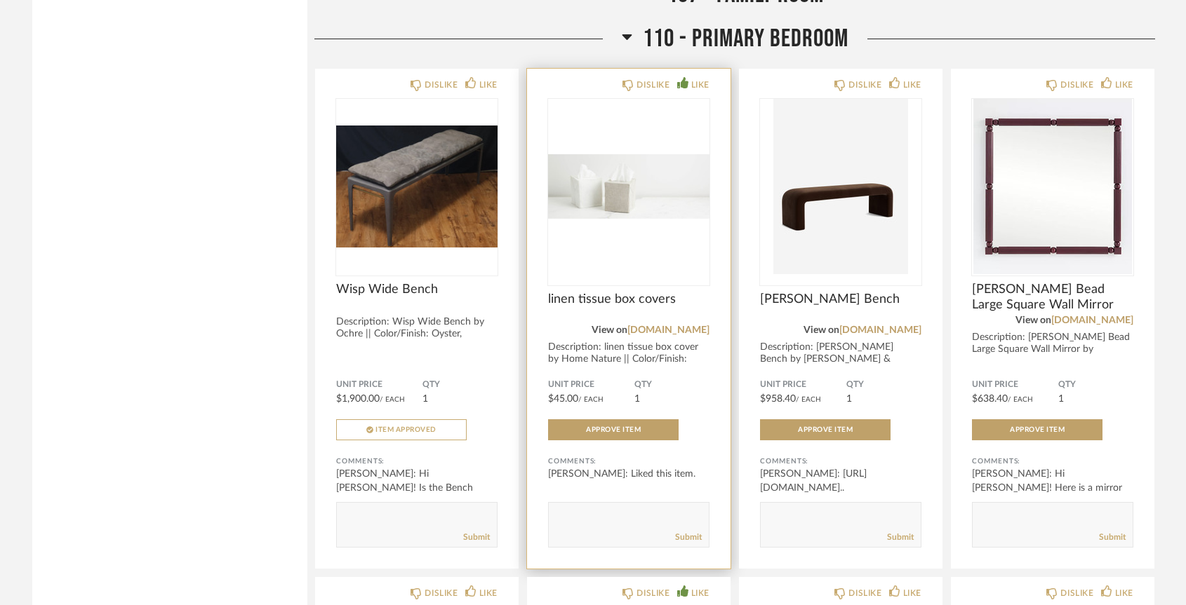
scroll to position [11854, 0]
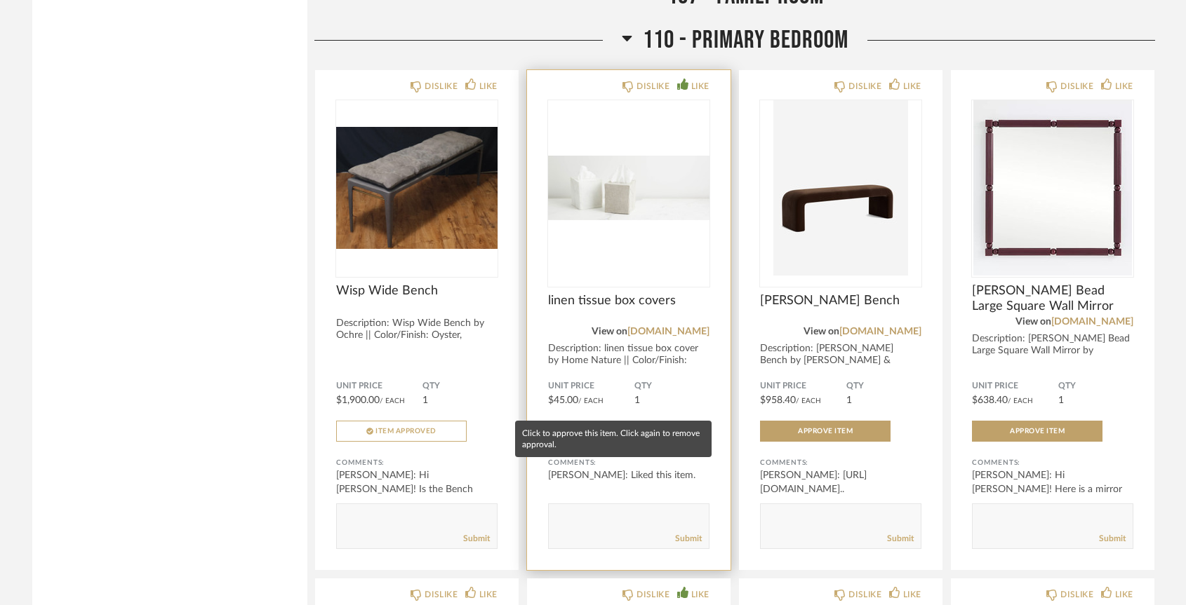
click at [638, 421] on button "Approve Item" at bounding box center [613, 431] width 130 height 21
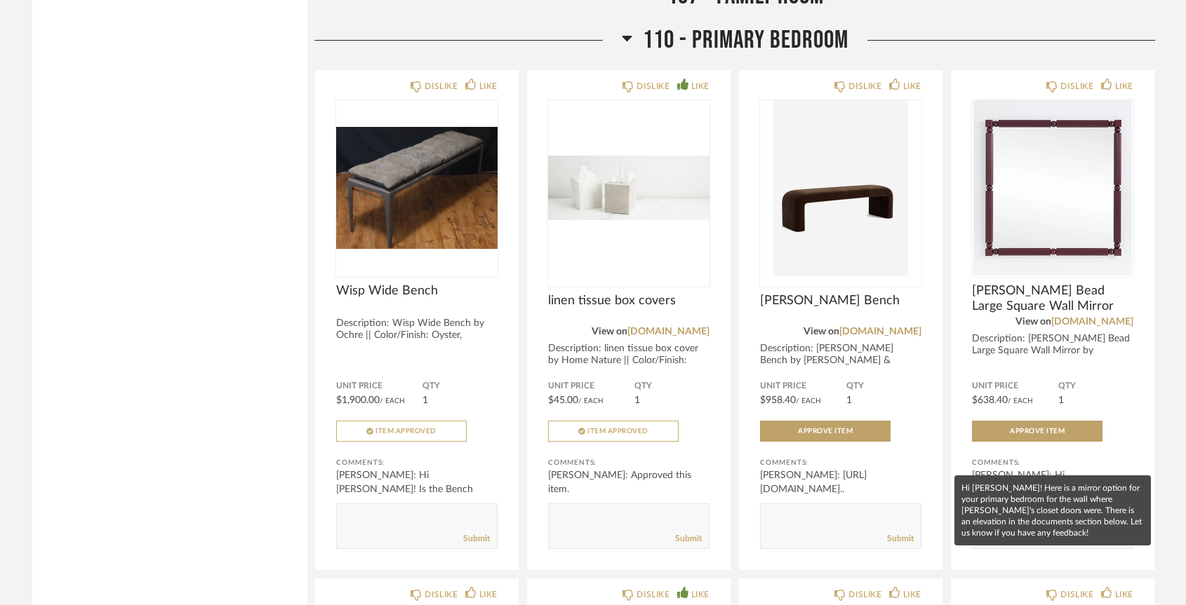
click at [1056, 499] on mat-tooltip-component "Hi [PERSON_NAME]! Here is a mirror option for your primary bedroom for the wall…" at bounding box center [1052, 511] width 196 height 70
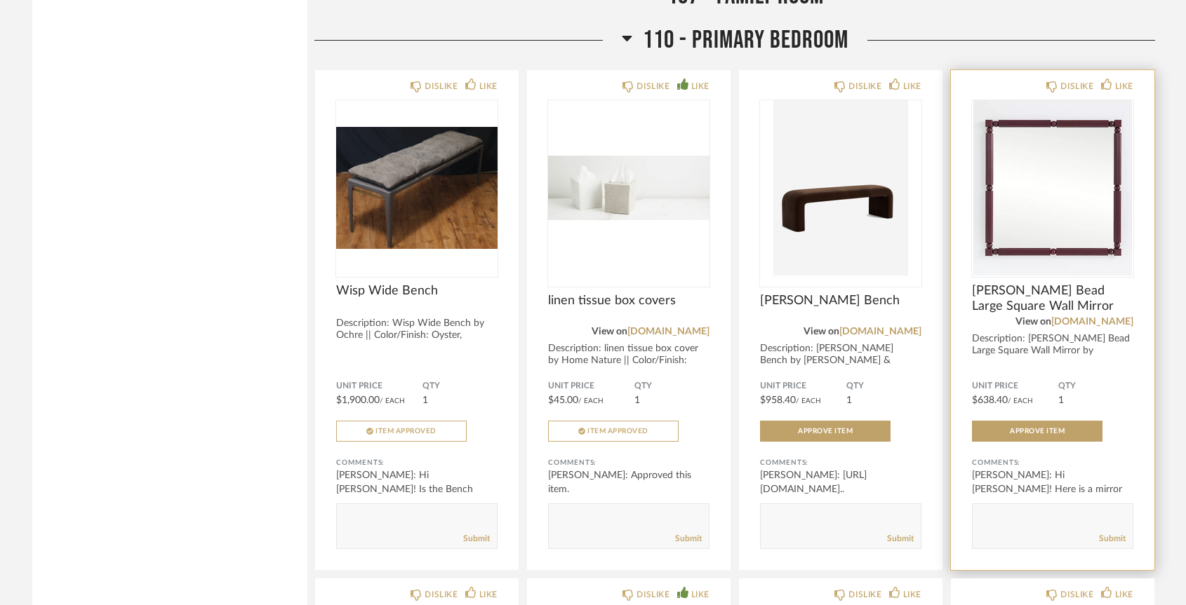
click at [1102, 511] on textarea at bounding box center [1052, 520] width 160 height 19
click at [1105, 317] on link "[DOMAIN_NAME]" at bounding box center [1092, 322] width 82 height 10
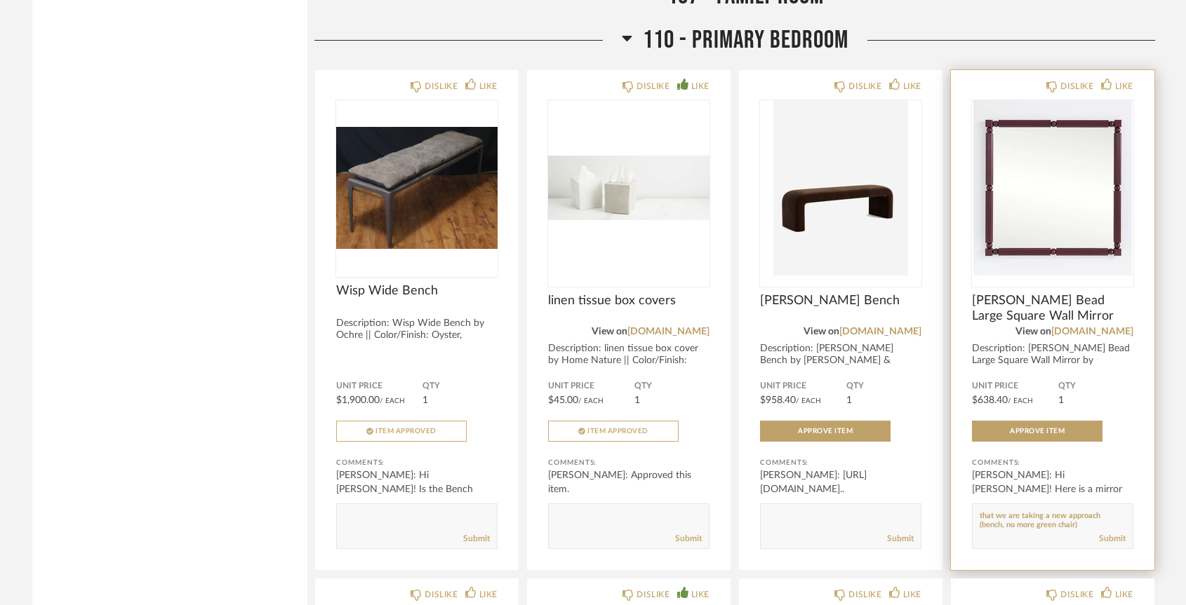
click at [1064, 511] on textarea at bounding box center [1052, 520] width 160 height 19
drag, startPoint x: 1016, startPoint y: 490, endPoint x: 1068, endPoint y: 486, distance: 52.0
click at [1068, 511] on textarea at bounding box center [1052, 520] width 160 height 19
click at [1027, 511] on textarea at bounding box center [1052, 520] width 160 height 19
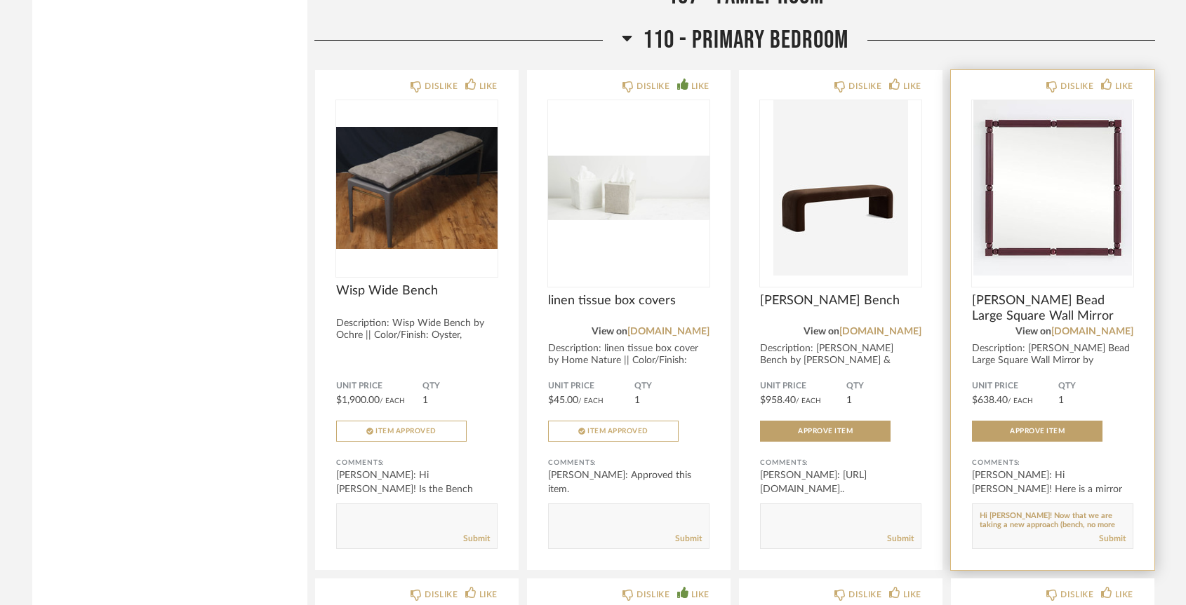
scroll to position [10, 0]
click at [1051, 511] on textarea at bounding box center [1052, 520] width 160 height 19
click at [1031, 511] on textarea at bounding box center [1052, 520] width 160 height 19
click at [1045, 511] on textarea at bounding box center [1052, 520] width 160 height 19
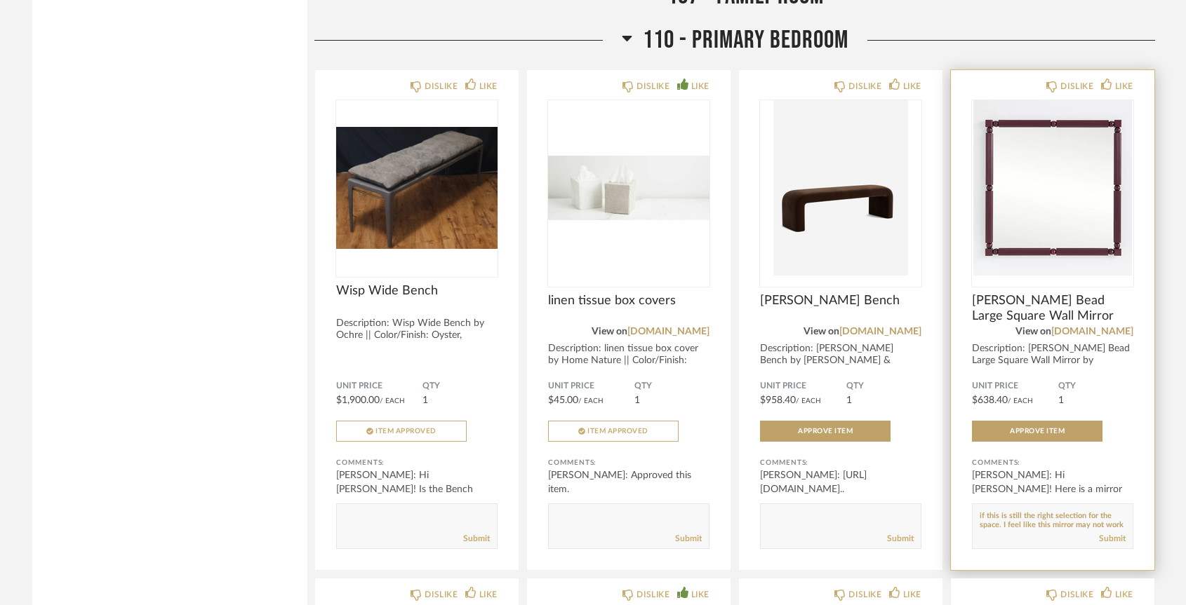
scroll to position [36, 0]
type textarea "Hi [PERSON_NAME]! Now that we are taking a new approach (new bench, no more gre…"
click at [1106, 533] on link "Submit" at bounding box center [1112, 539] width 27 height 12
click at [1067, 179] on img "0" at bounding box center [1052, 187] width 161 height 175
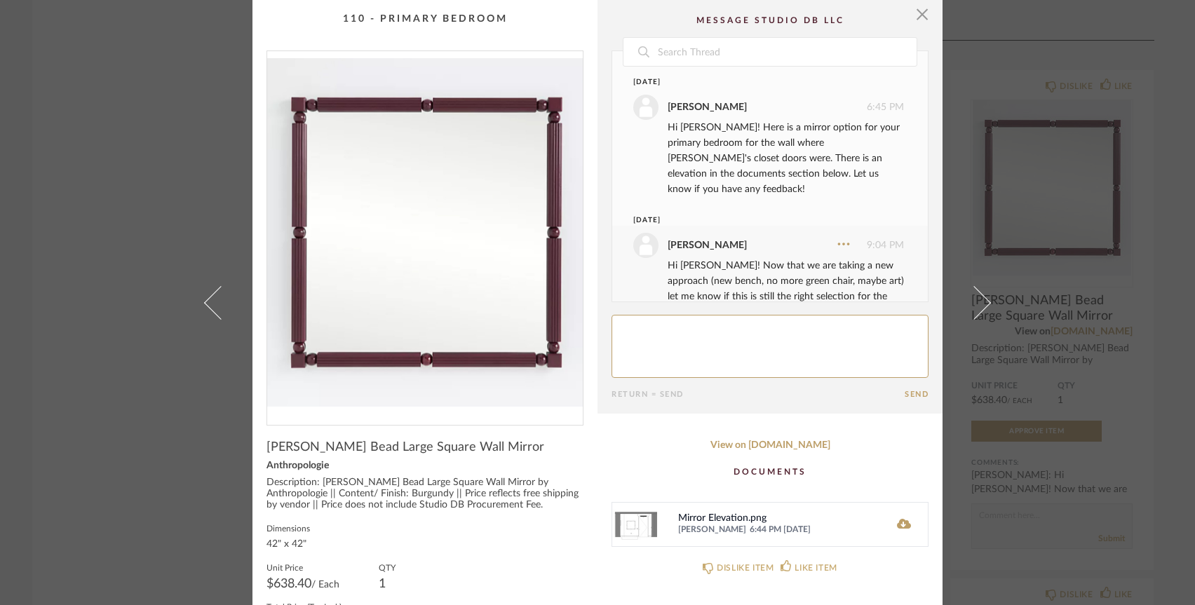
scroll to position [36, 0]
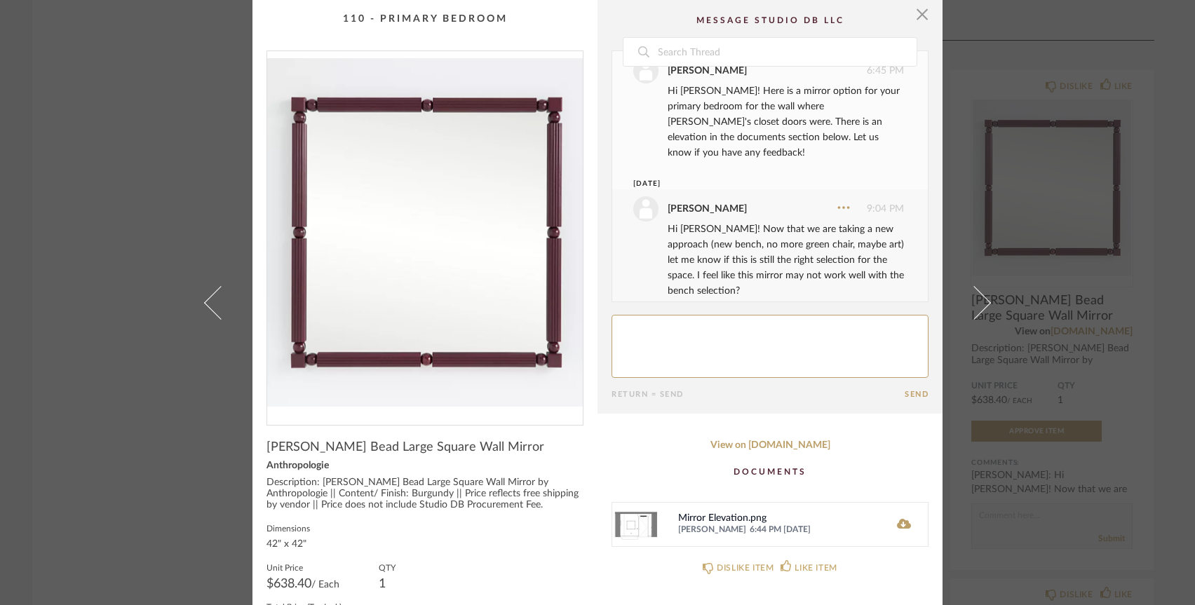
click at [912, 525] on div "Mirror Elevation.png [PERSON_NAME] 6:44 PM [DATE]" at bounding box center [770, 524] width 317 height 45
click at [907, 525] on div "Mirror Elevation.png [PERSON_NAME] 6:44 PM [DATE]" at bounding box center [770, 524] width 317 height 45
click at [899, 525] on icon at bounding box center [904, 523] width 14 height 11
click at [918, 25] on span "button" at bounding box center [922, 14] width 28 height 28
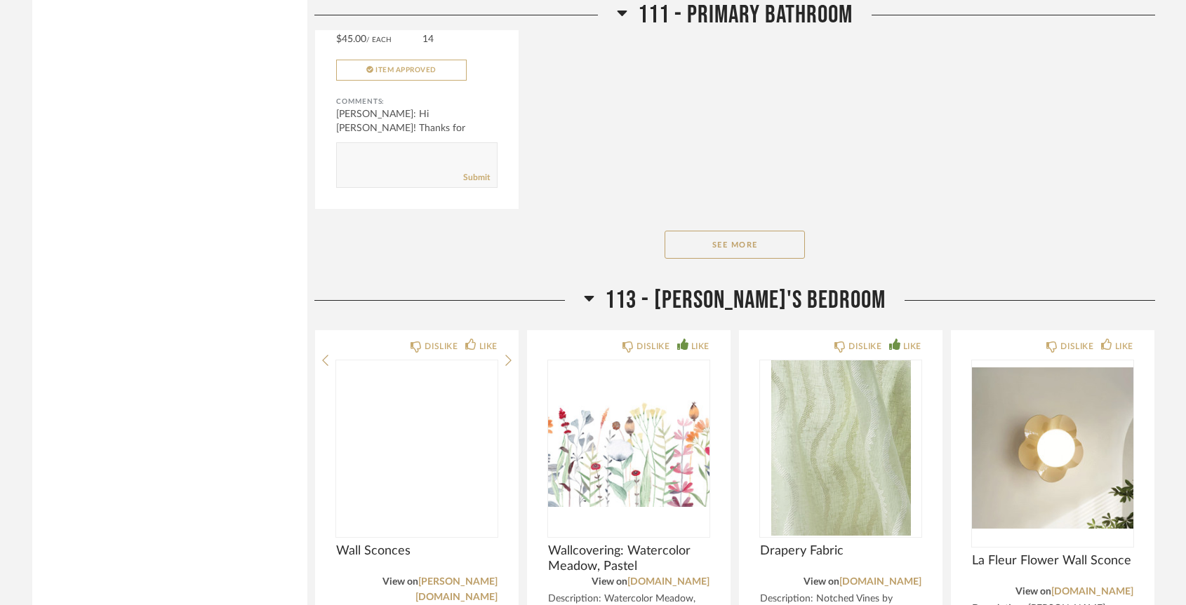
scroll to position [15483, 0]
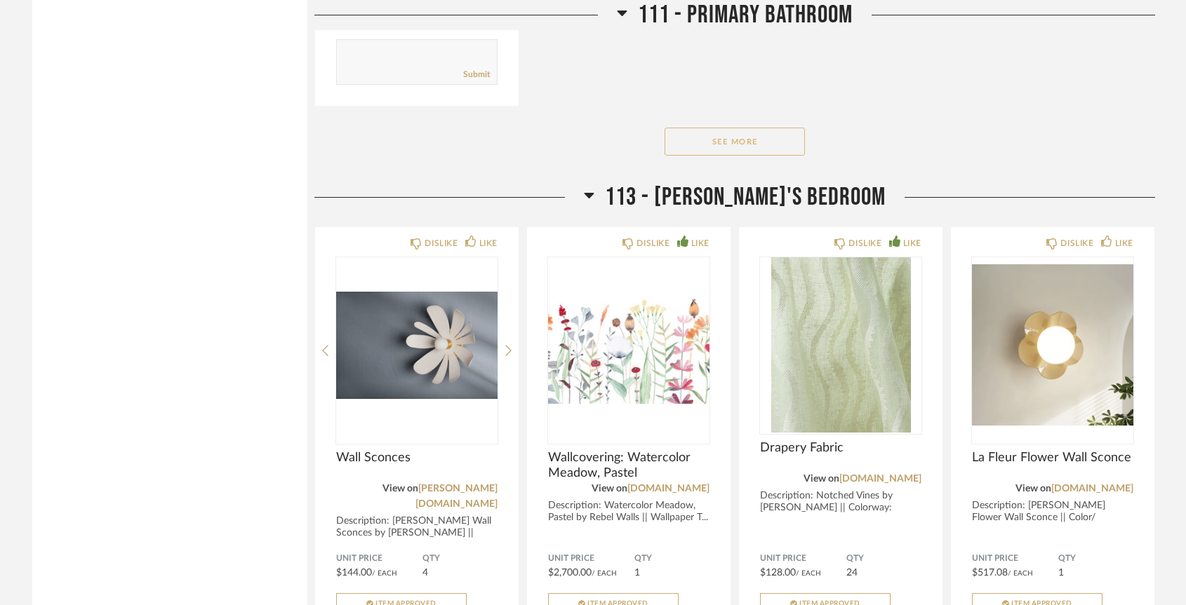
click at [709, 128] on button "See More" at bounding box center [734, 142] width 140 height 28
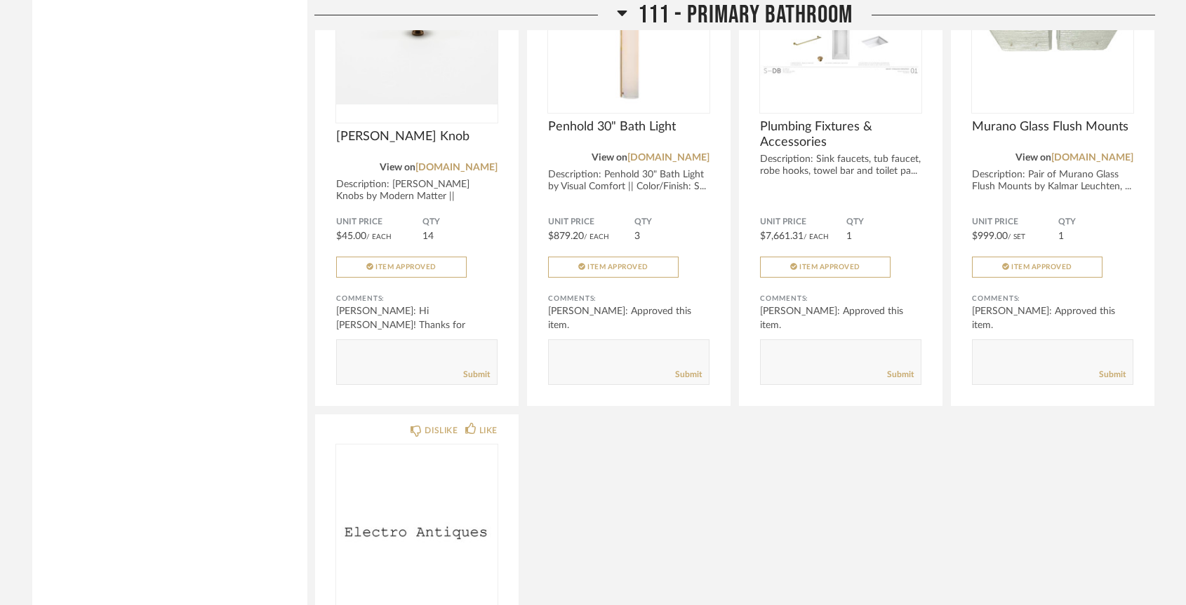
scroll to position [15118, 0]
